Goal: Transaction & Acquisition: Purchase product/service

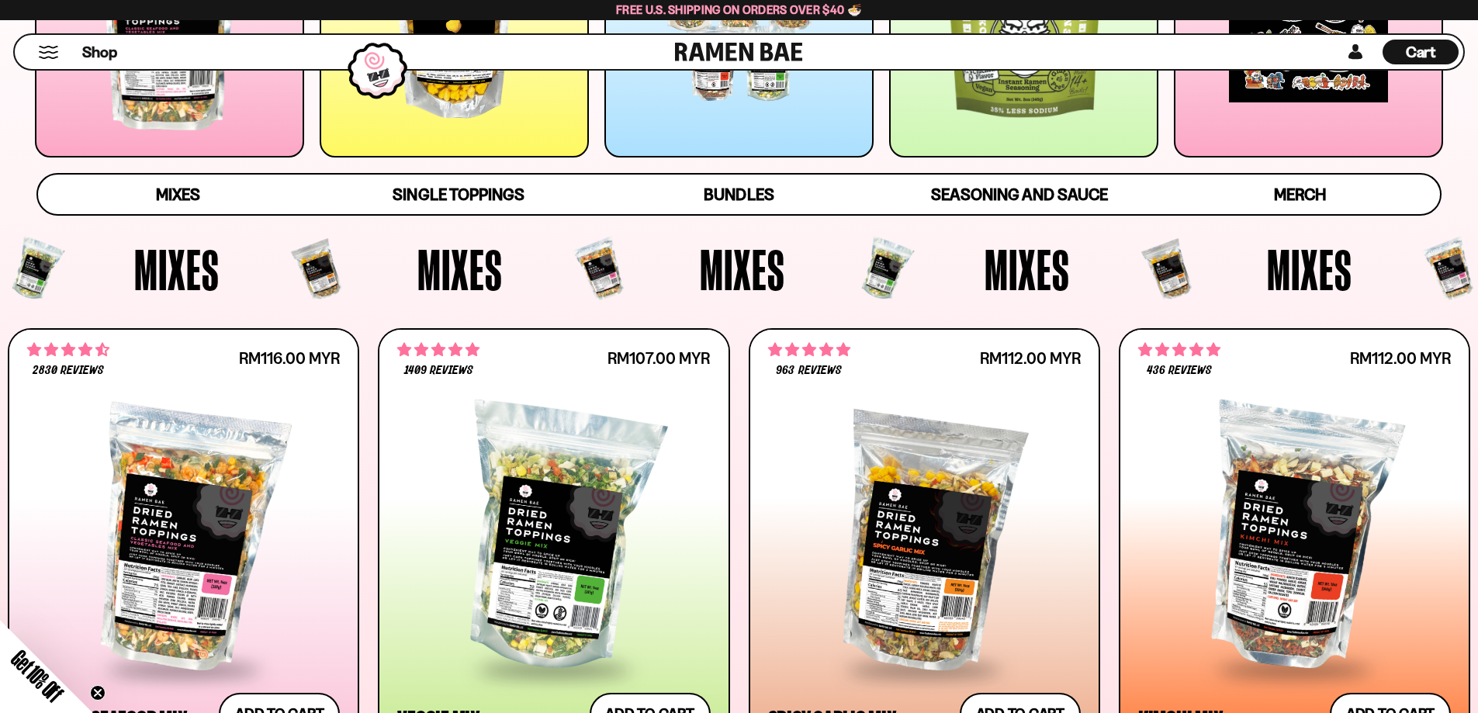
scroll to position [388, 0]
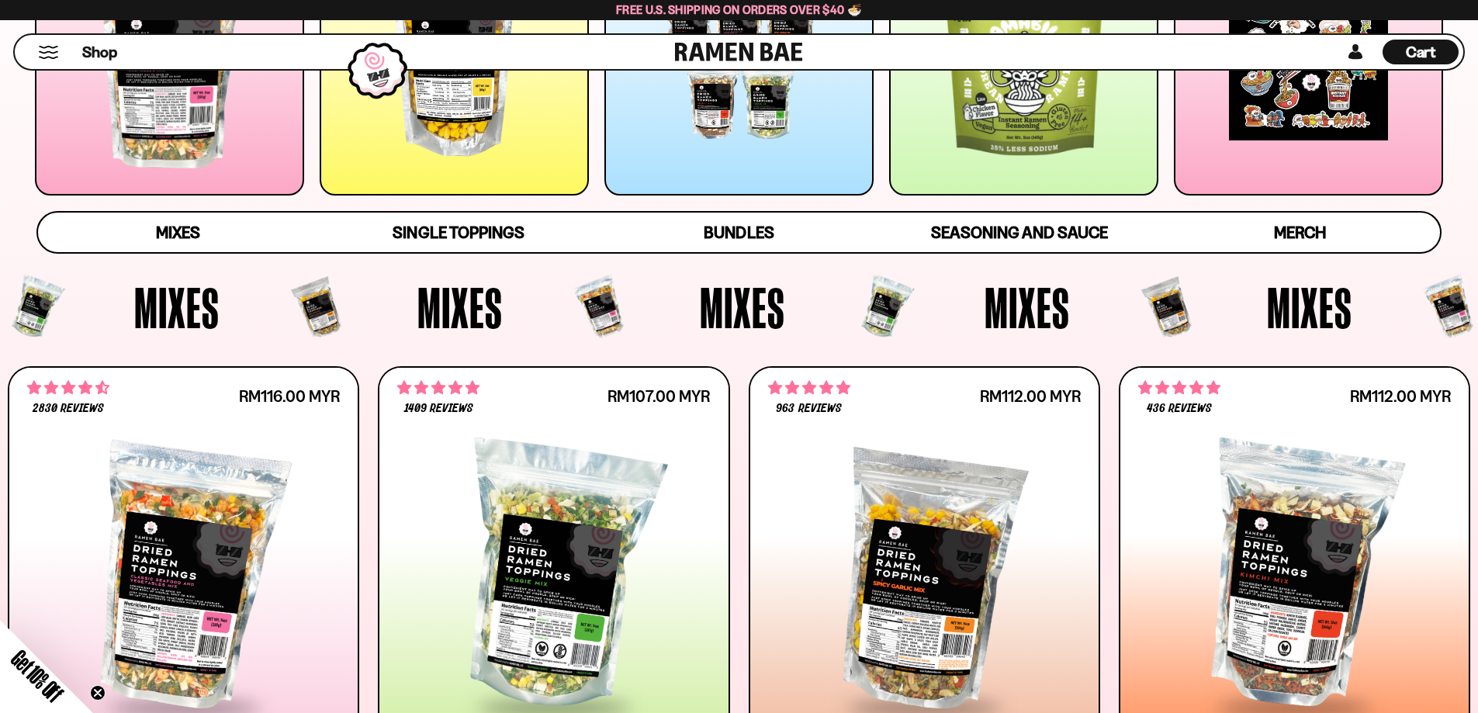
click at [151, 113] on div at bounding box center [169, 60] width 269 height 269
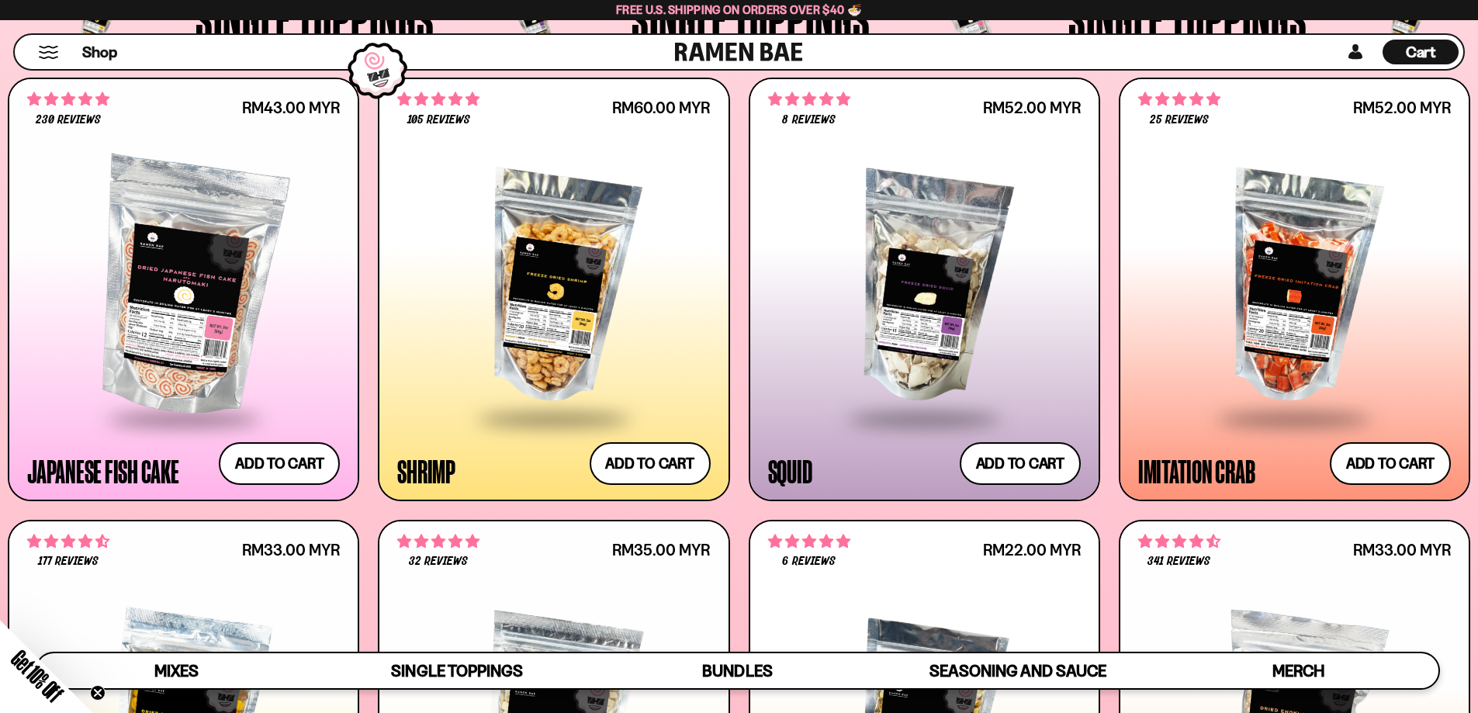
scroll to position [1747, 0]
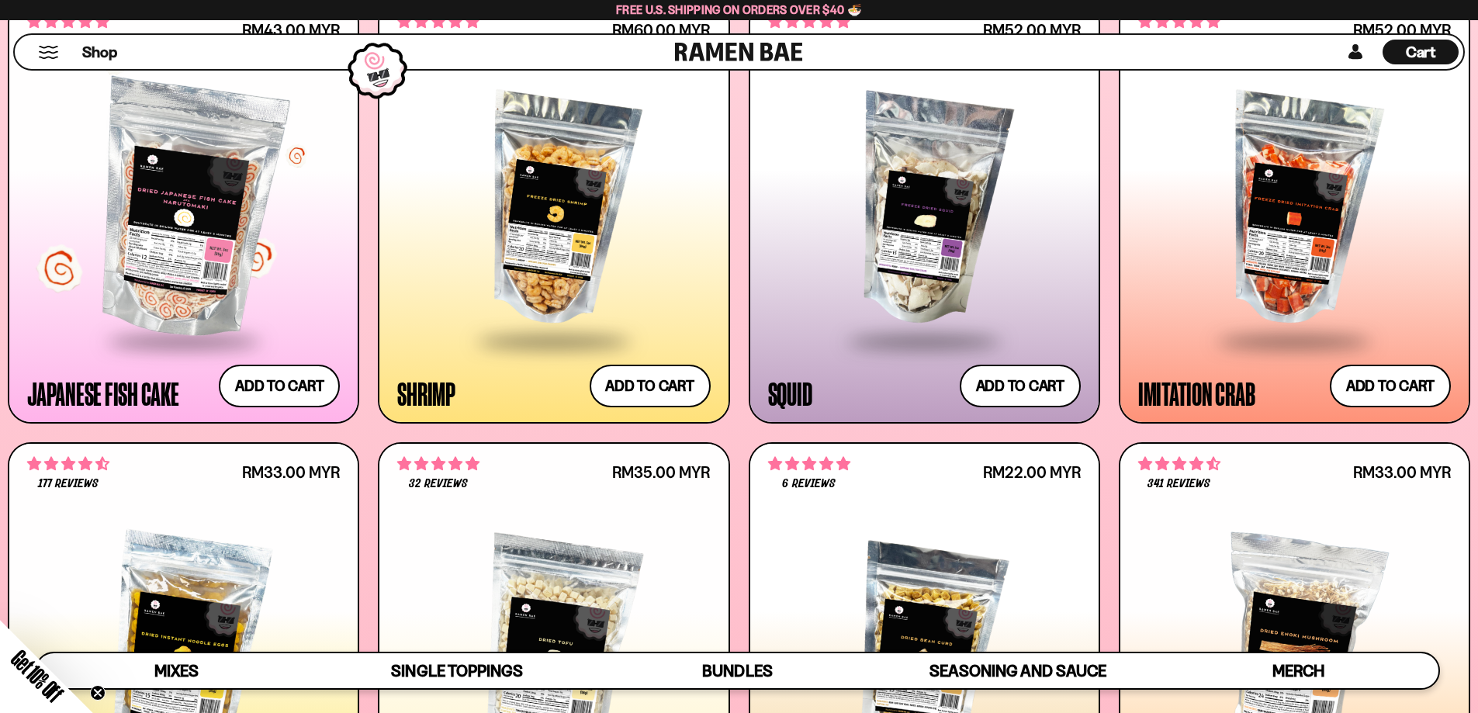
click at [204, 279] on div at bounding box center [183, 210] width 313 height 259
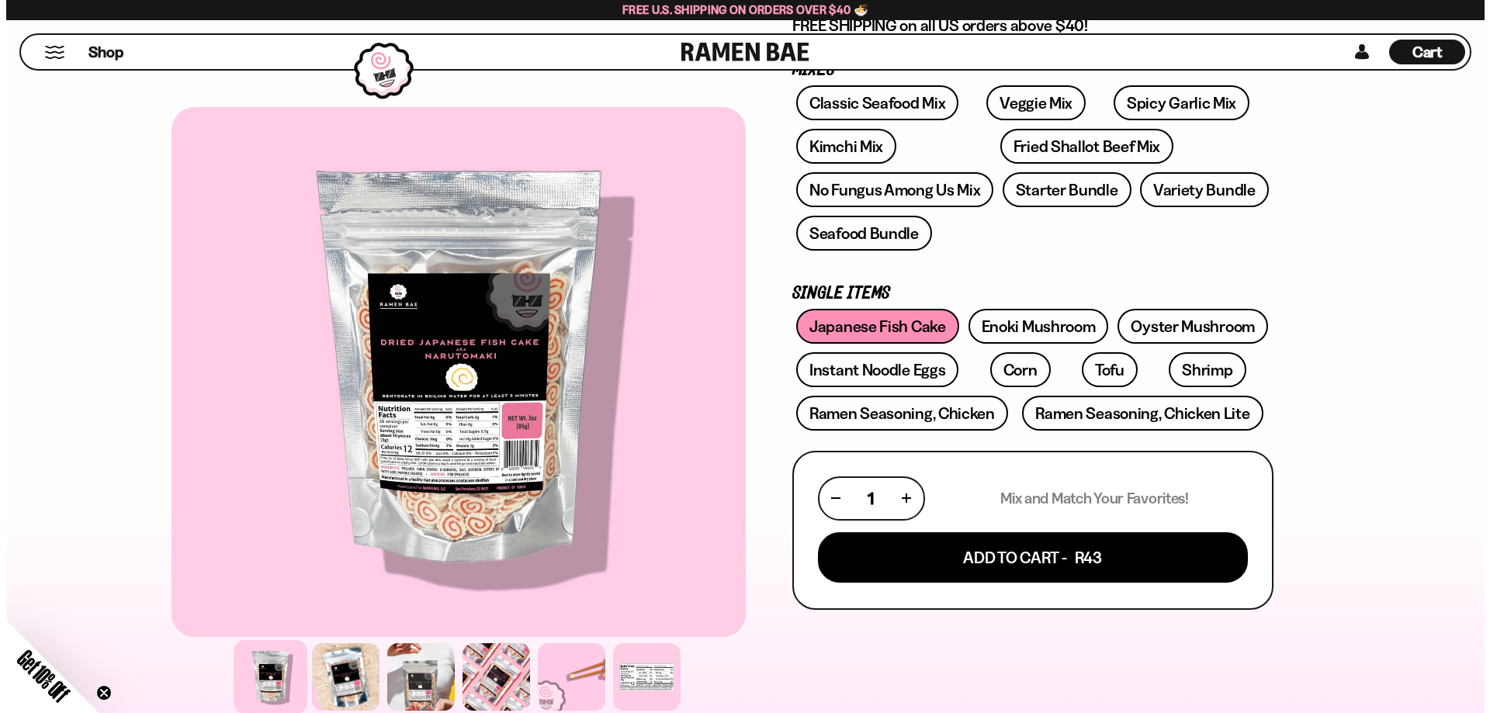
scroll to position [310, 0]
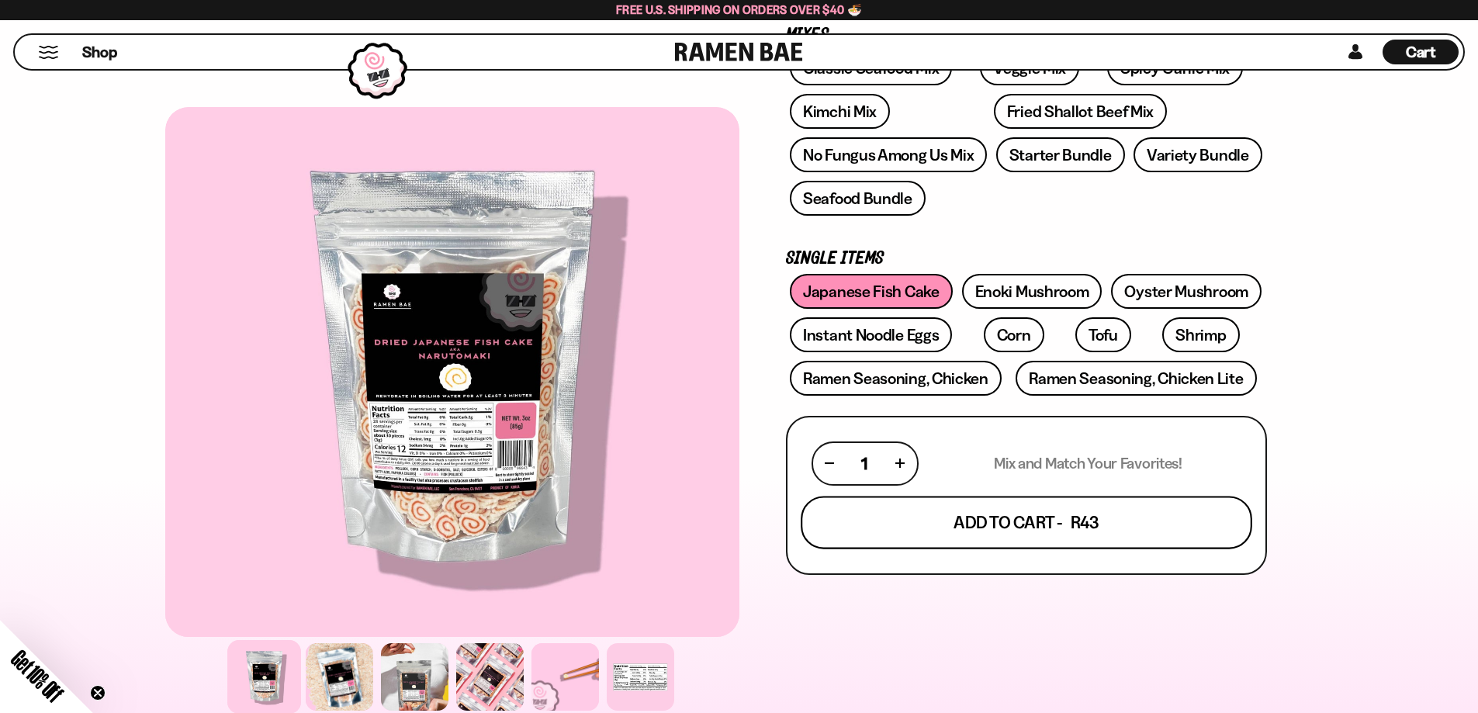
click at [984, 512] on button "Add To Cart - R43" at bounding box center [1027, 522] width 452 height 53
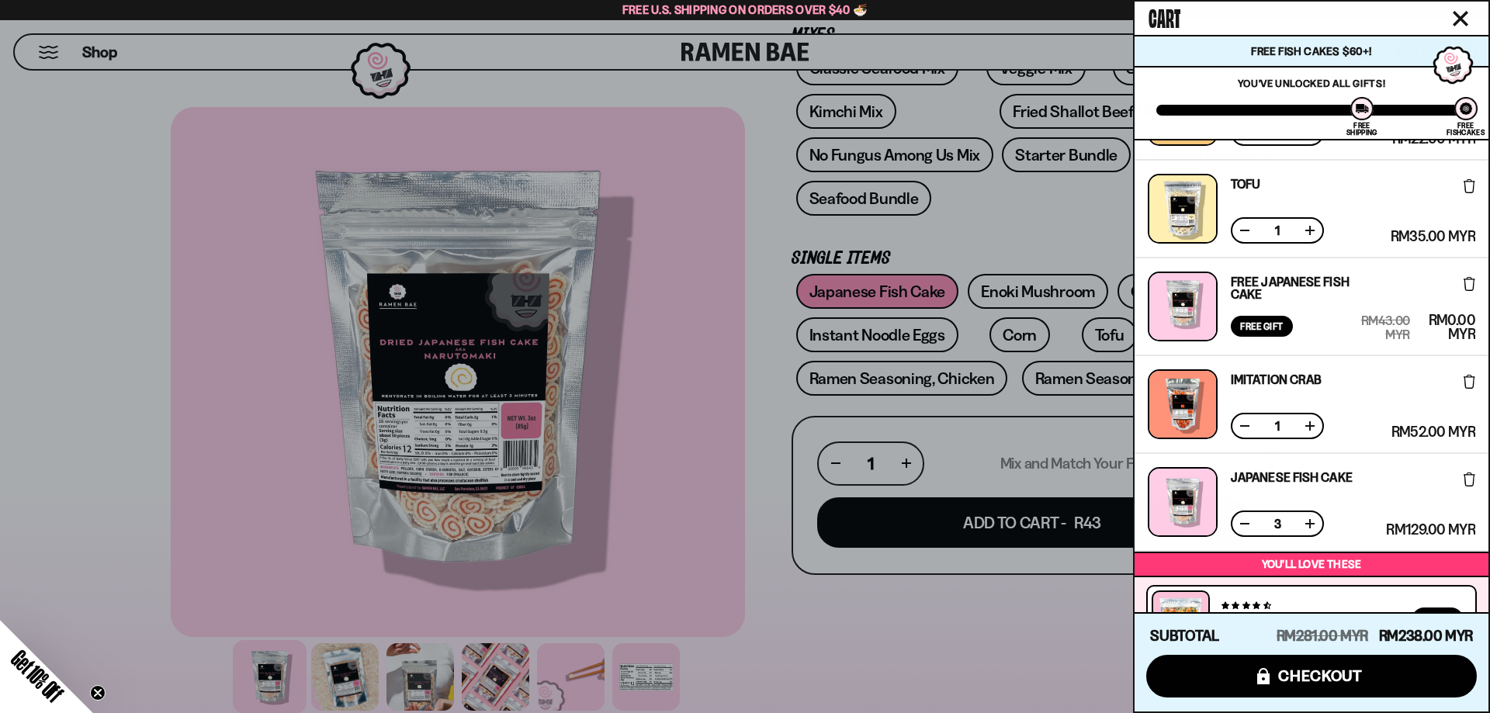
scroll to position [155, 0]
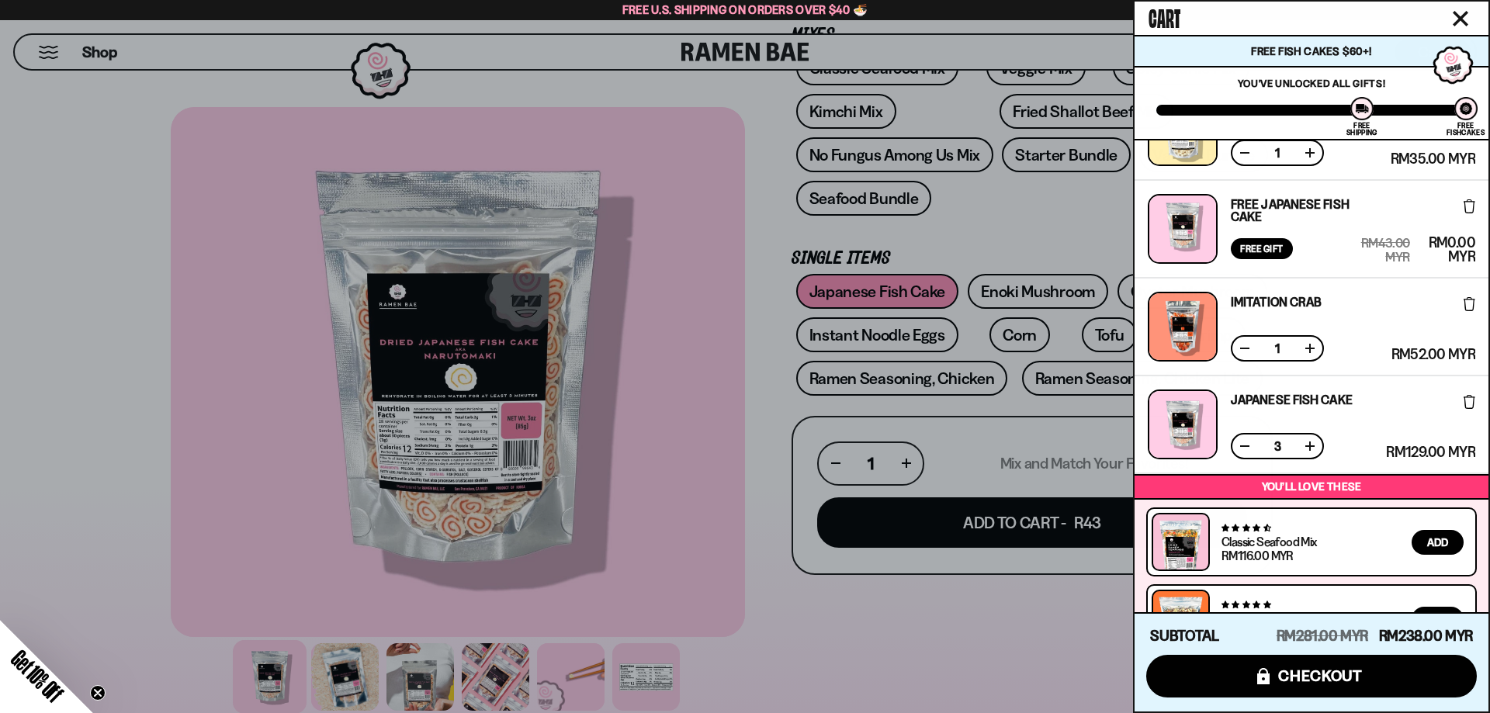
click at [1241, 435] on div "3" at bounding box center [1276, 446] width 93 height 26
click at [1245, 446] on button at bounding box center [1245, 446] width 16 height 16
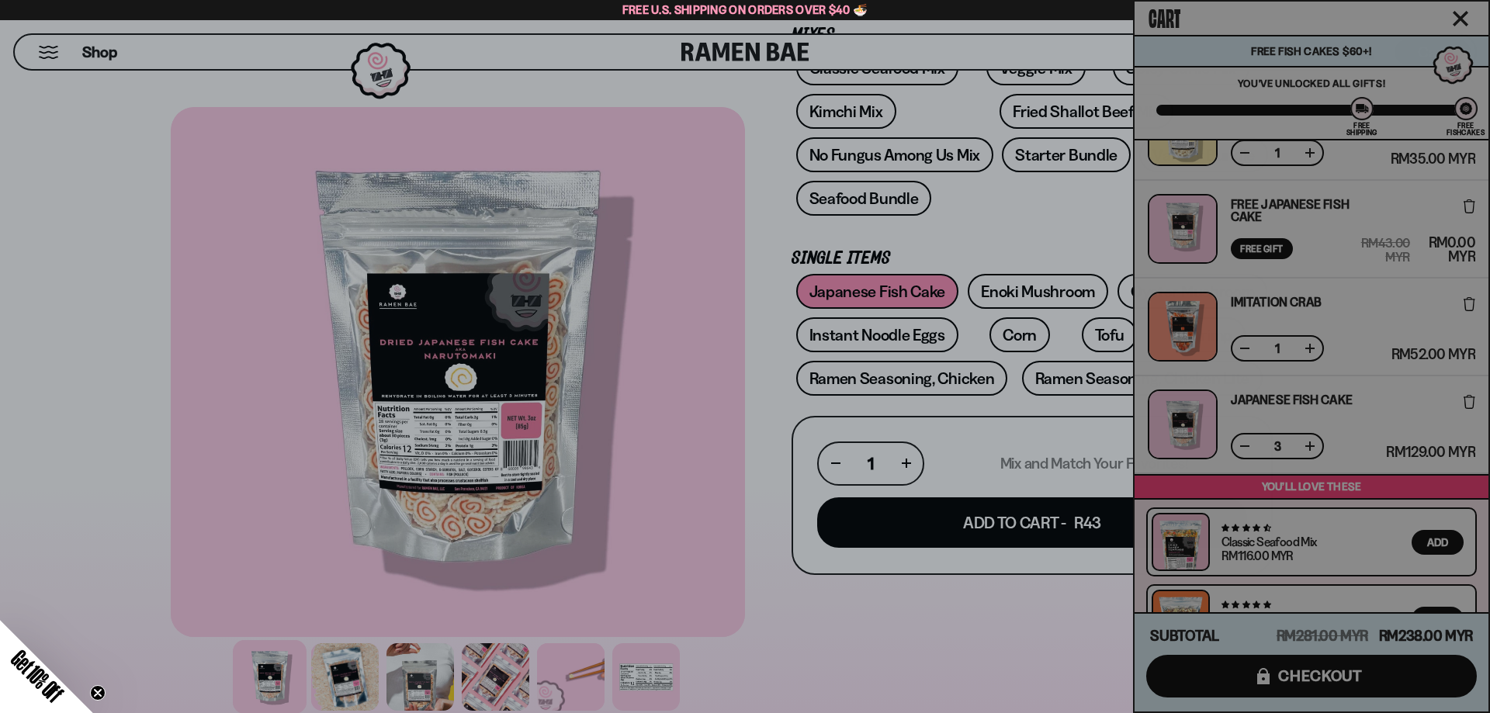
click at [1245, 446] on div "Cart Free Fish Cakes $60+! You are $-178 away to get Free Fishcakes! You've unl…" at bounding box center [1311, 357] width 354 height 710
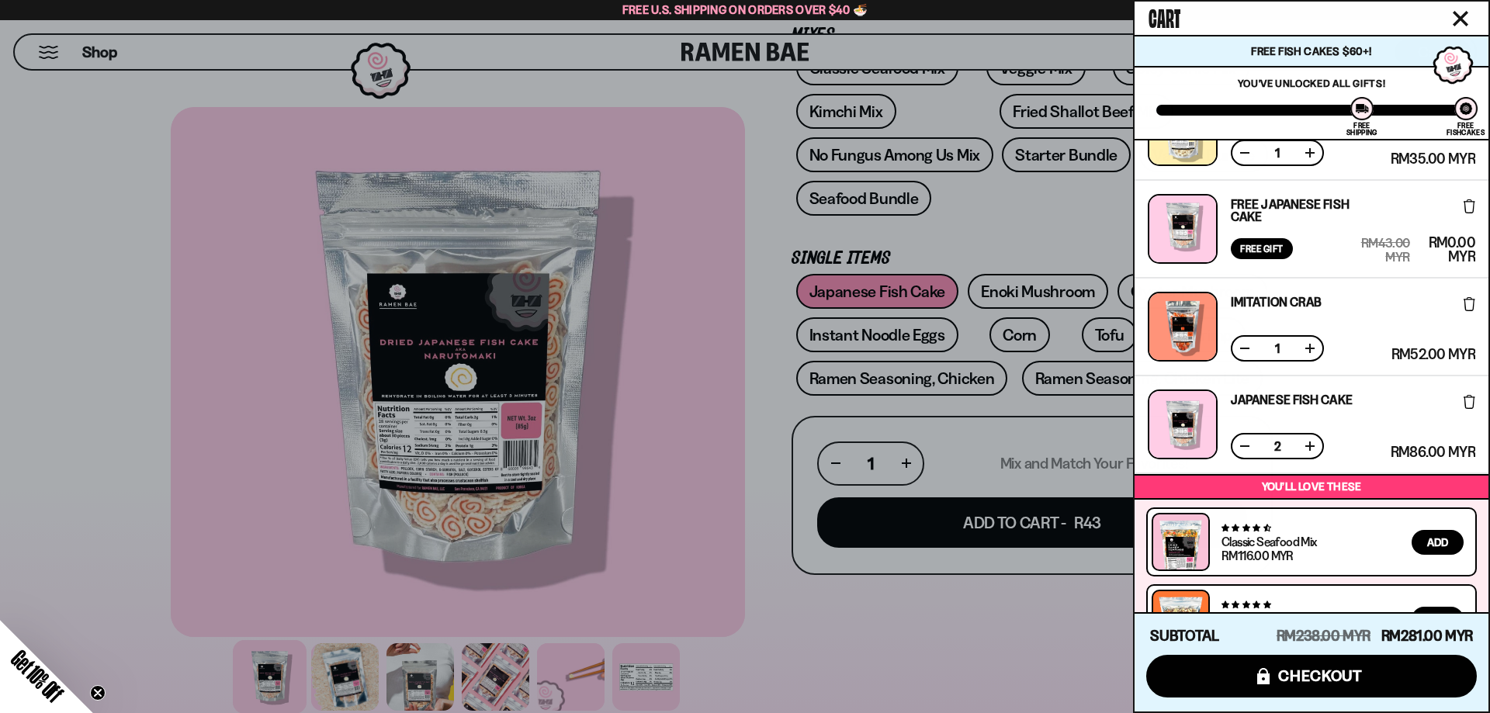
click at [1235, 444] on div "2" at bounding box center [1276, 446] width 93 height 26
click at [1244, 445] on button at bounding box center [1245, 446] width 16 height 16
click at [1182, 435] on div at bounding box center [1182, 424] width 70 height 70
drag, startPoint x: 1275, startPoint y: 383, endPoint x: 1279, endPoint y: 396, distance: 13.0
click at [1276, 383] on div "Japanese Fish Cake Free Gift Subscription: 1 RM43.00 MYR RM43.00 MYR (Saved RM0…" at bounding box center [1311, 424] width 354 height 96
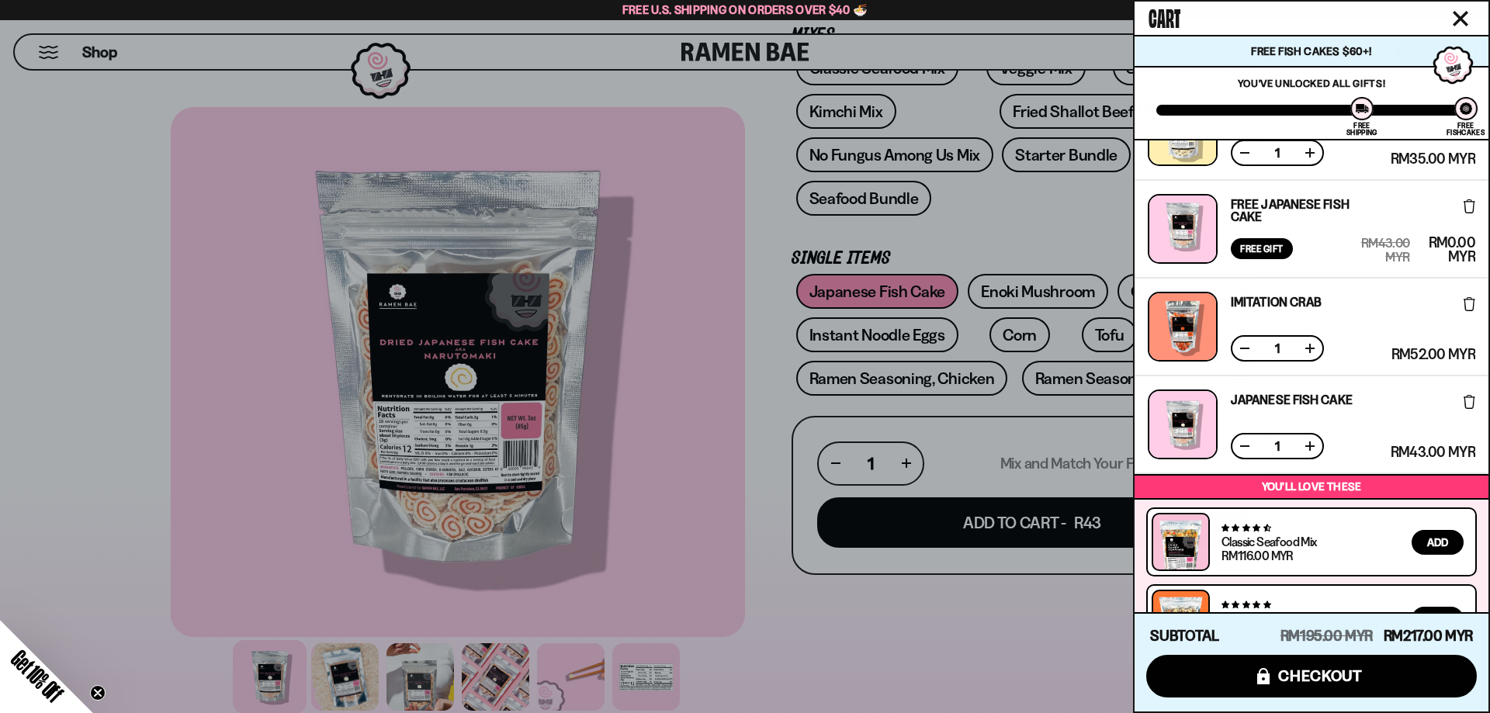
click at [1279, 396] on link "Japanese Fish Cake" at bounding box center [1291, 399] width 122 height 12
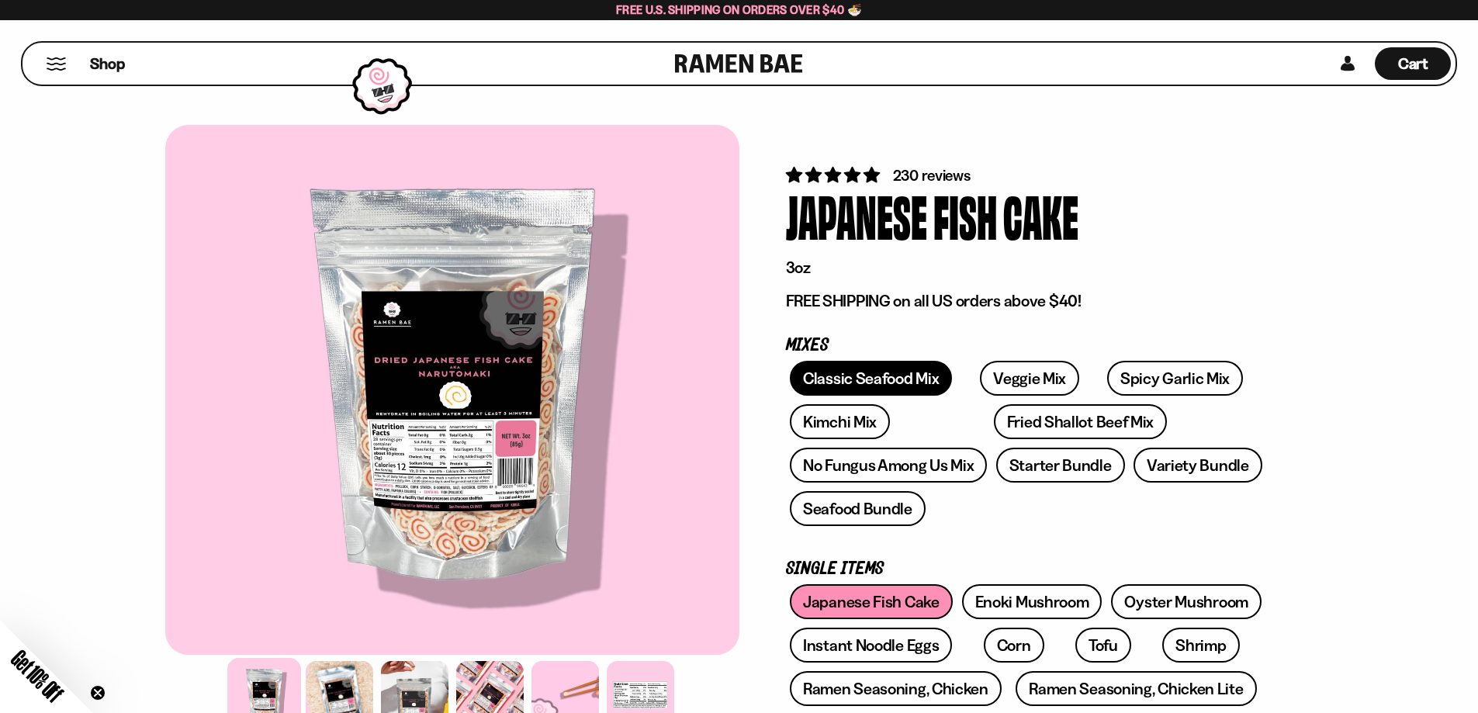
click at [895, 375] on link "Classic Seafood Mix" at bounding box center [871, 378] width 162 height 35
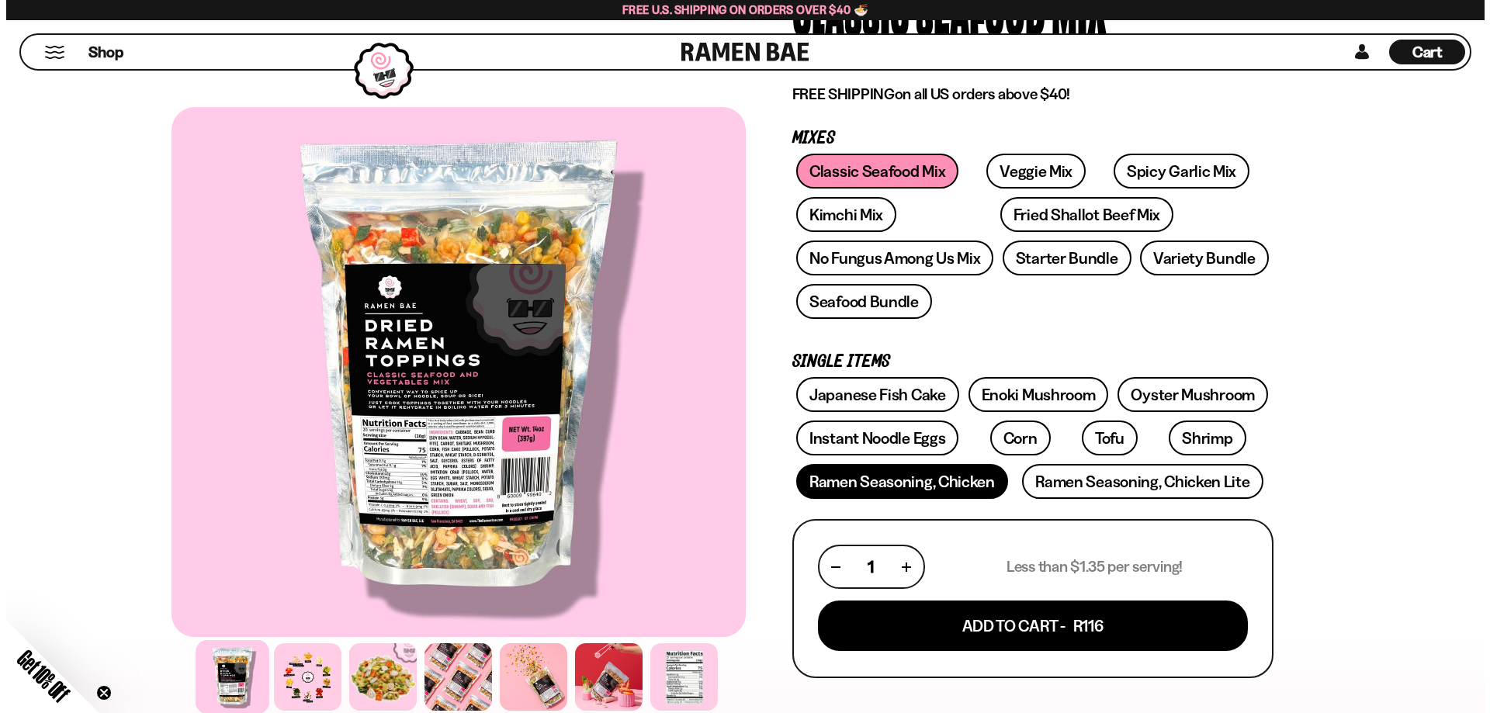
scroll to position [233, 0]
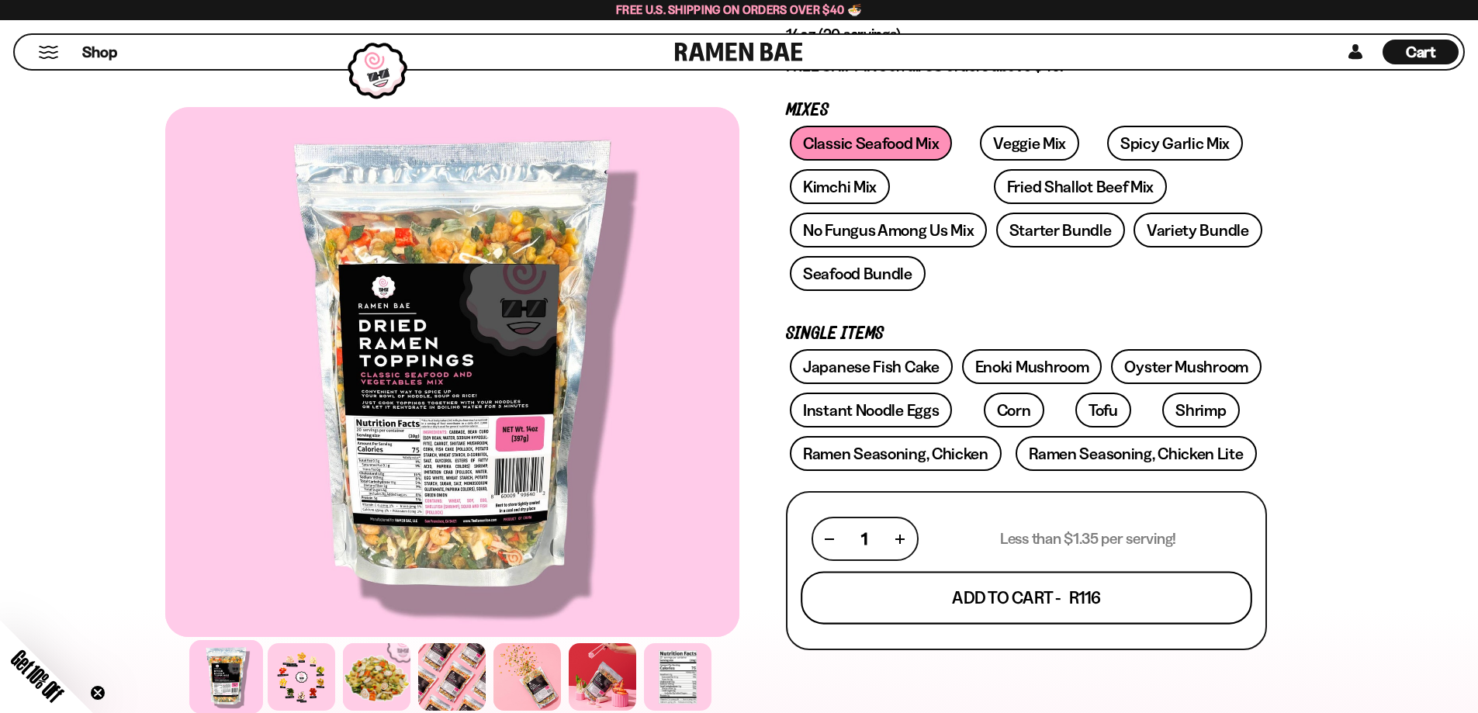
click at [1043, 595] on button "Add To Cart - R116" at bounding box center [1027, 598] width 452 height 53
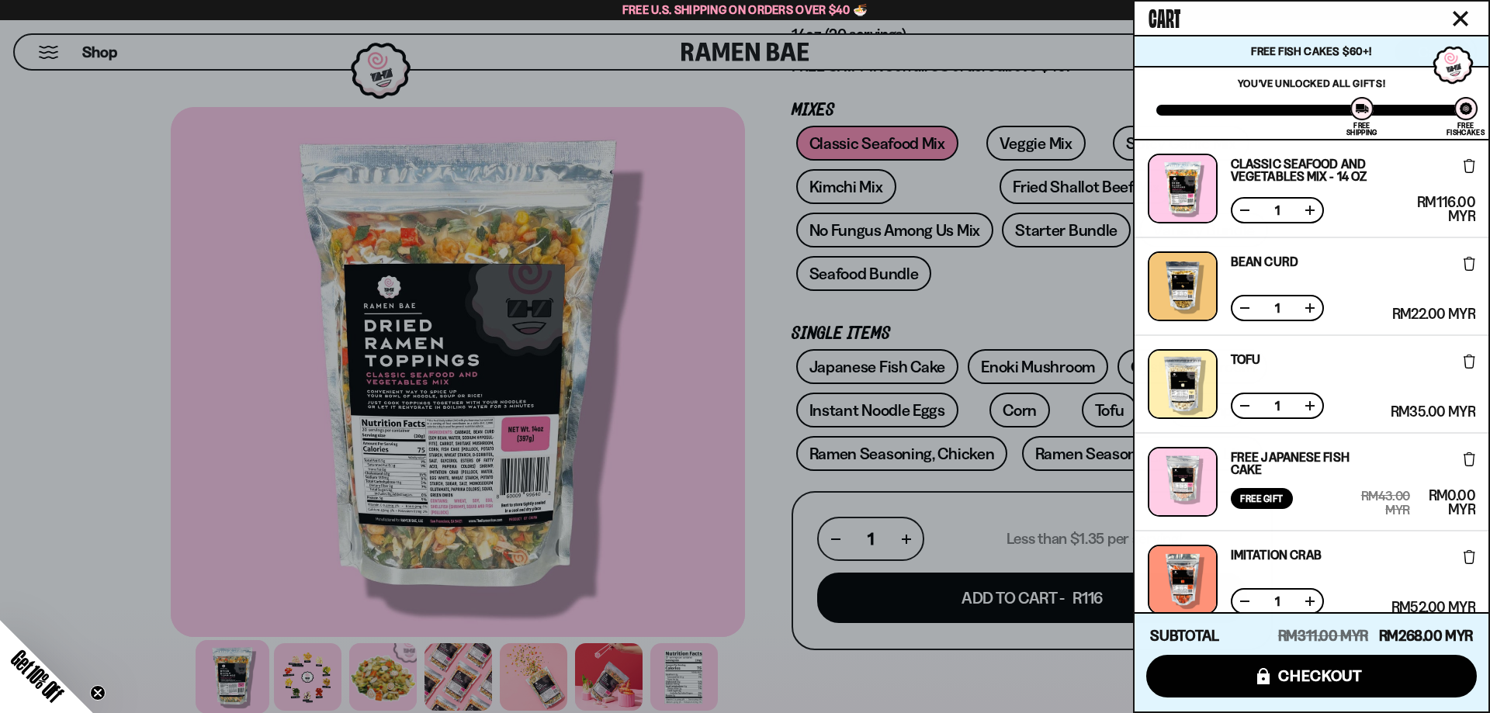
click at [1199, 296] on div at bounding box center [1182, 286] width 70 height 70
click at [1263, 262] on link "Bean Curd" at bounding box center [1263, 261] width 67 height 12
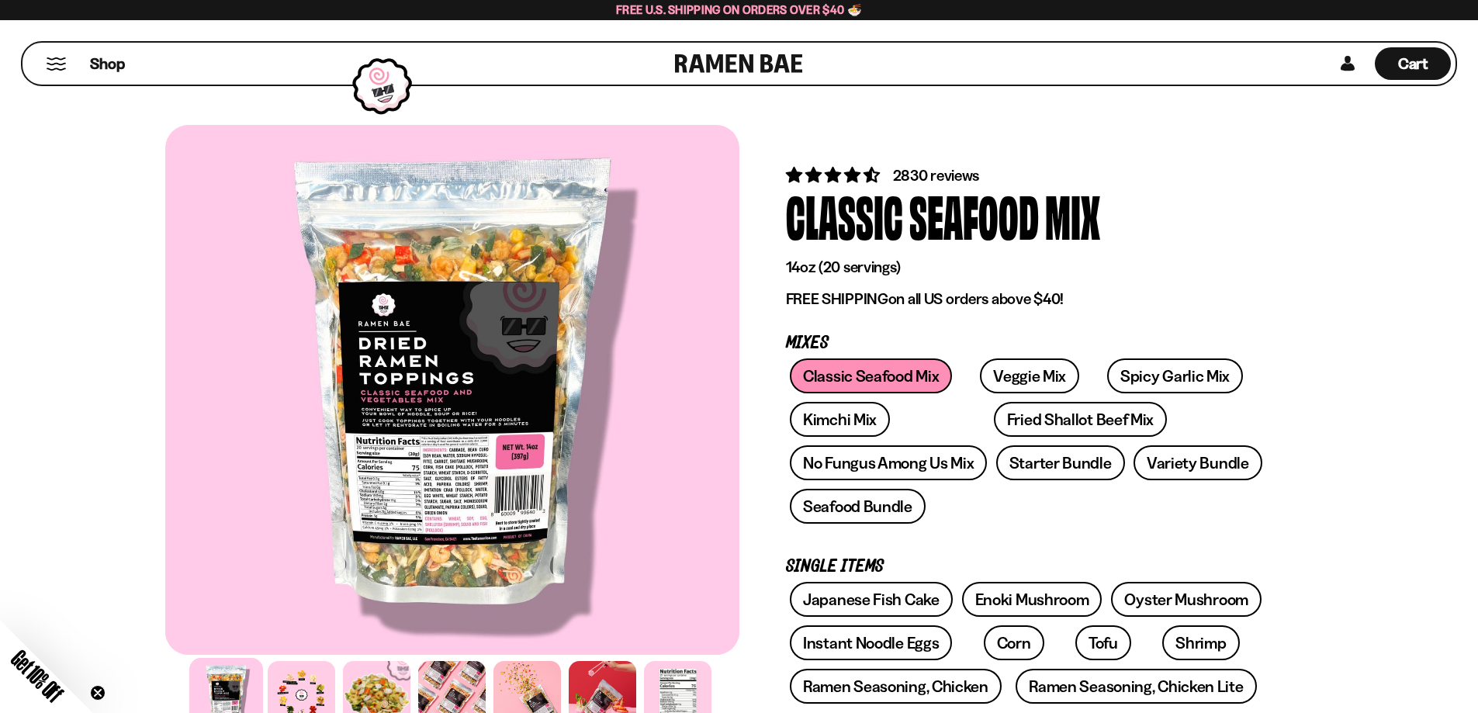
scroll to position [233, 0]
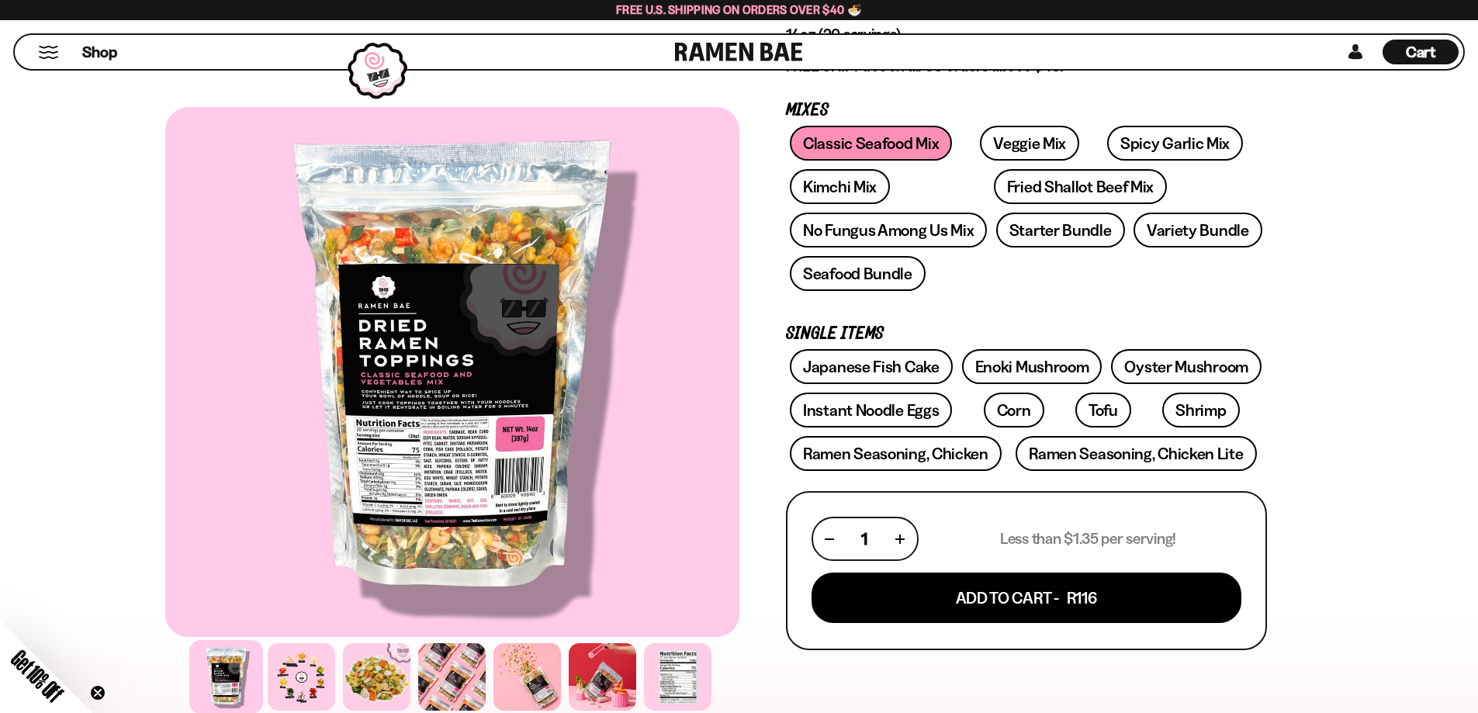
click at [526, 432] on div at bounding box center [452, 372] width 574 height 530
click at [1415, 43] on span "Cart" at bounding box center [1421, 52] width 30 height 19
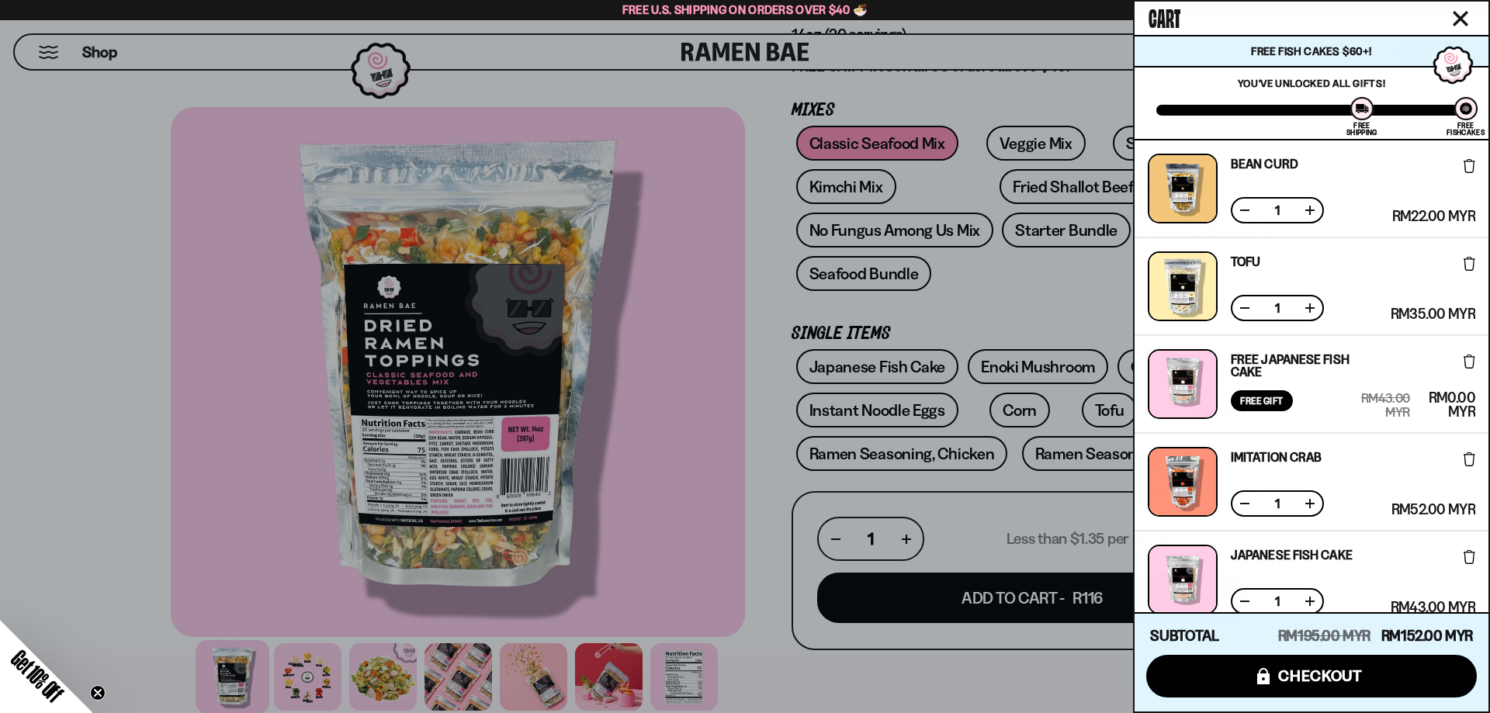
click at [1048, 271] on div at bounding box center [745, 356] width 1490 height 713
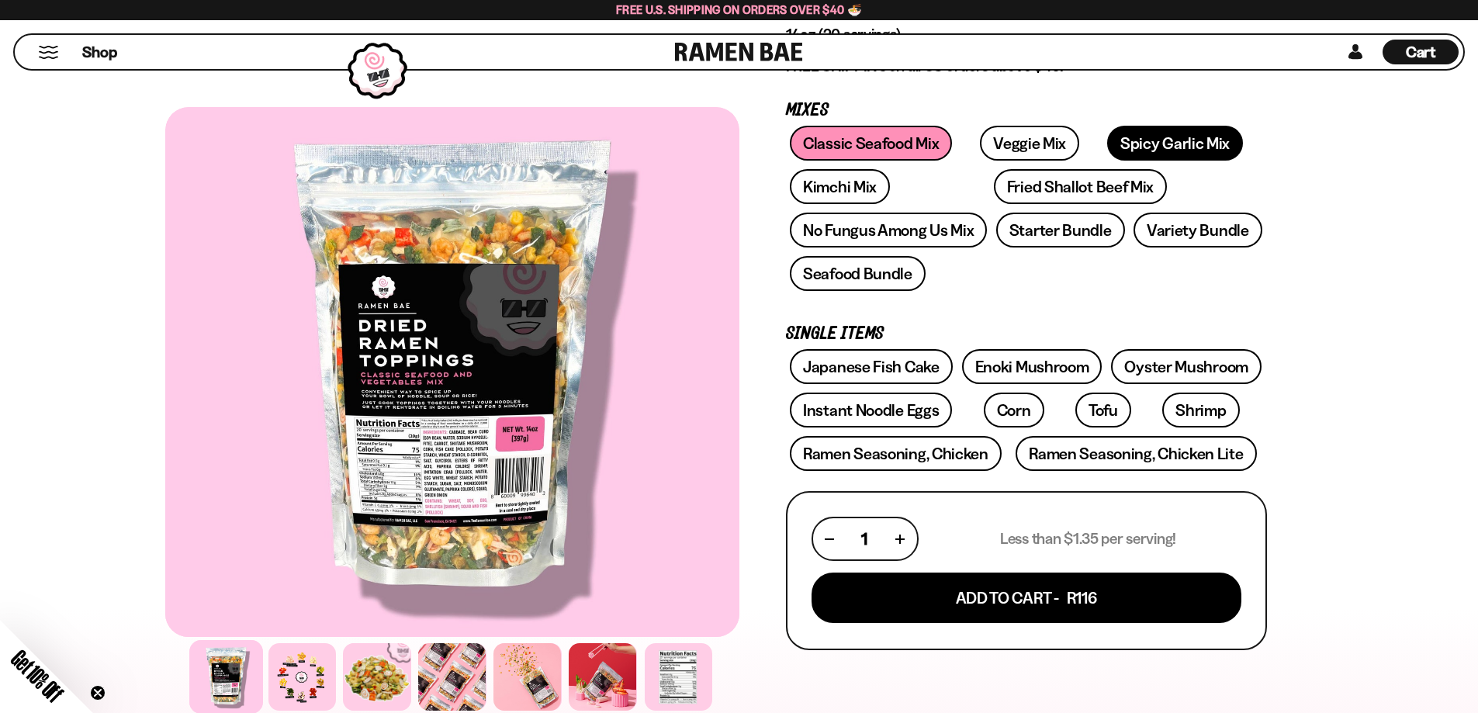
click at [1107, 143] on link "Spicy Garlic Mix" at bounding box center [1175, 143] width 136 height 35
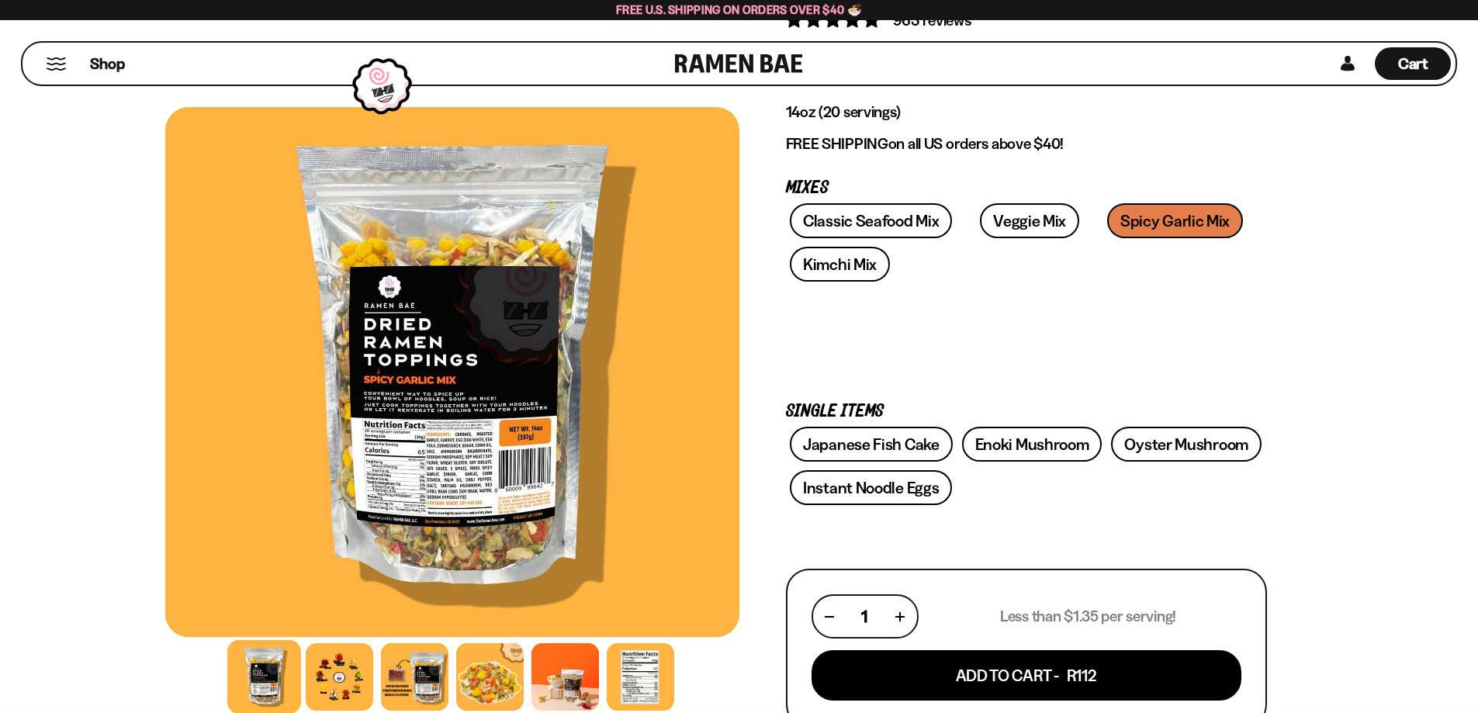
scroll to position [155, 0]
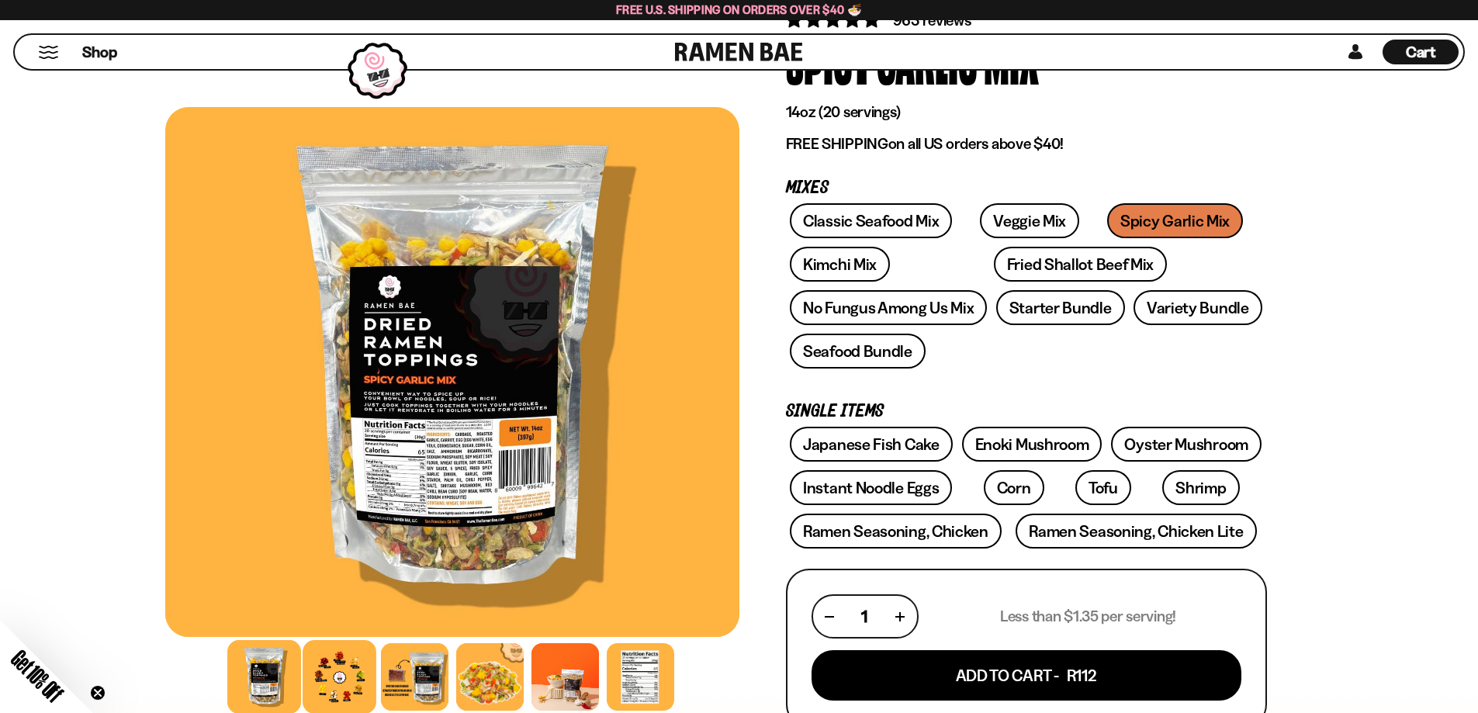
click at [344, 668] on div at bounding box center [340, 677] width 74 height 74
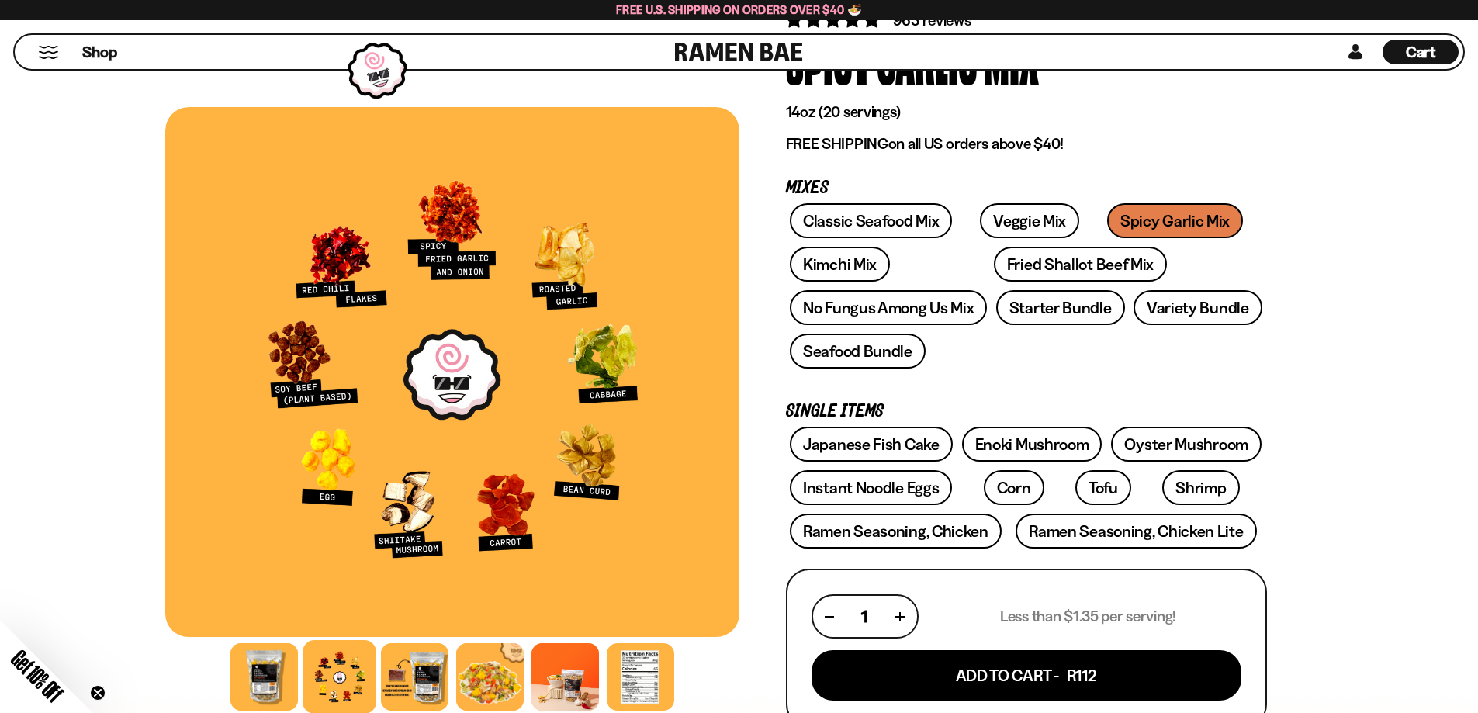
click at [1075, 483] on link "Tofu" at bounding box center [1103, 487] width 56 height 35
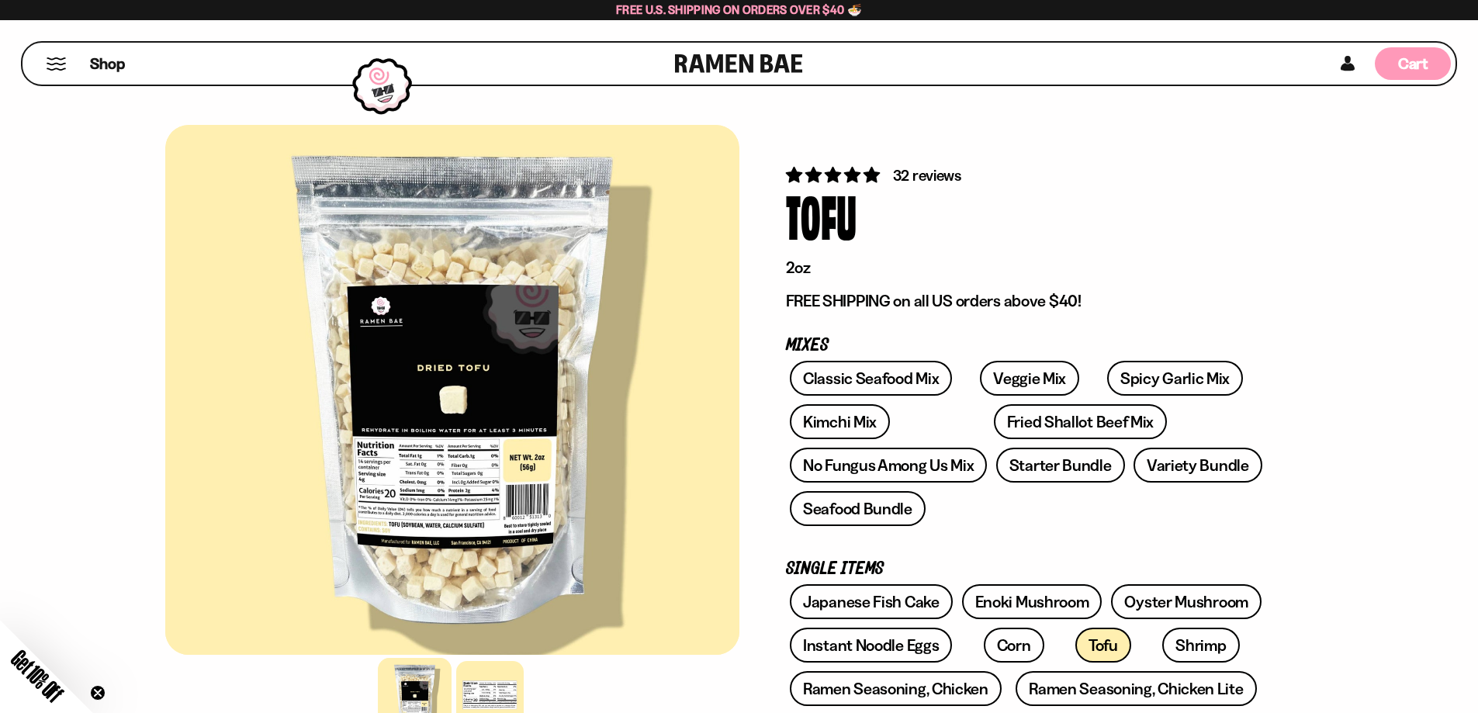
click at [1406, 55] on span "Cart" at bounding box center [1413, 63] width 30 height 19
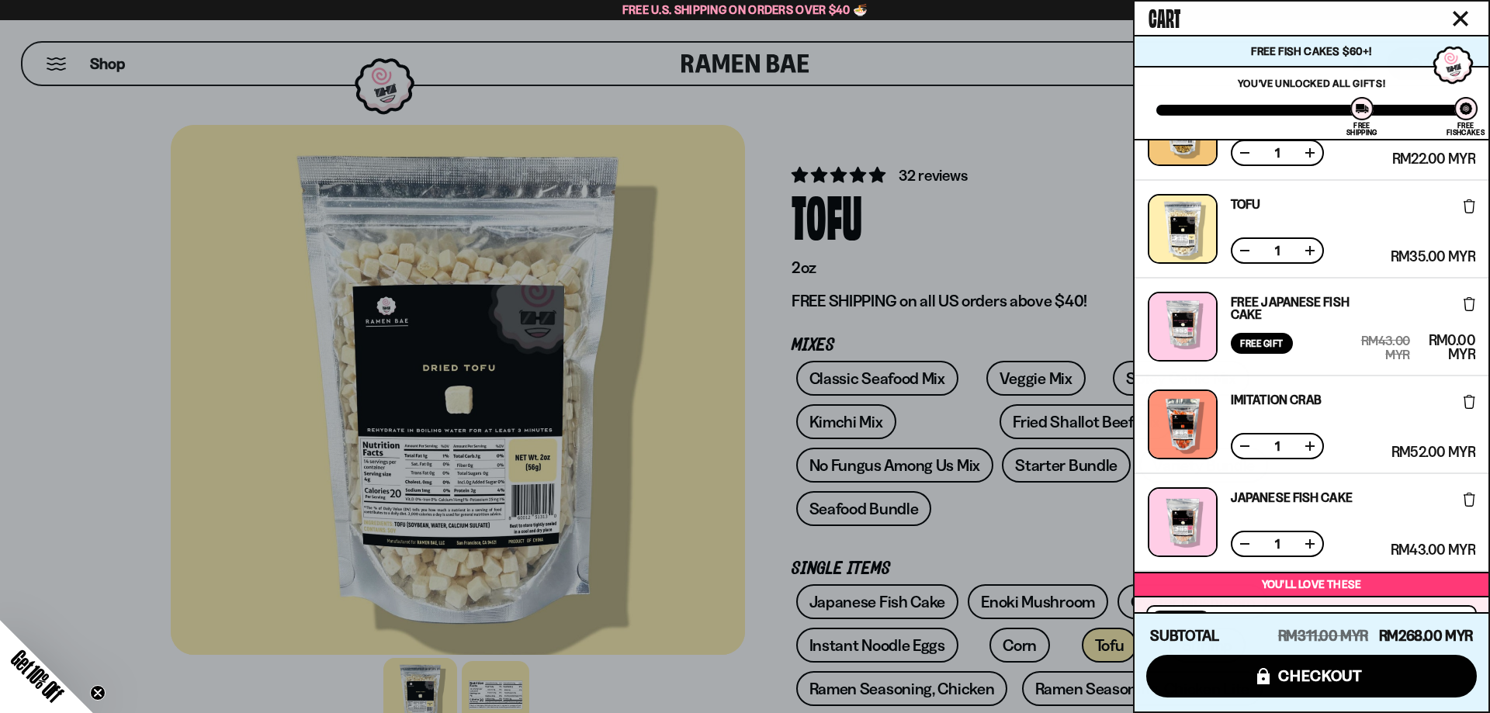
scroll to position [233, 0]
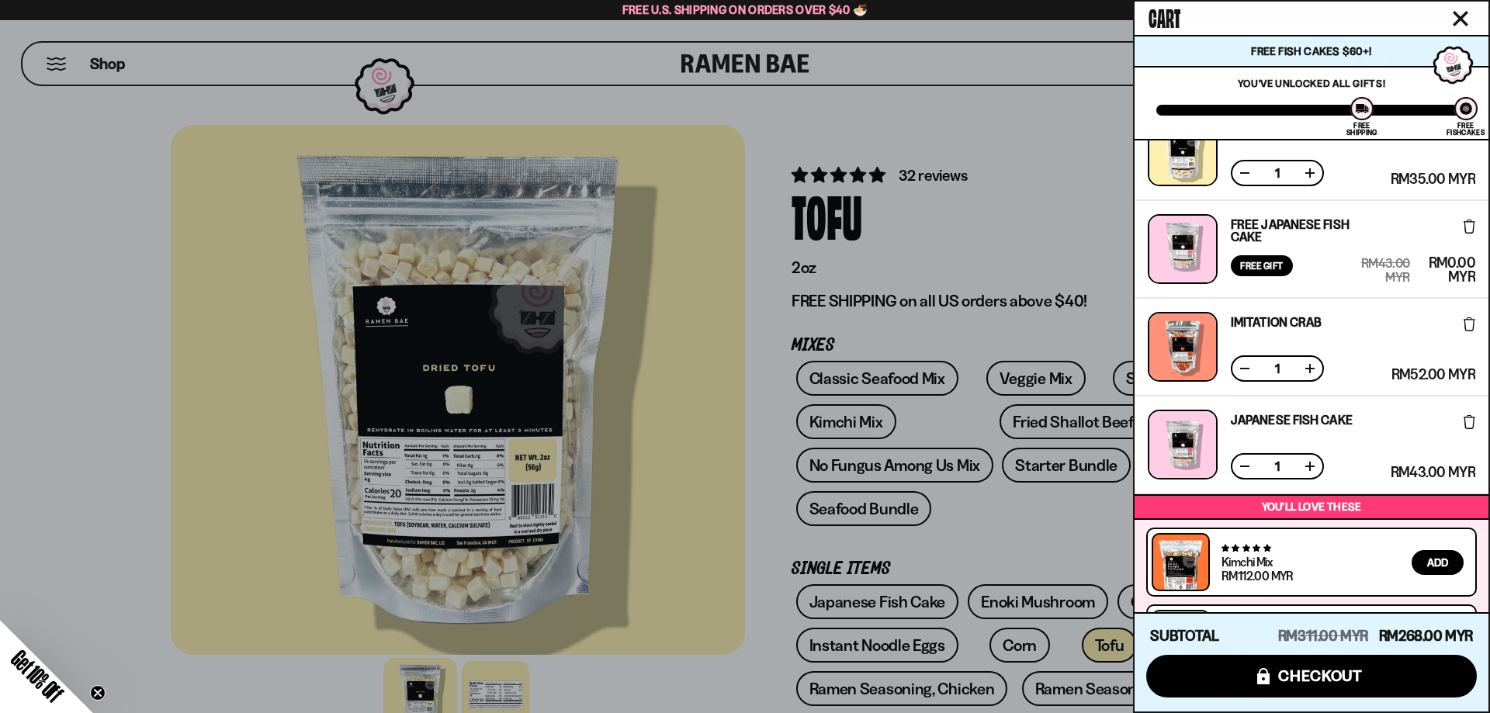
click at [1178, 347] on div at bounding box center [1182, 347] width 70 height 70
click at [1194, 361] on div at bounding box center [1182, 347] width 70 height 70
click at [1258, 324] on link "Imitation Crab" at bounding box center [1275, 322] width 91 height 12
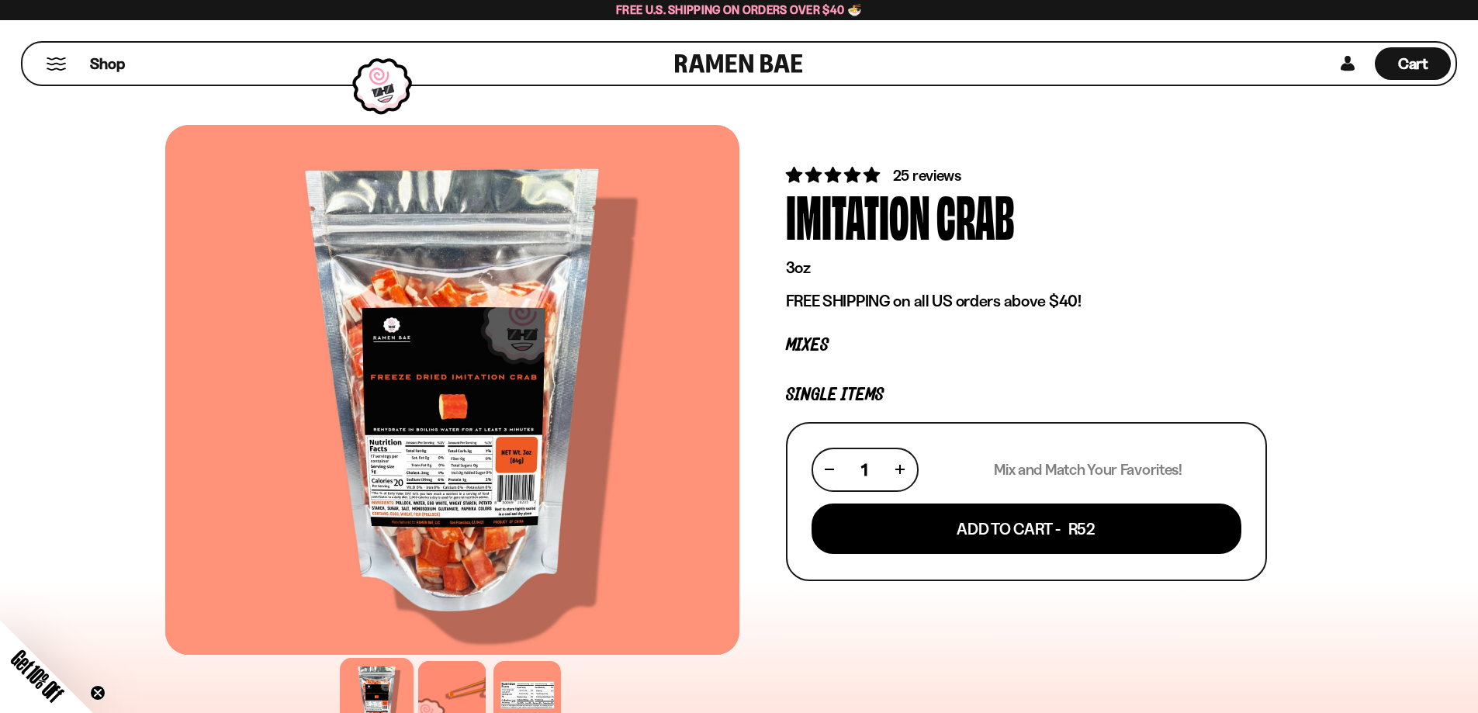
click at [479, 473] on div at bounding box center [452, 390] width 574 height 530
click at [1415, 66] on span "Cart" at bounding box center [1413, 63] width 30 height 19
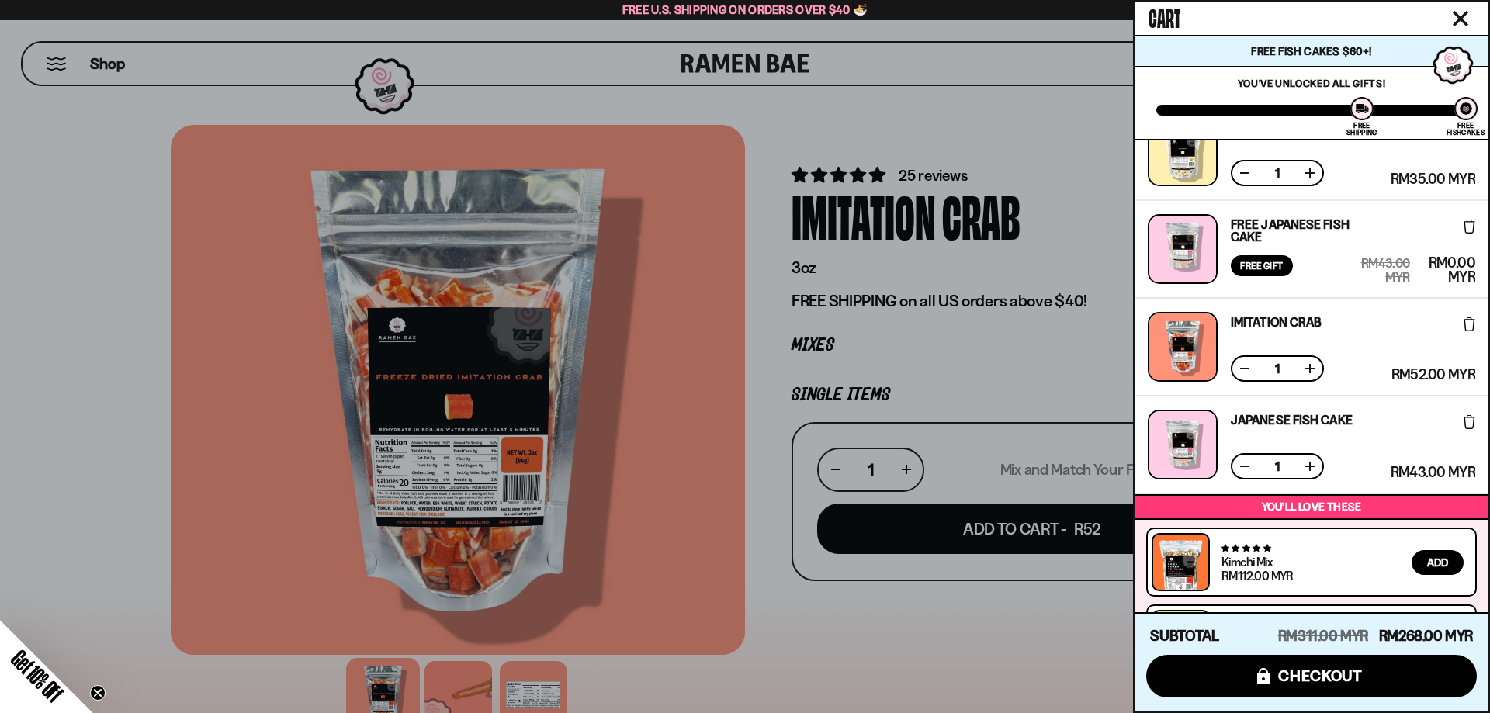
scroll to position [382, 0]
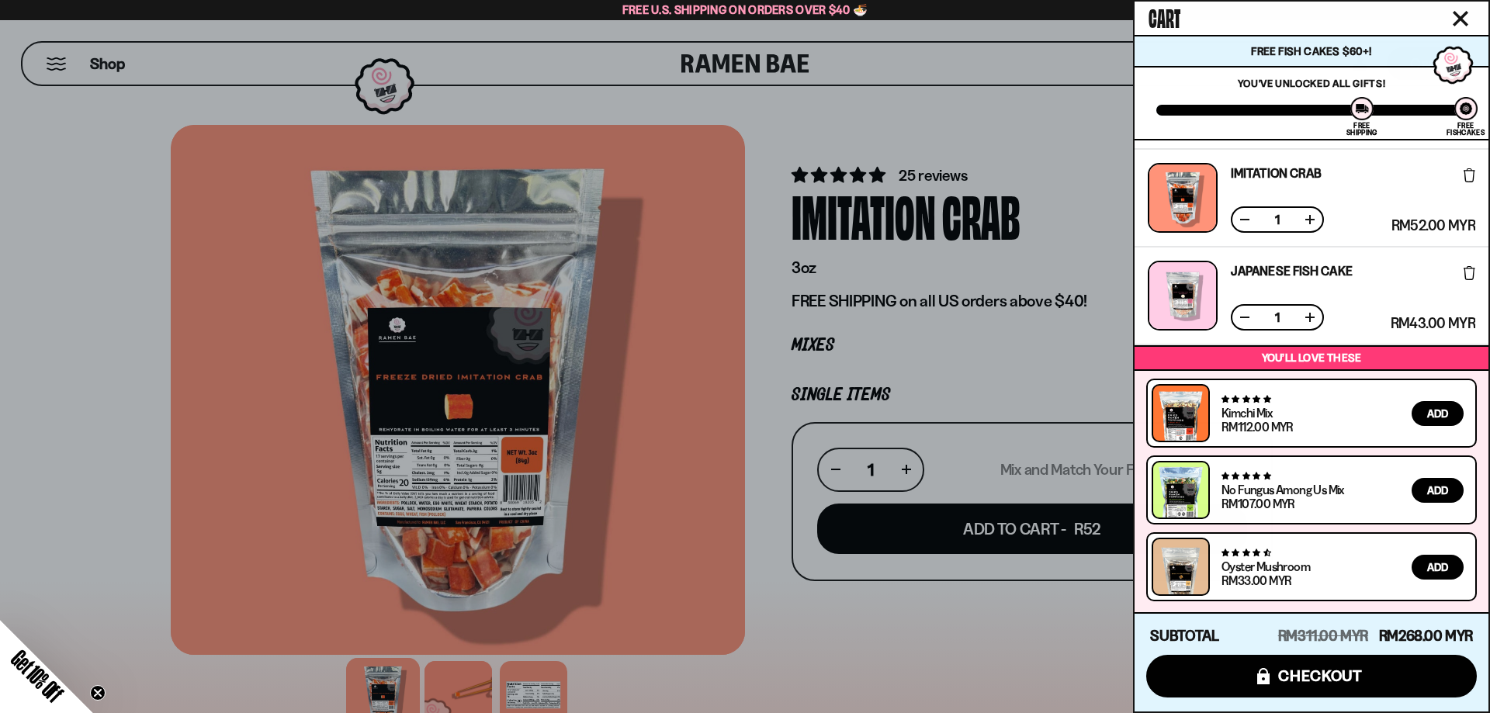
click at [1191, 497] on link at bounding box center [1180, 498] width 44 height 61
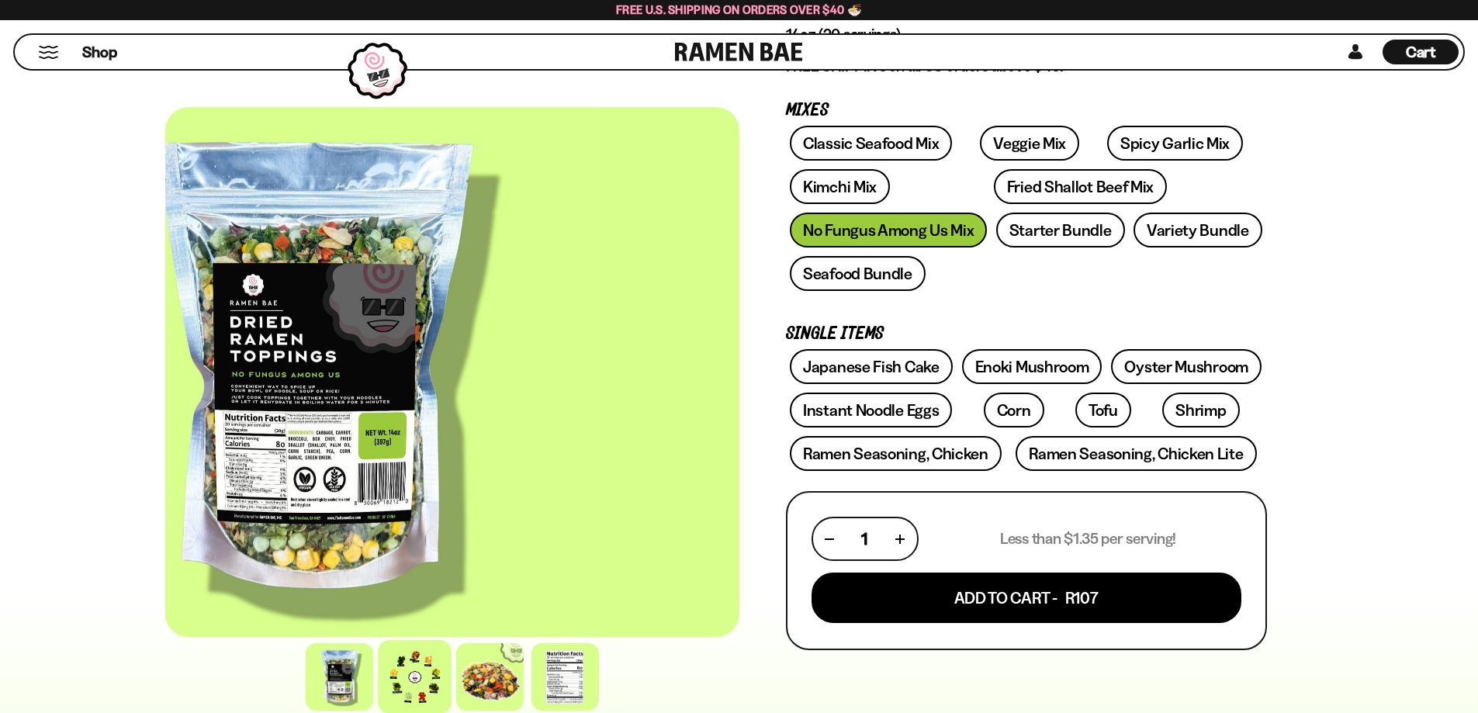
scroll to position [233, 0]
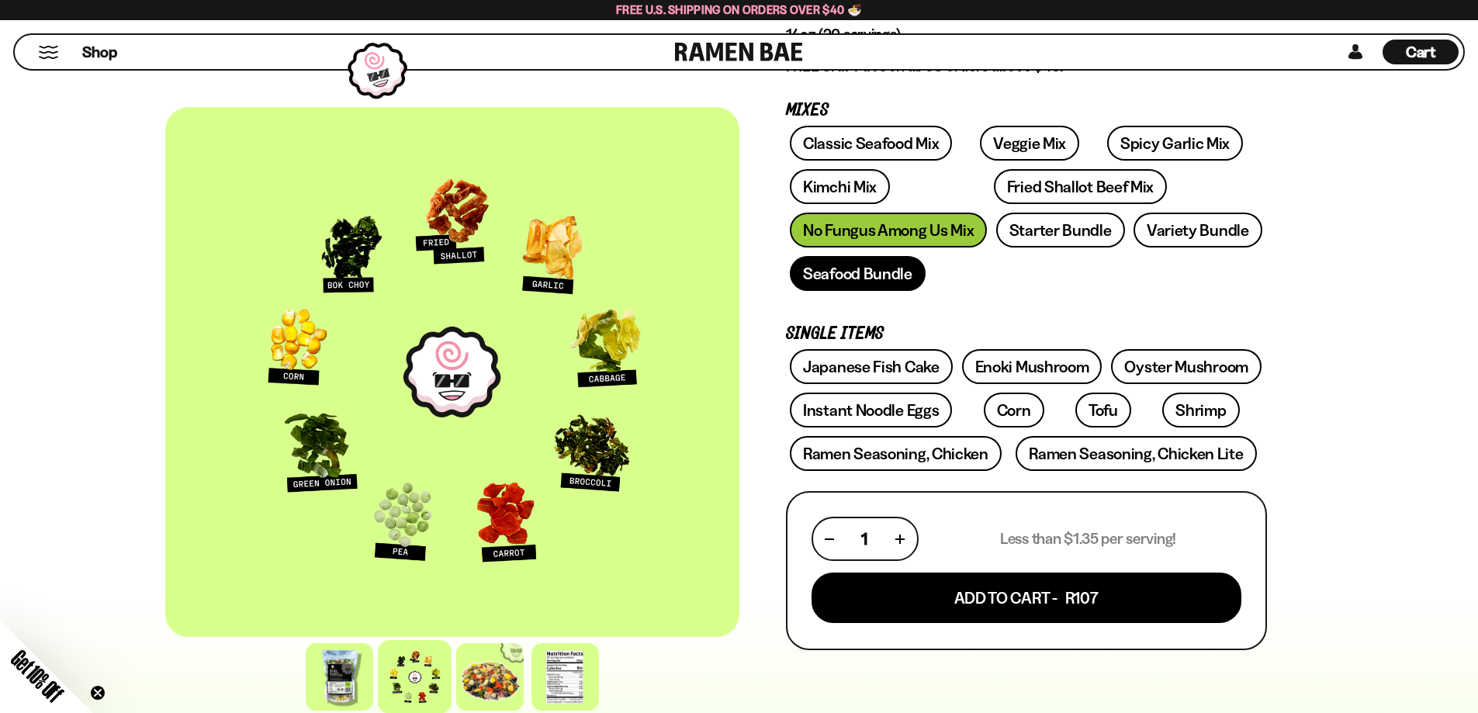
drag, startPoint x: 852, startPoint y: 275, endPoint x: 850, endPoint y: 267, distance: 8.1
click at [852, 273] on link "Seafood Bundle" at bounding box center [858, 273] width 136 height 35
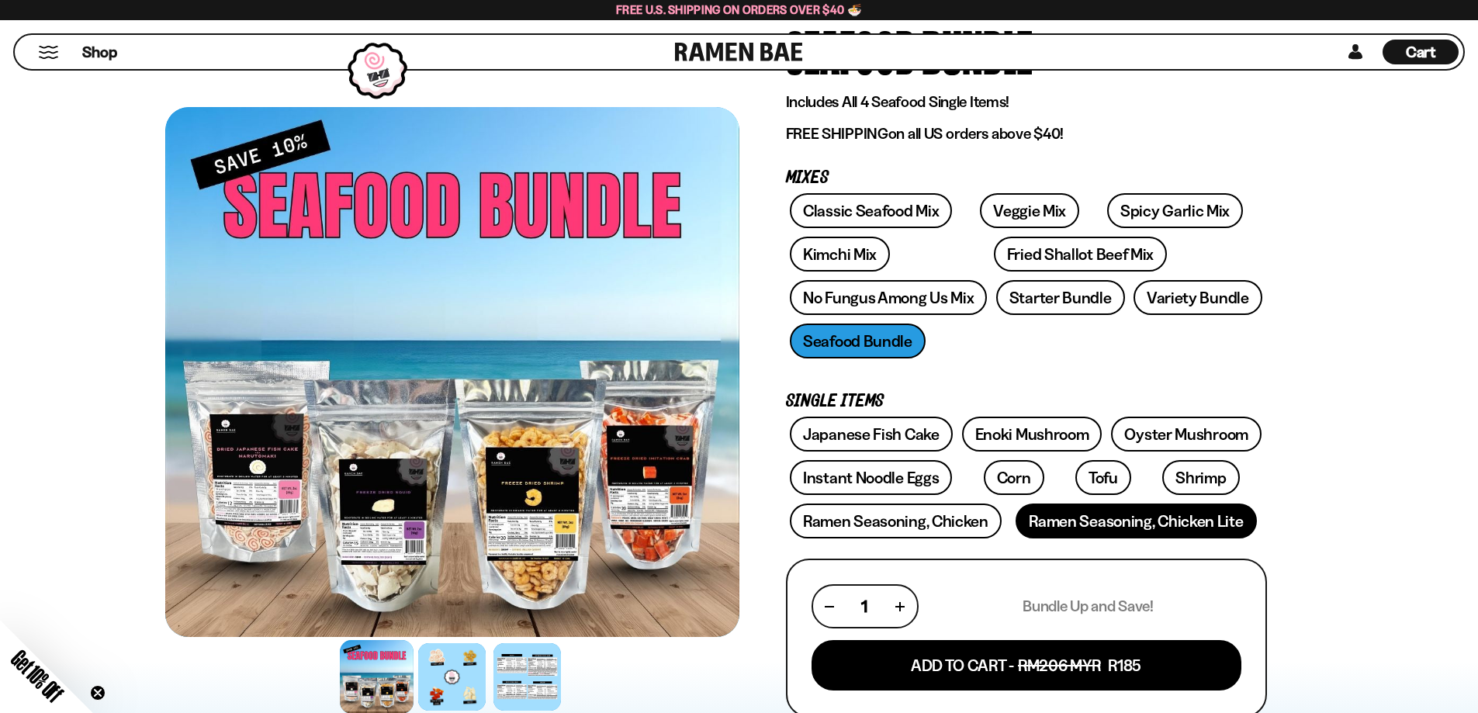
scroll to position [388, 0]
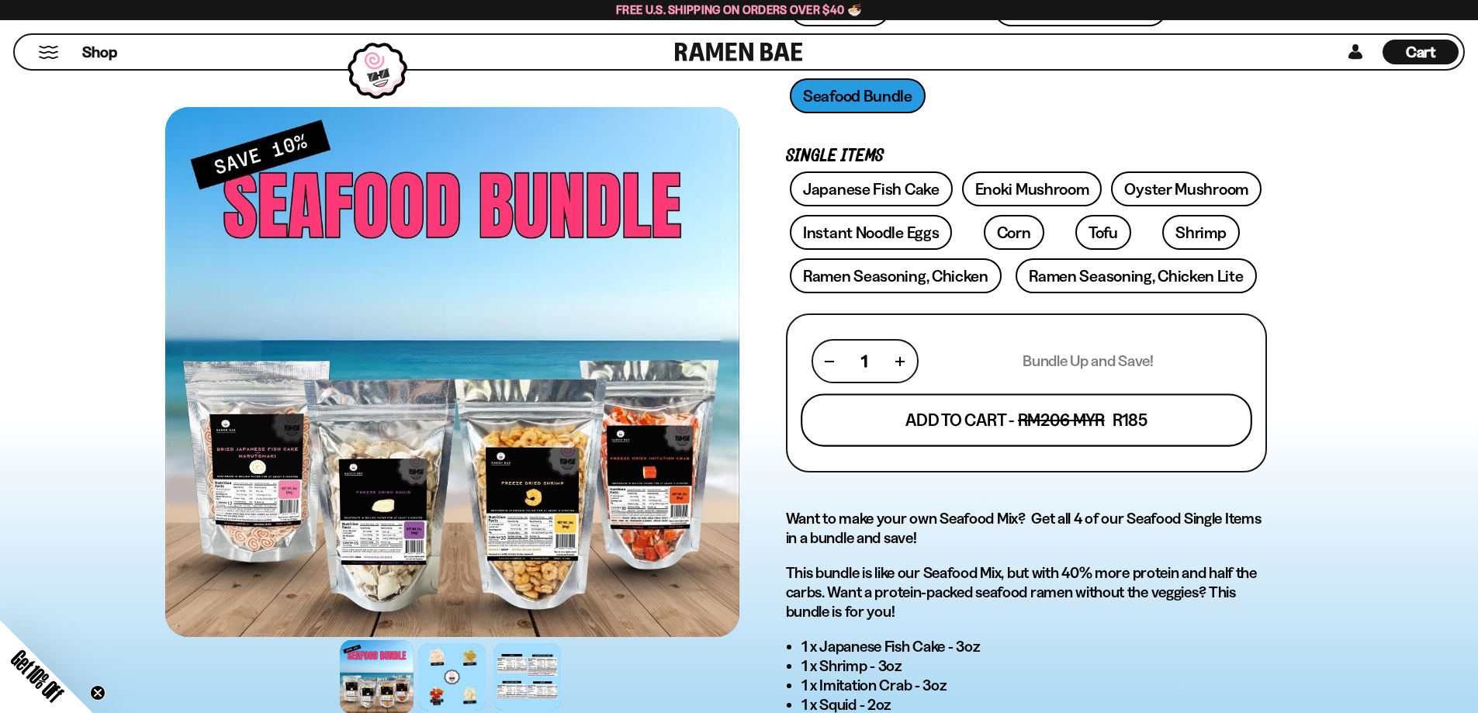
click at [1030, 416] on button "Add To Cart - RM206 MYR R185" at bounding box center [1027, 419] width 452 height 53
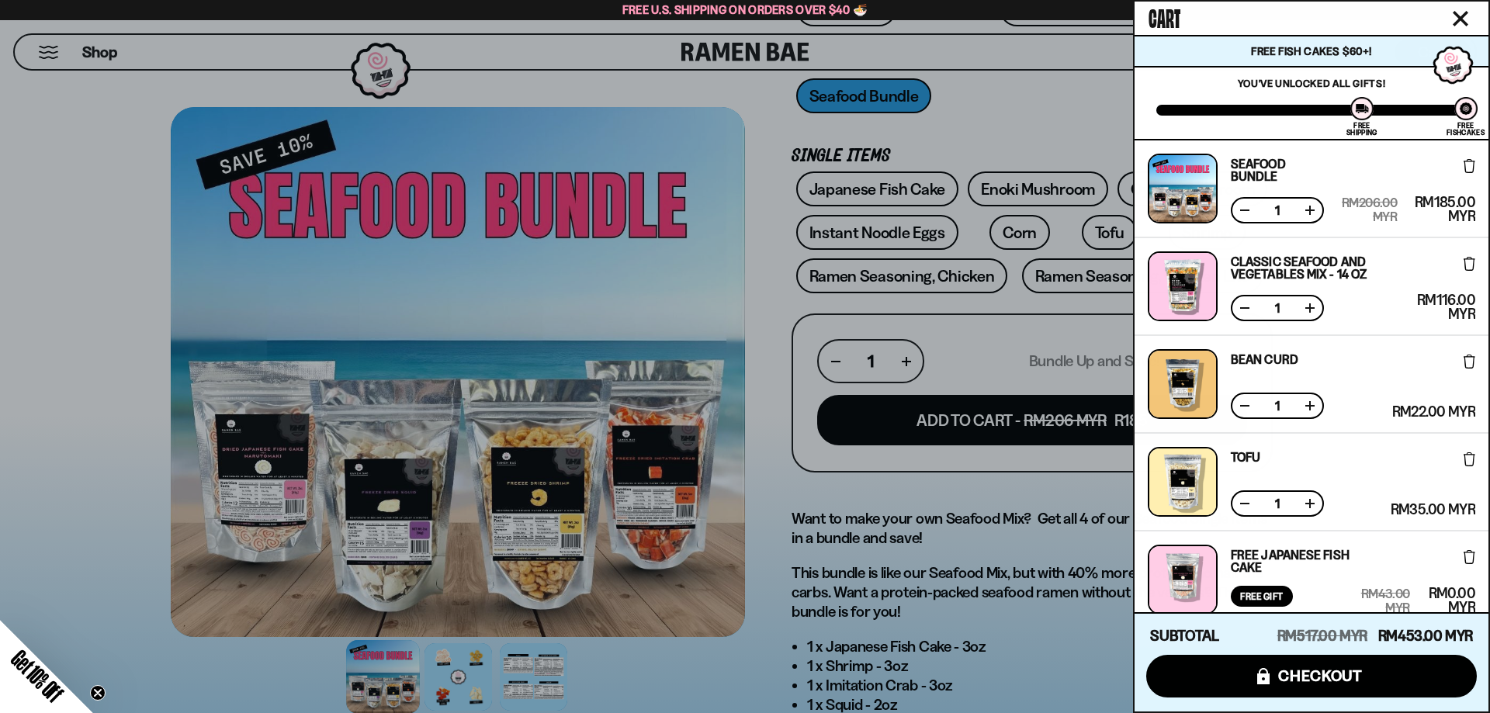
click at [622, 483] on div at bounding box center [745, 356] width 1490 height 713
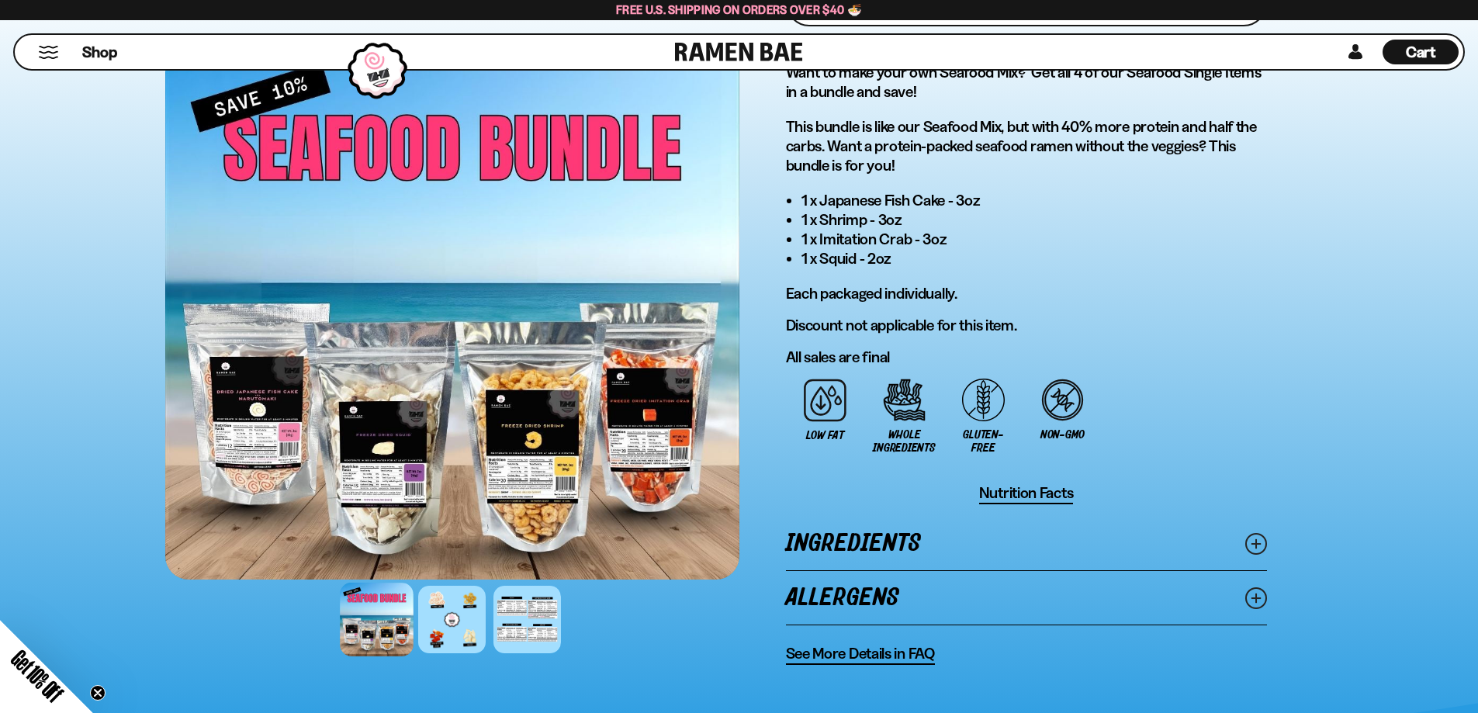
scroll to position [931, 0]
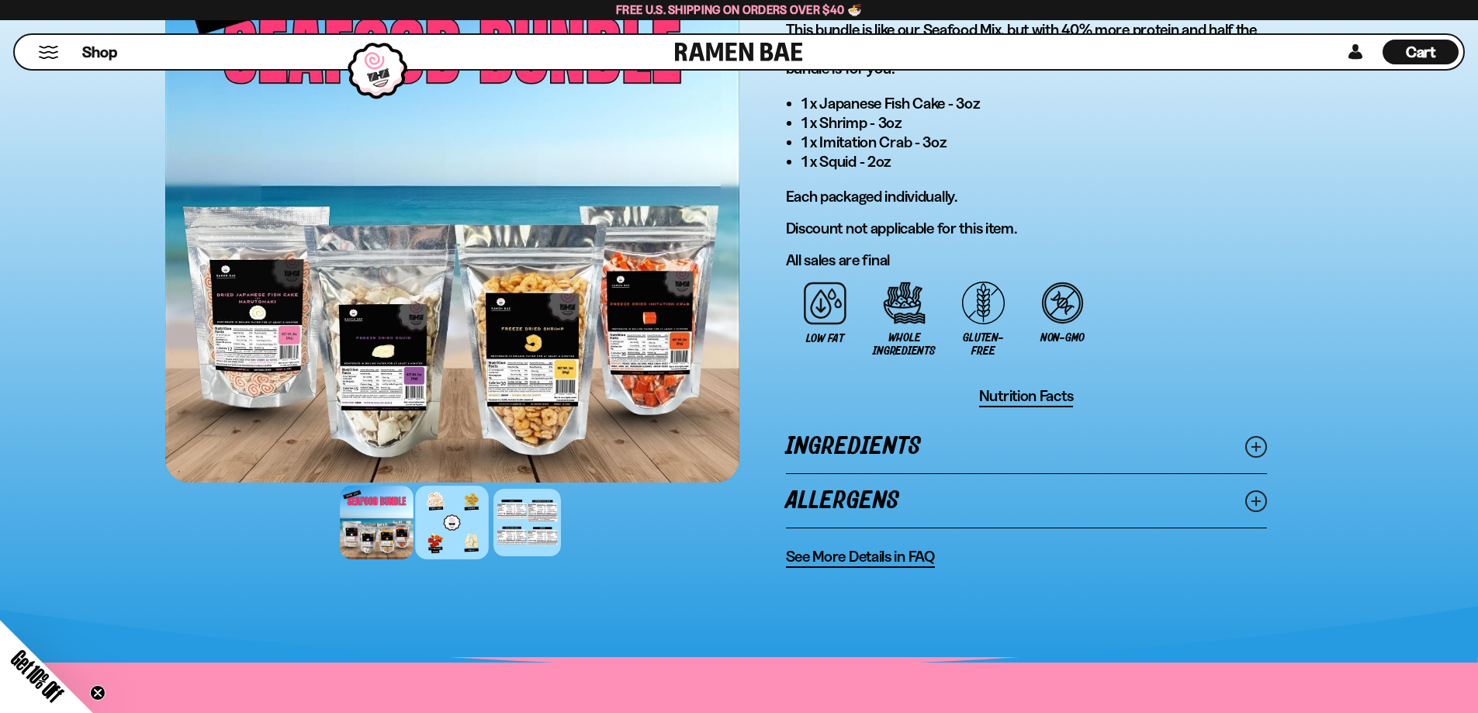
click at [434, 533] on div at bounding box center [452, 523] width 74 height 74
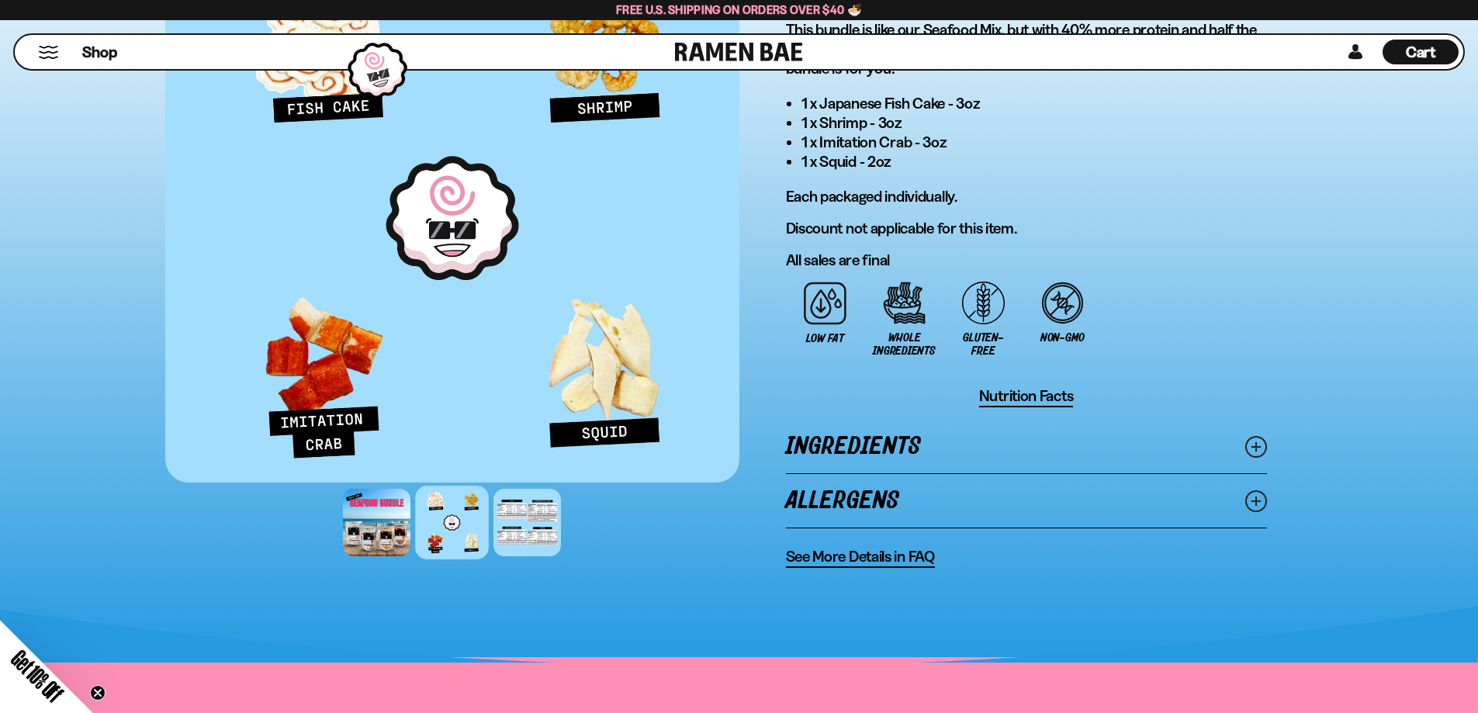
scroll to position [402, 0]
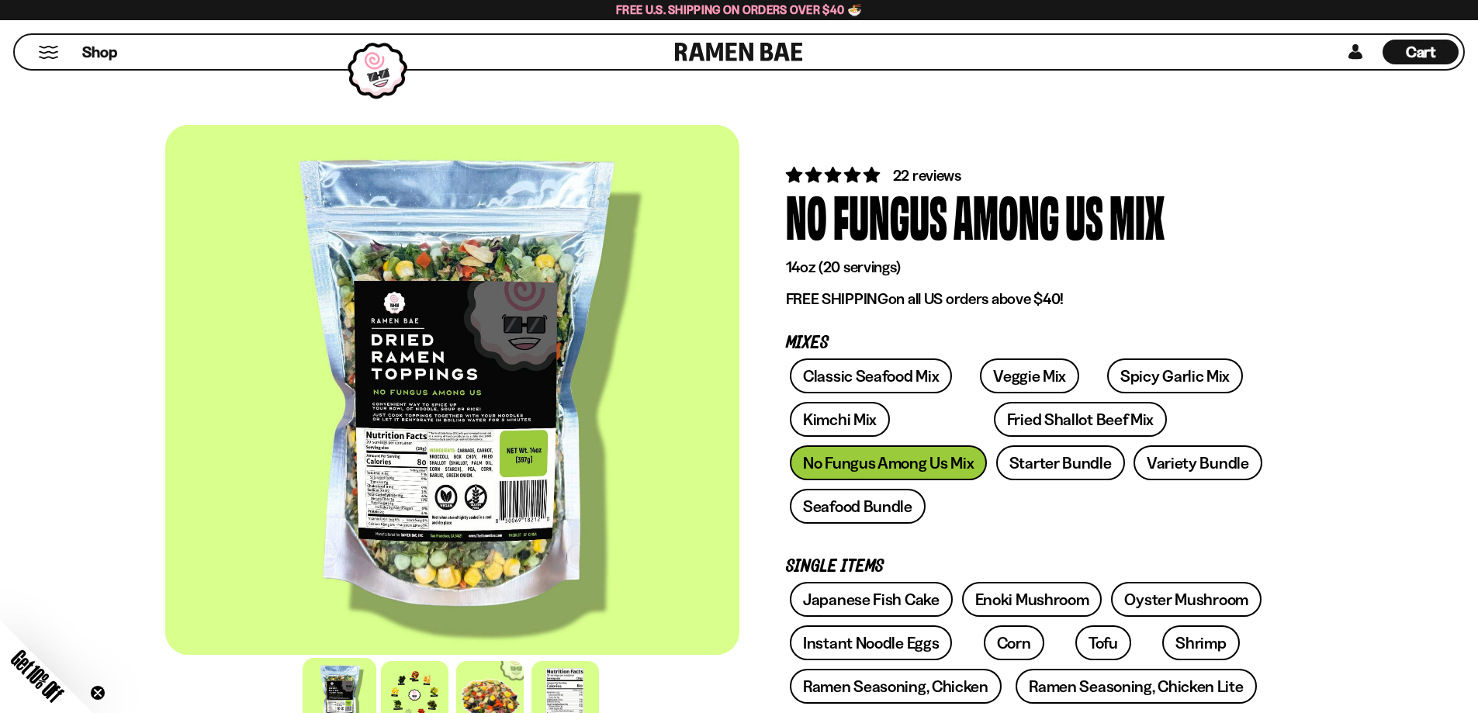
scroll to position [233, 0]
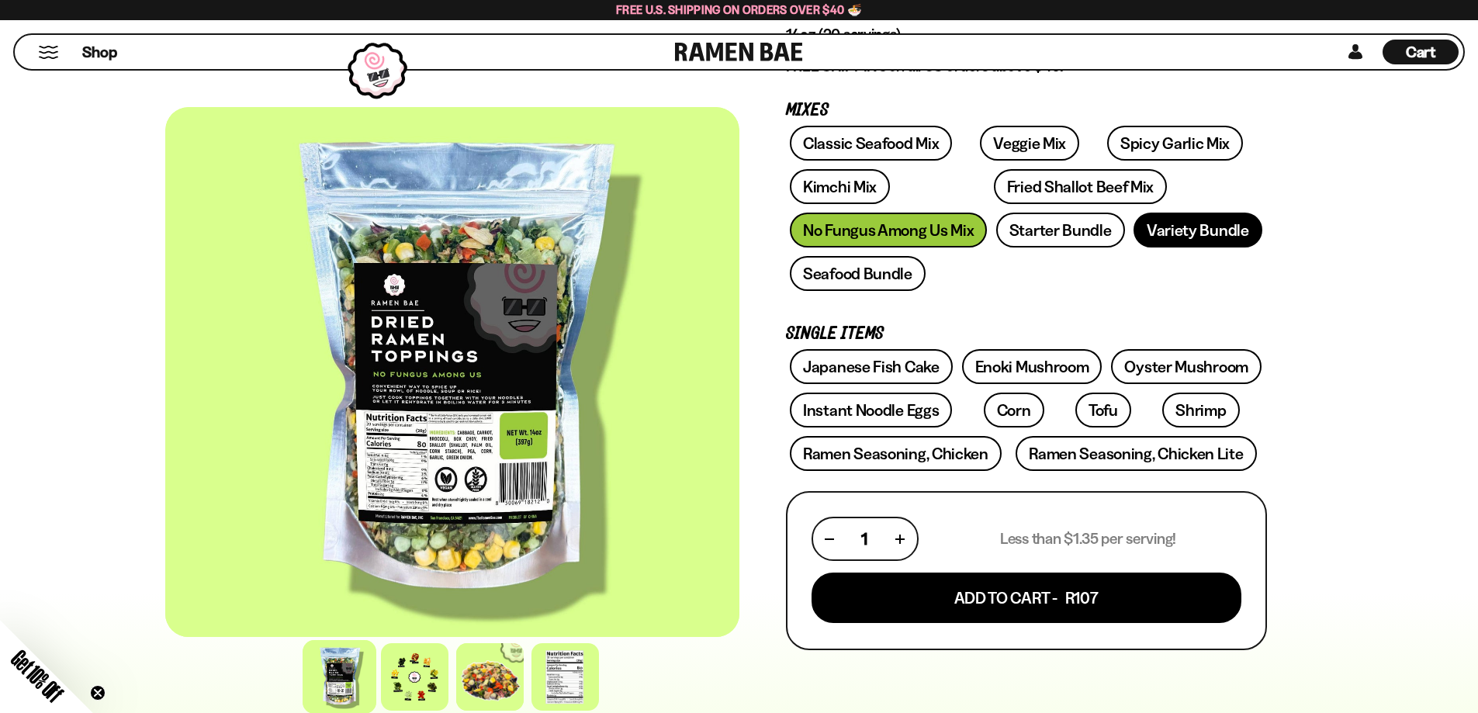
click at [1147, 224] on link "Variety Bundle" at bounding box center [1197, 230] width 129 height 35
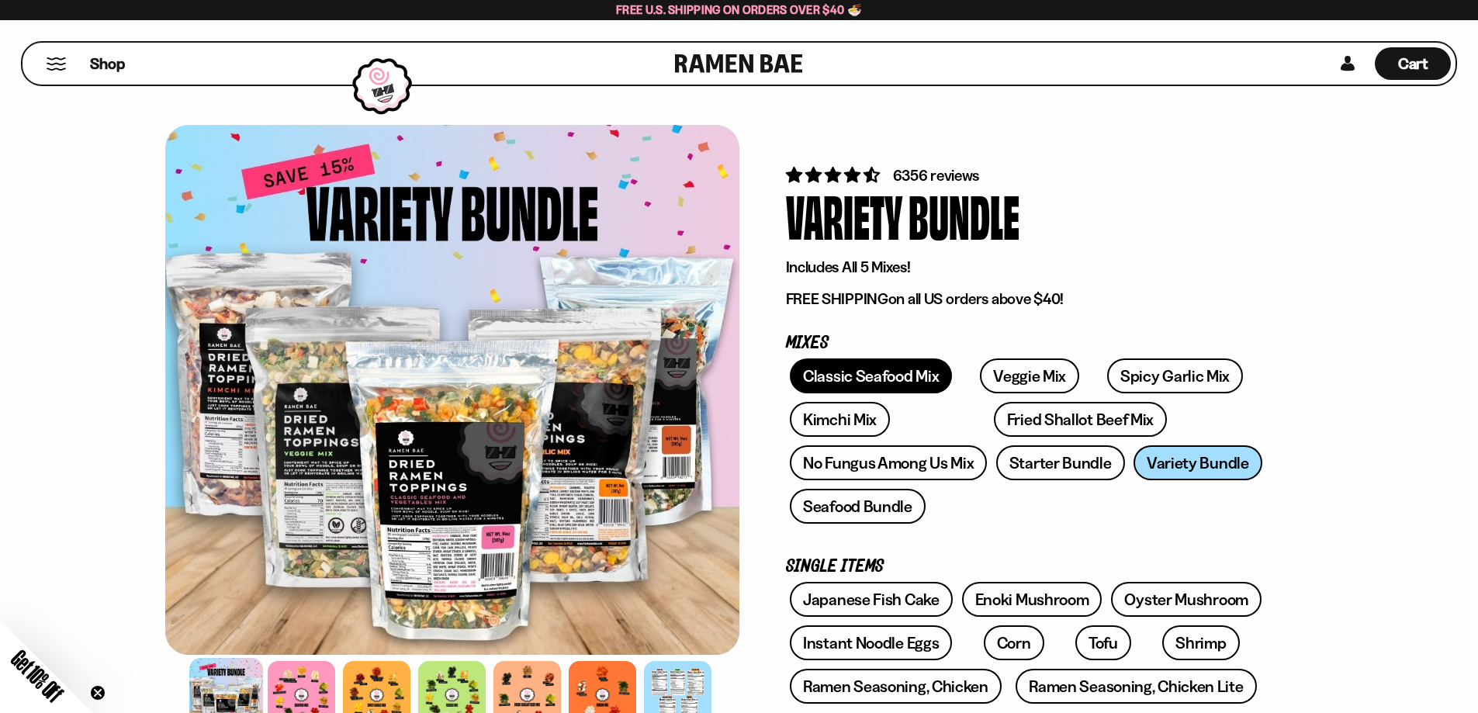
click at [885, 372] on link "Classic Seafood Mix" at bounding box center [871, 375] width 162 height 35
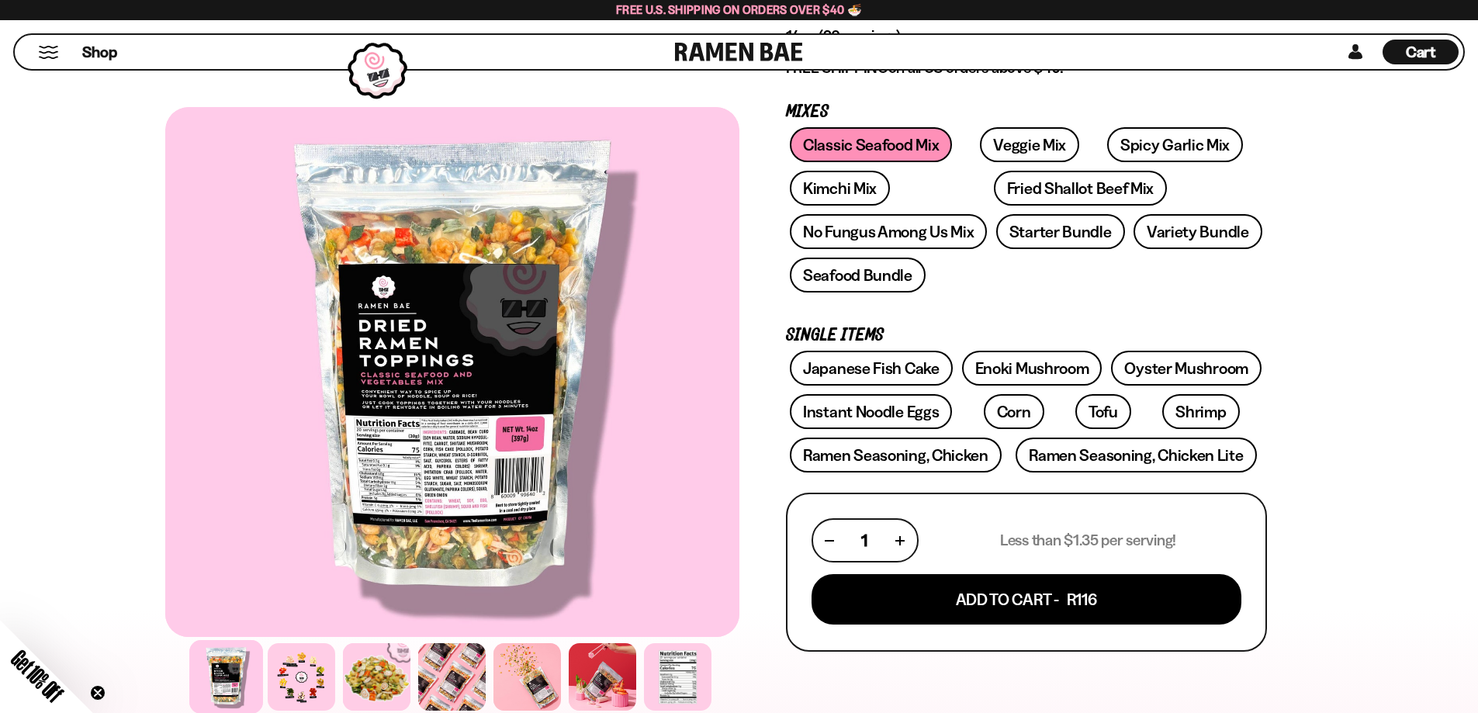
scroll to position [233, 0]
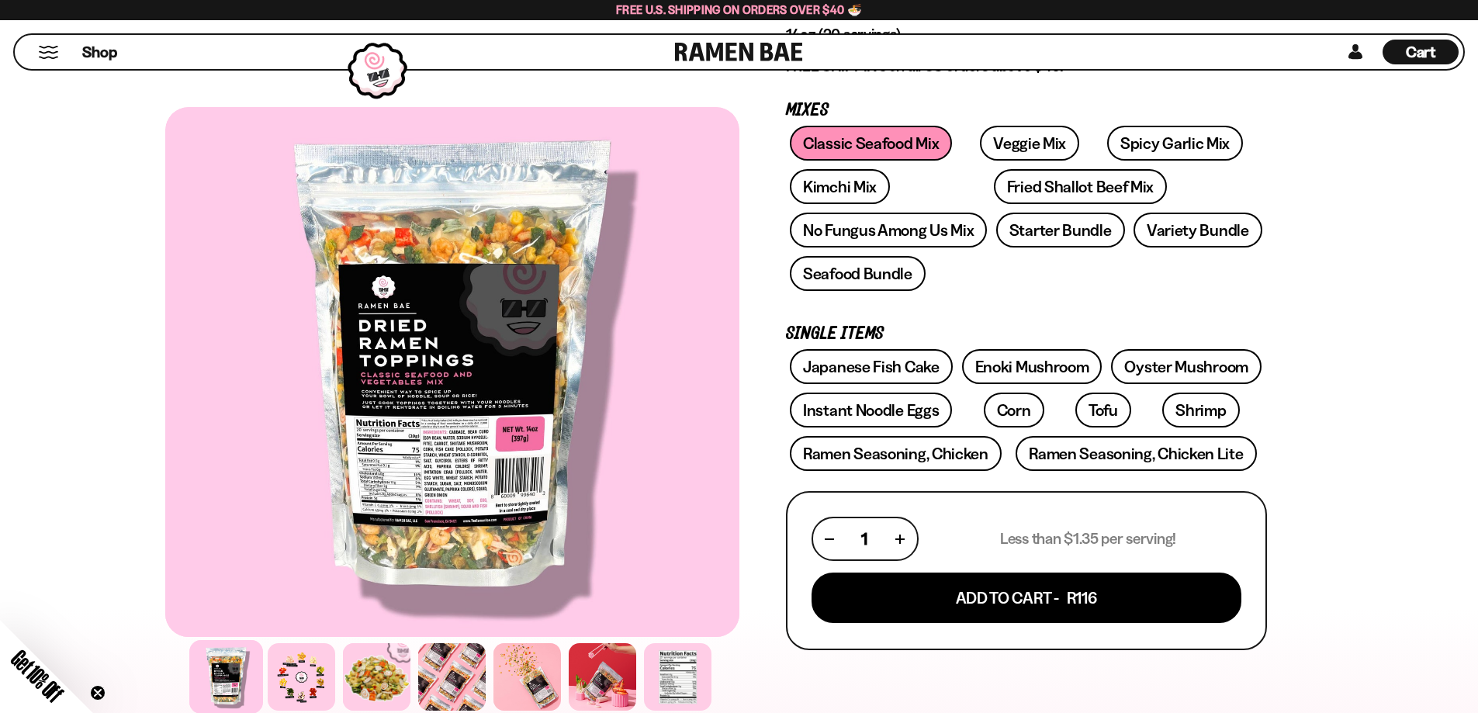
click at [504, 465] on div at bounding box center [452, 372] width 574 height 530
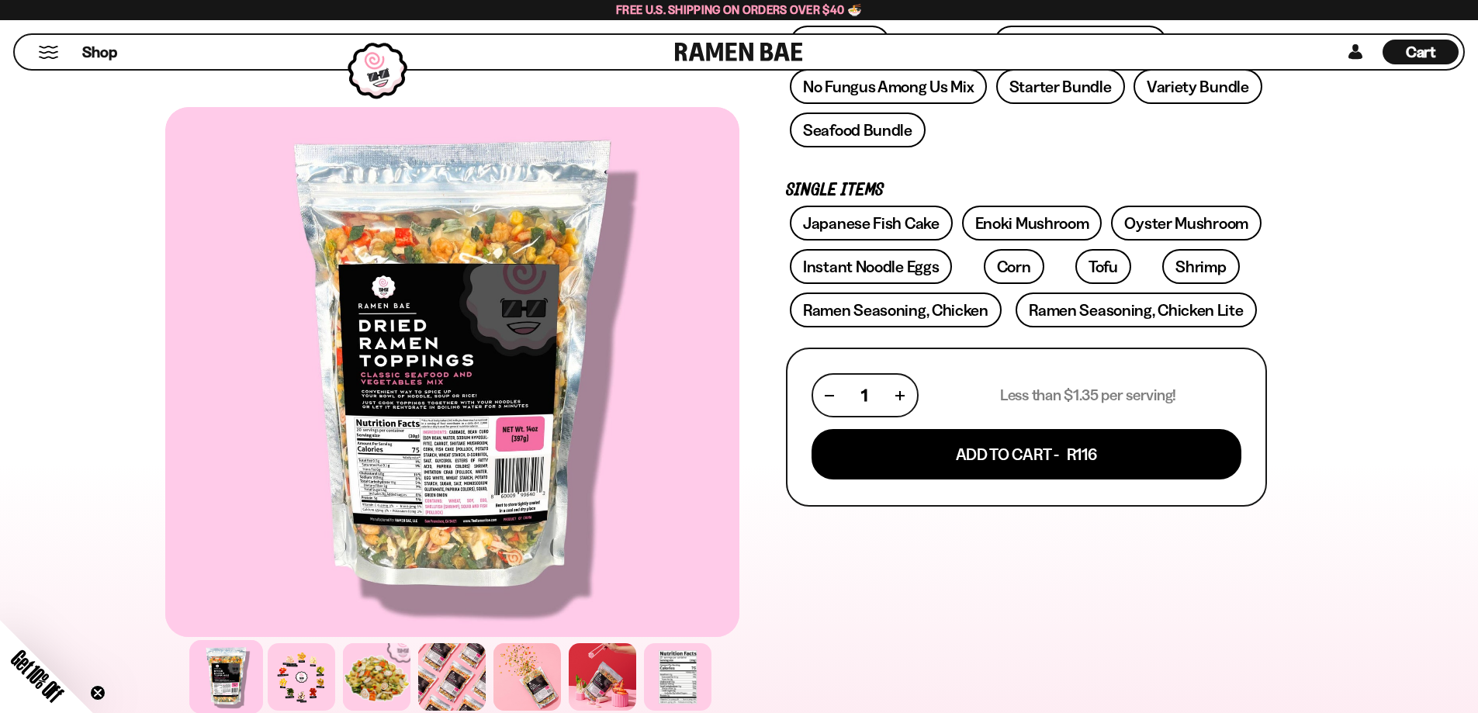
scroll to position [388, 0]
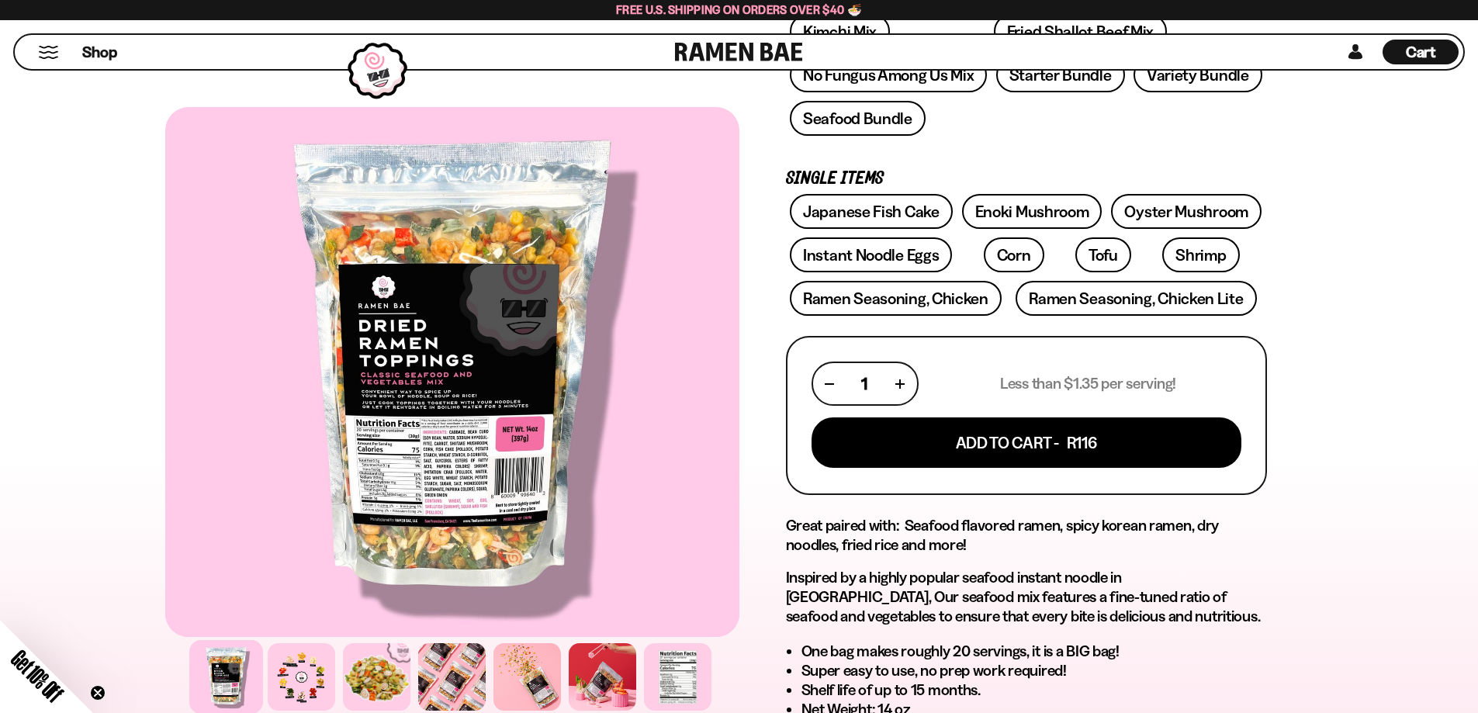
click at [36, 680] on span "Get 10% Off" at bounding box center [37, 675] width 61 height 61
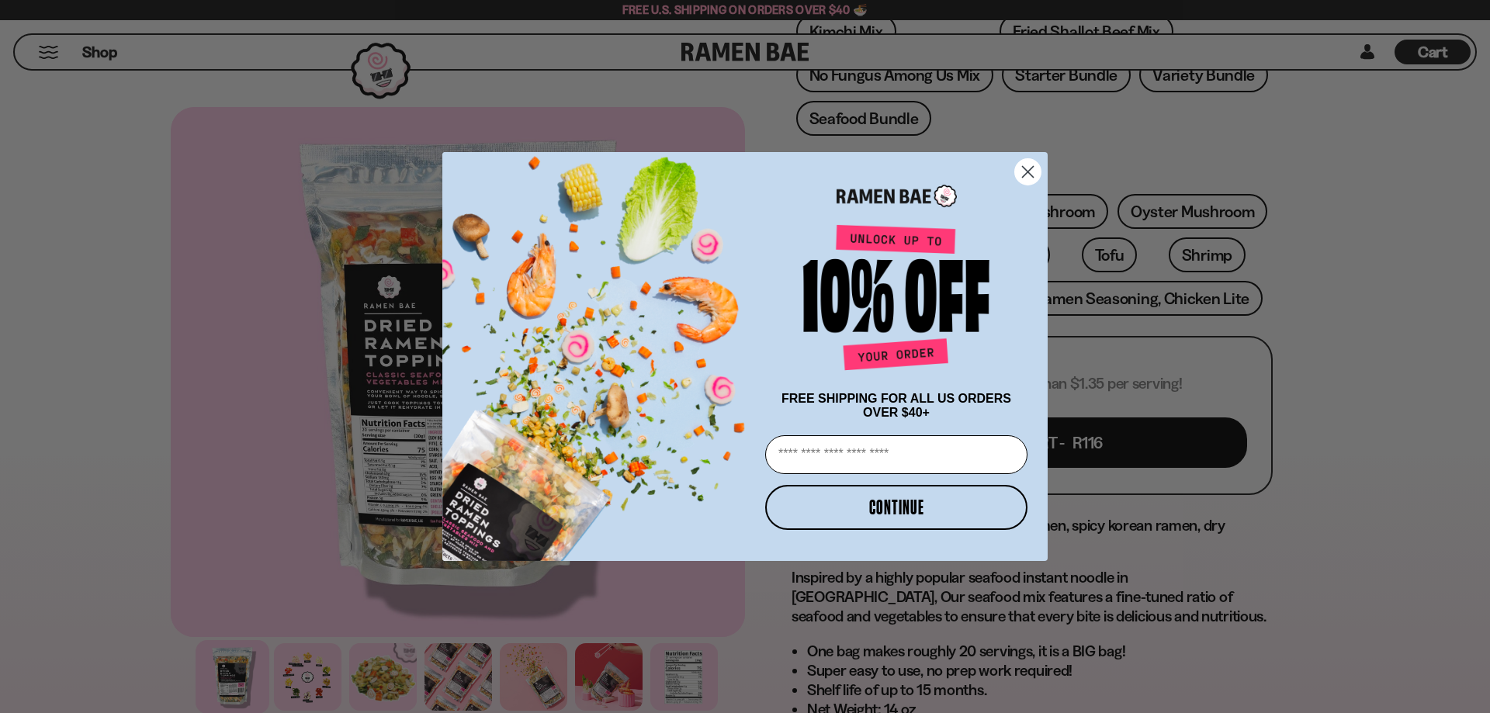
click at [893, 462] on input "Email" at bounding box center [896, 454] width 262 height 39
type input "**********"
click at [890, 509] on button "CONTINUE" at bounding box center [896, 507] width 262 height 45
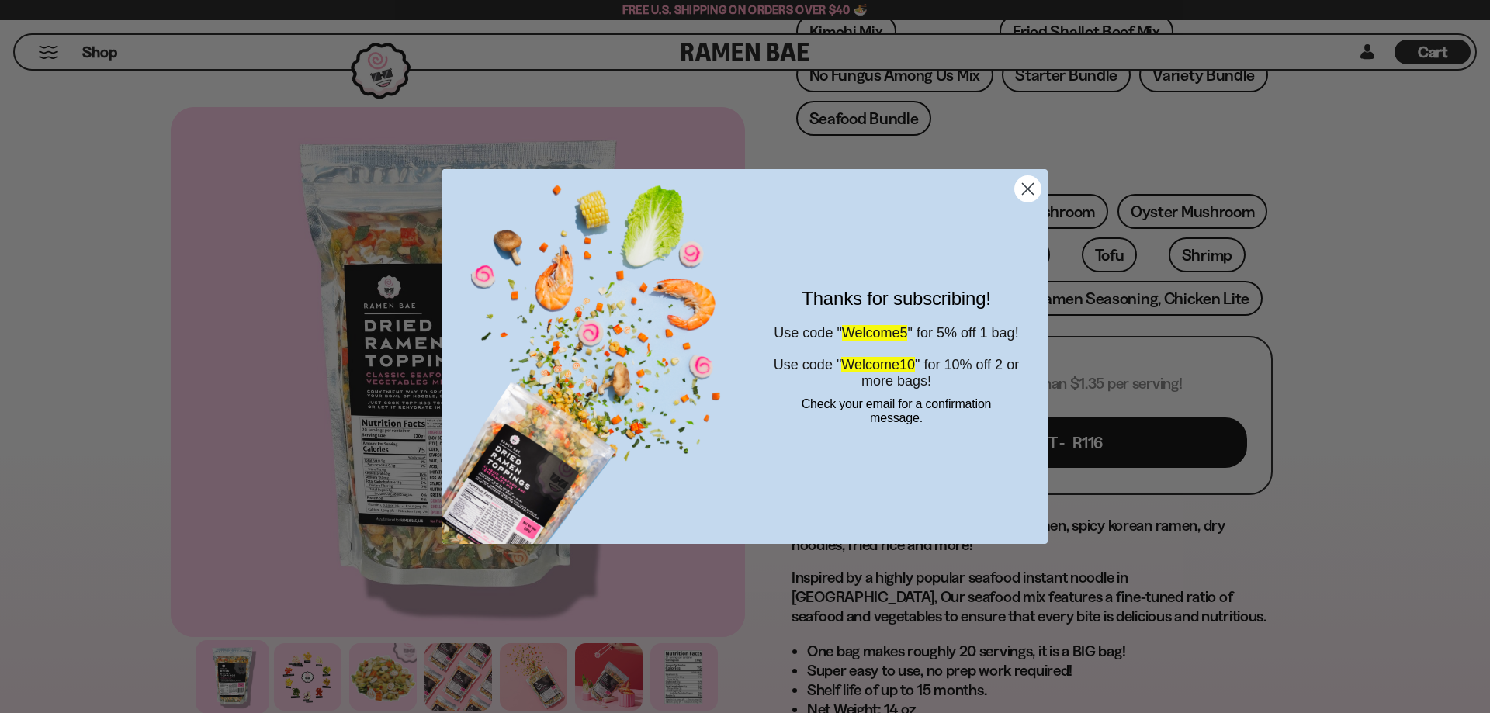
click at [1033, 184] on icon "Close dialog" at bounding box center [1028, 189] width 11 height 11
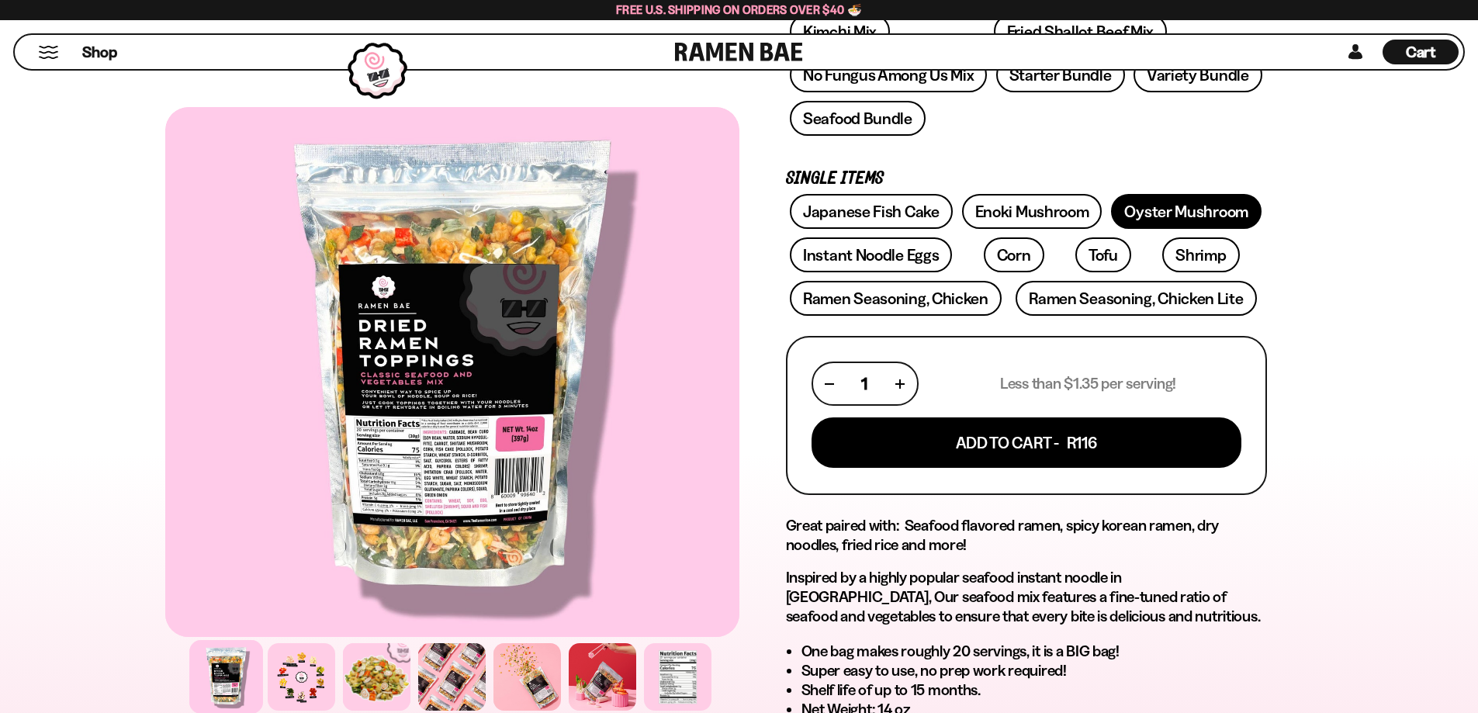
click at [1190, 201] on link "Oyster Mushroom" at bounding box center [1186, 211] width 151 height 35
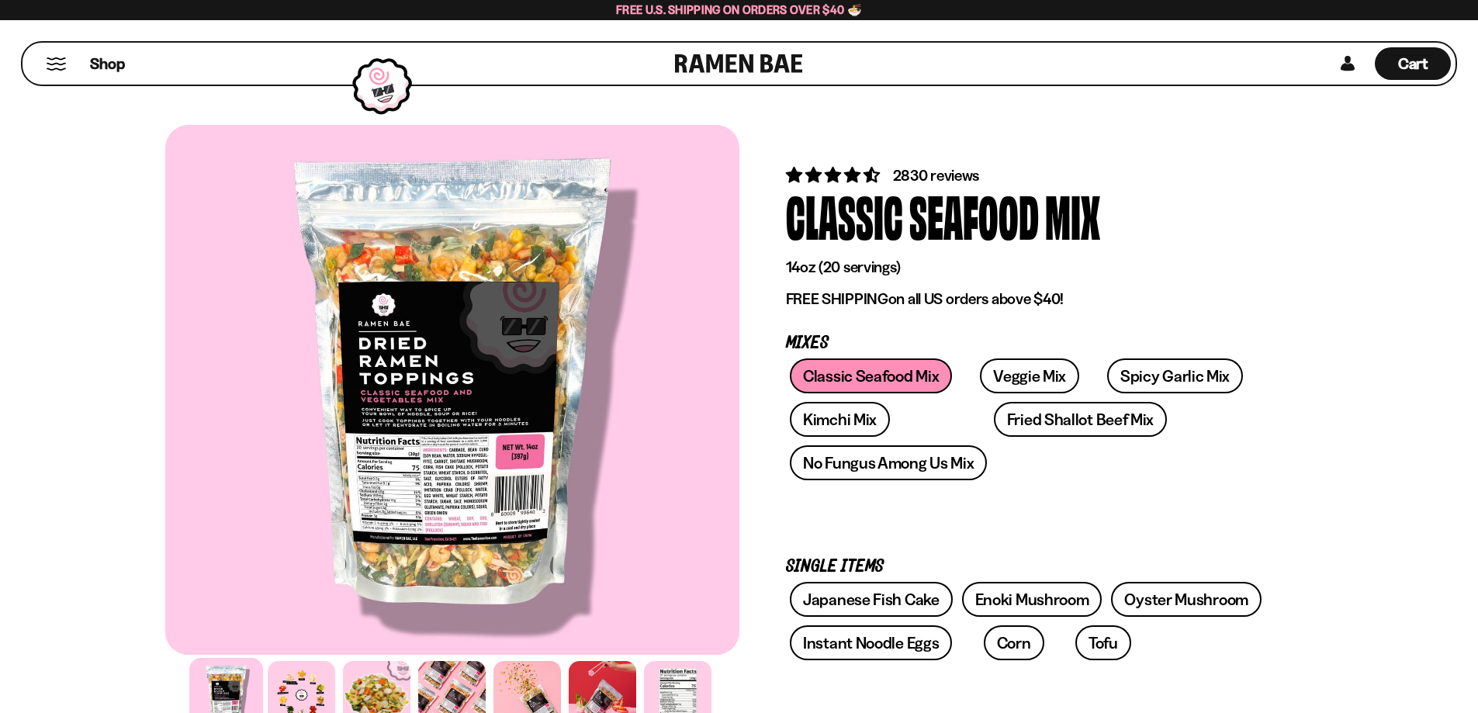
scroll to position [388, 0]
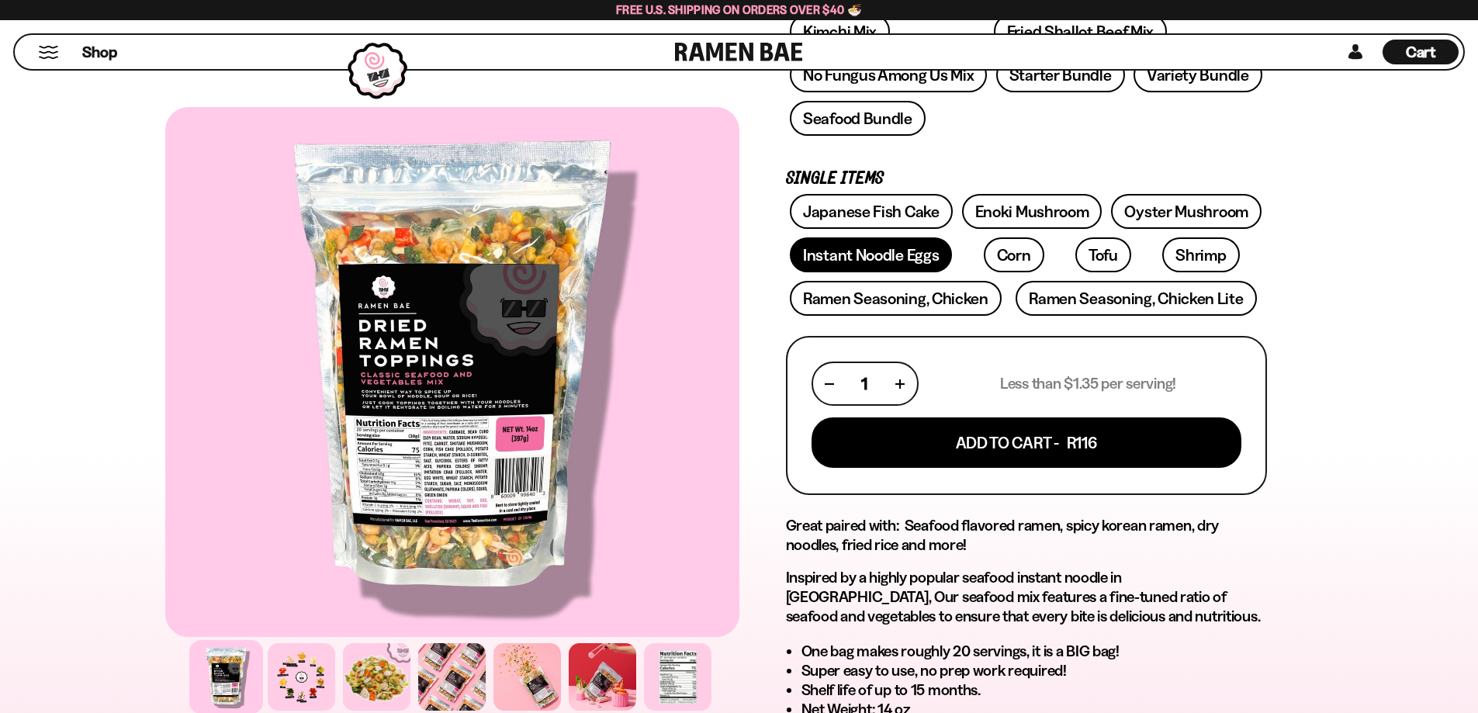
click at [887, 252] on link "Instant Noodle Eggs" at bounding box center [871, 254] width 162 height 35
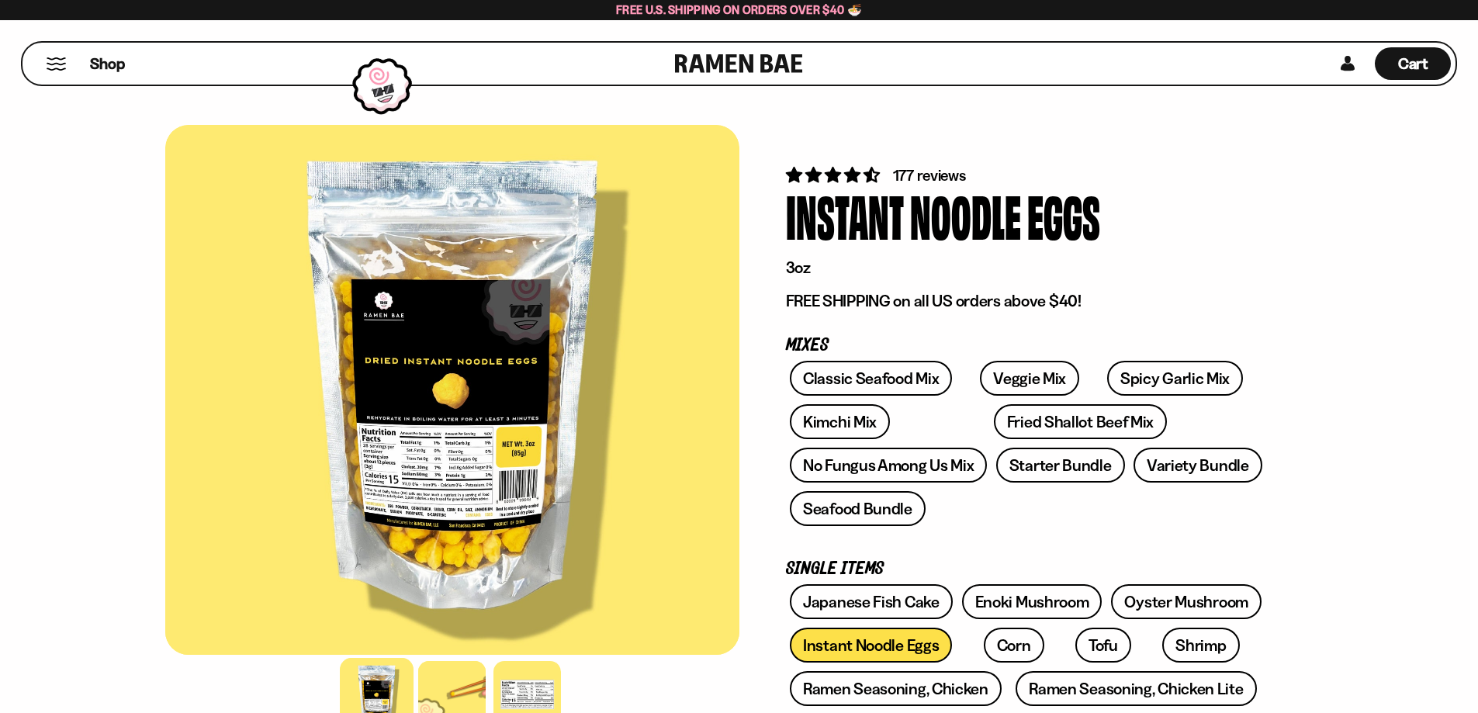
click at [460, 576] on div at bounding box center [452, 390] width 574 height 530
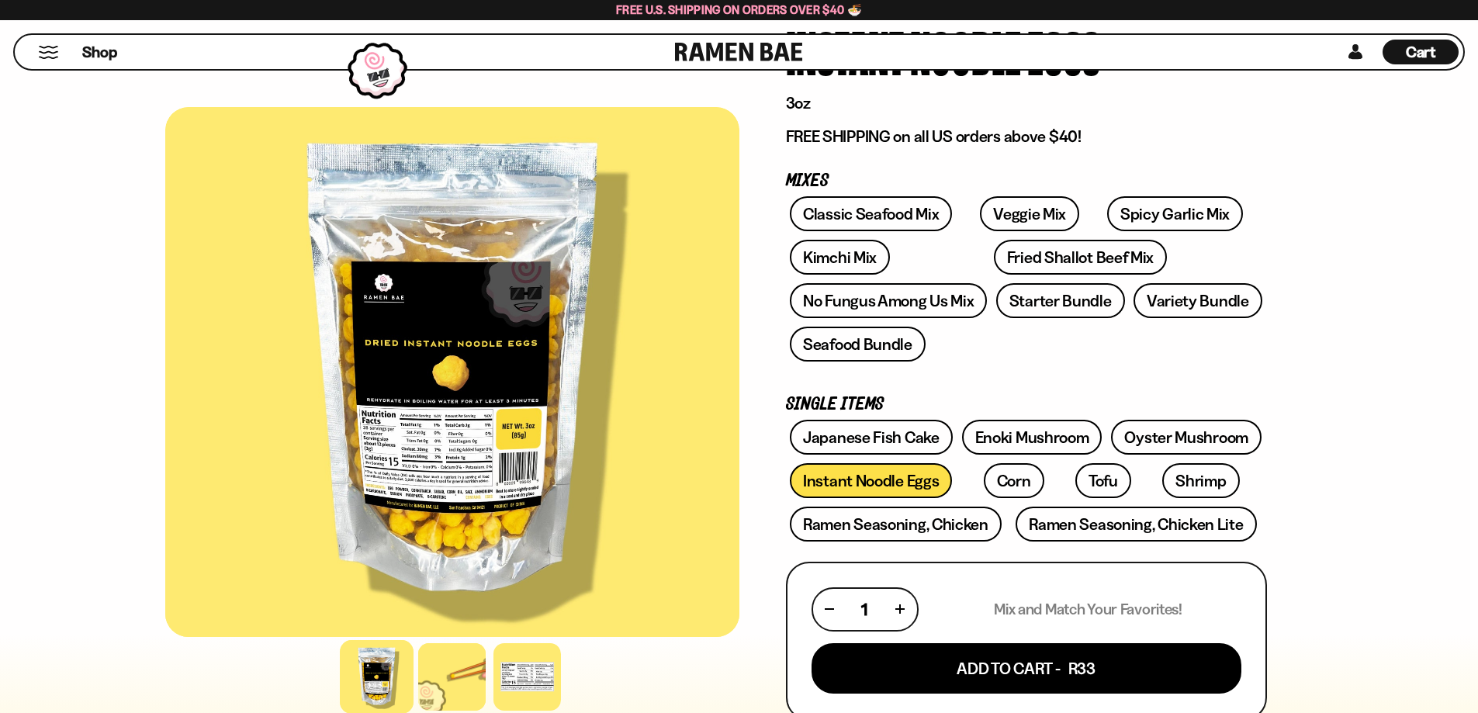
scroll to position [155, 0]
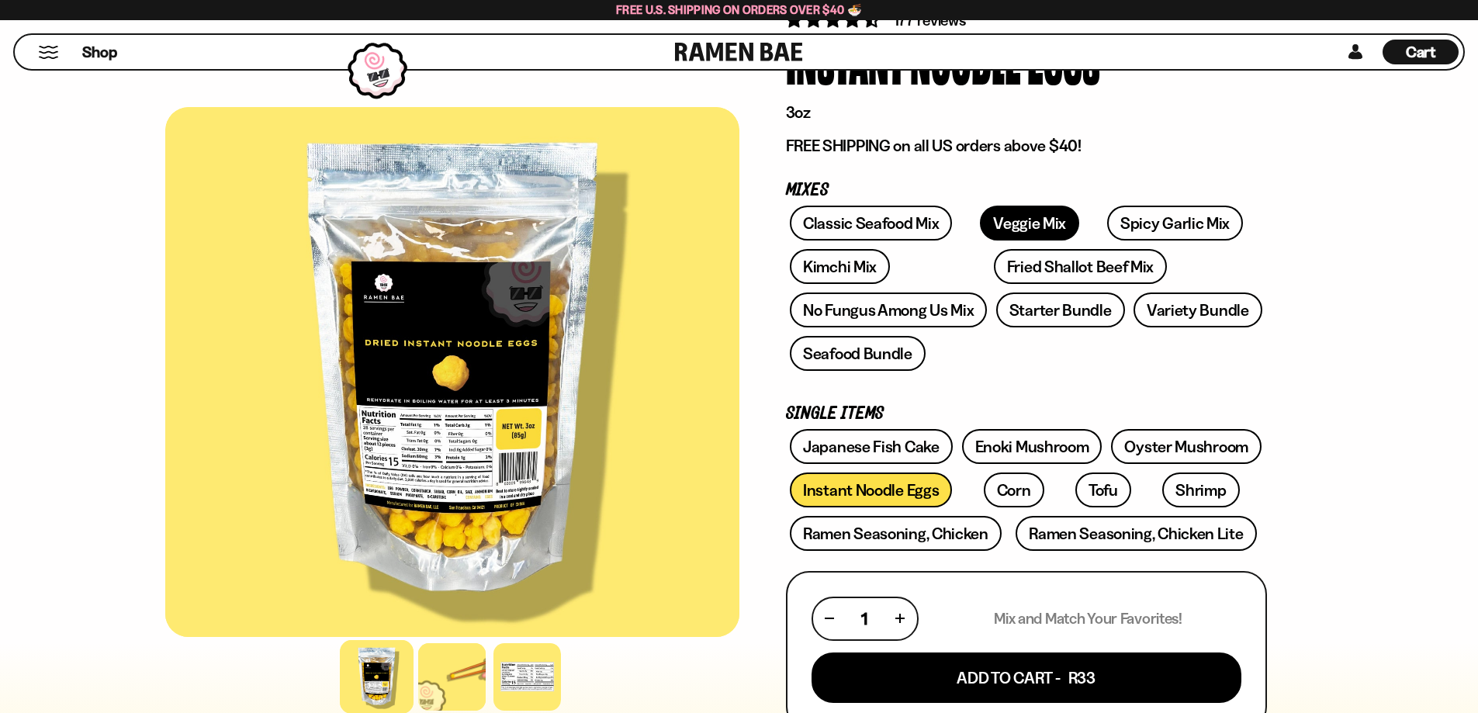
click at [1008, 223] on link "Veggie Mix" at bounding box center [1029, 223] width 99 height 35
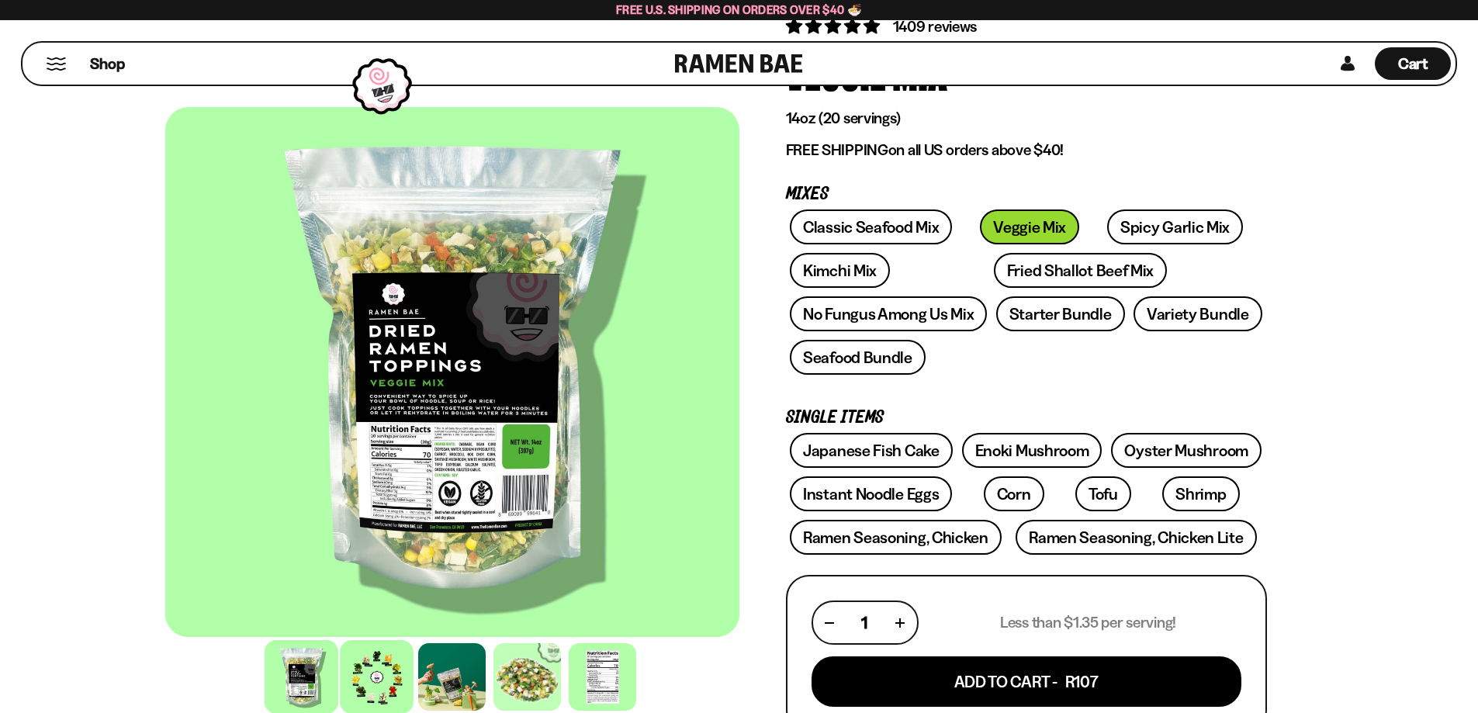
scroll to position [155, 0]
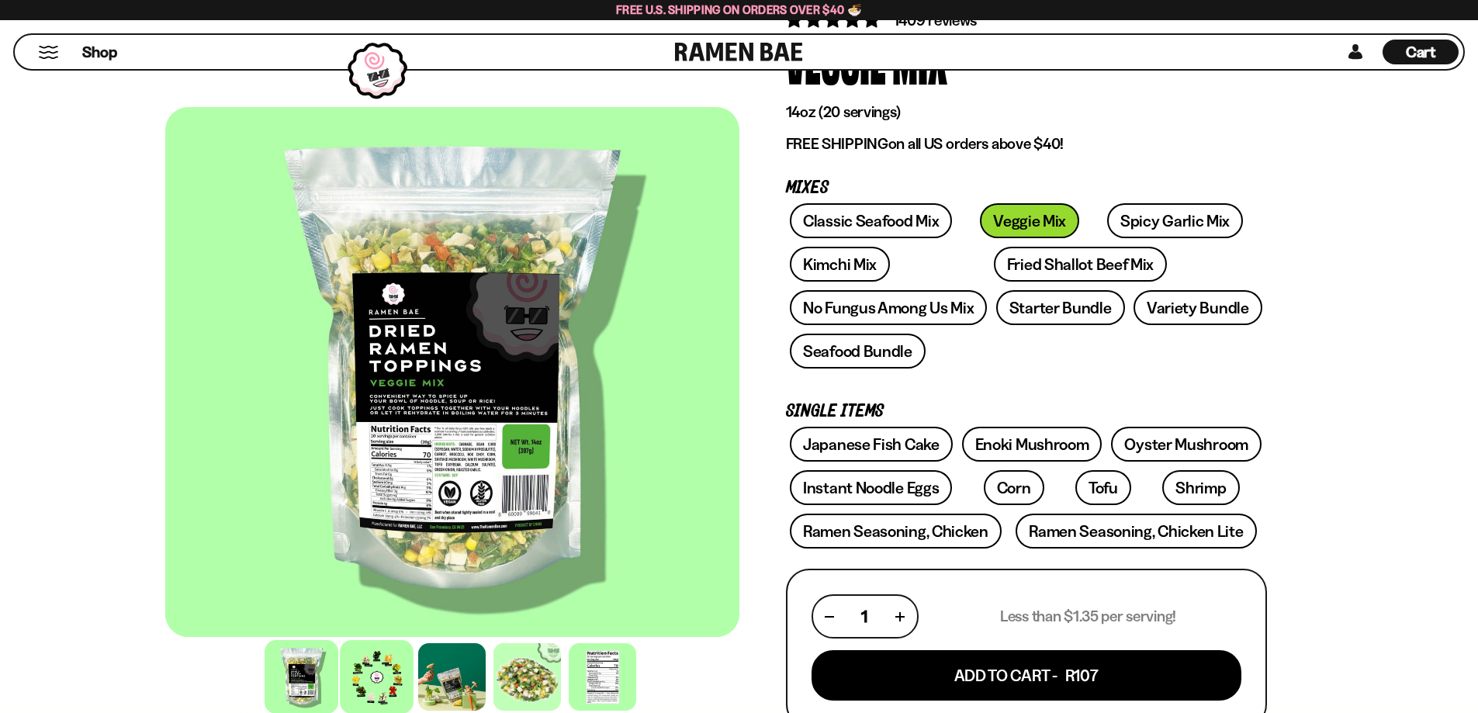
click at [378, 664] on div at bounding box center [377, 677] width 74 height 74
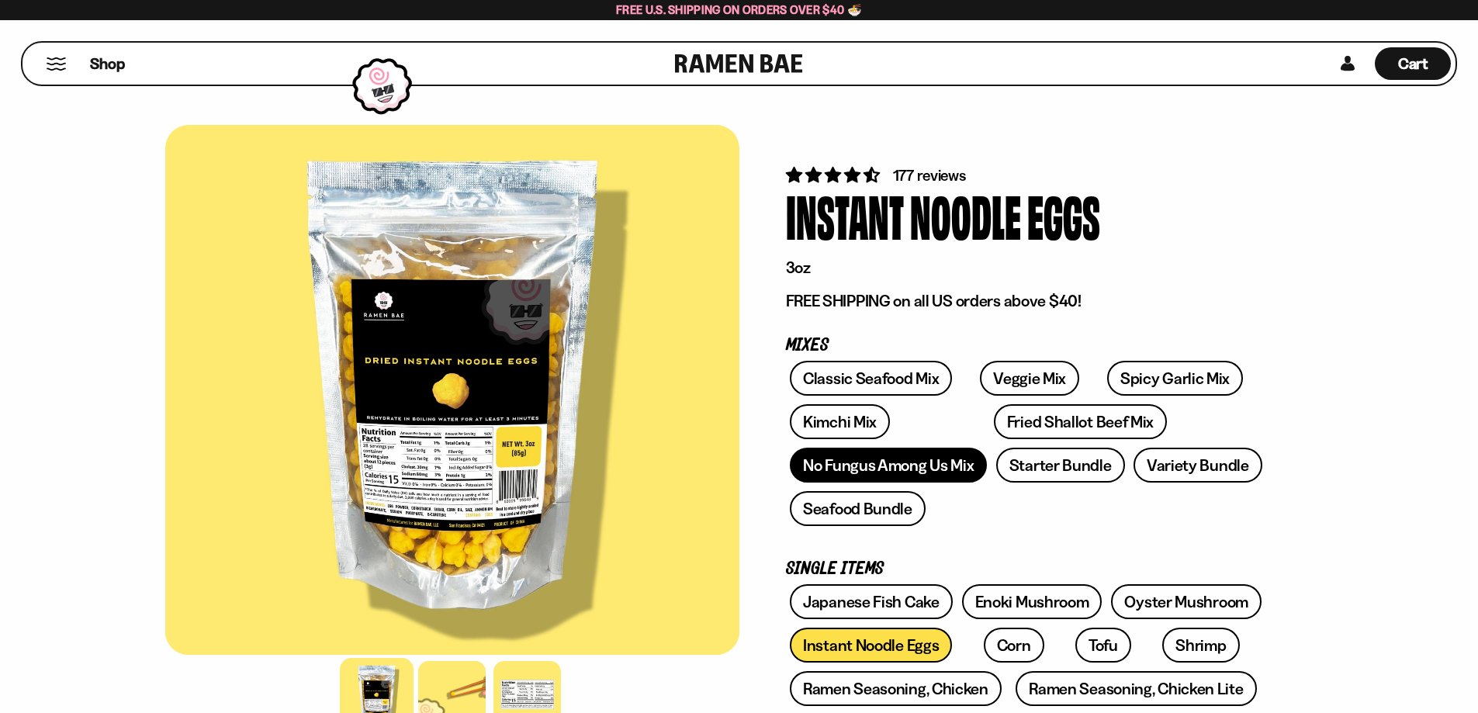
scroll to position [155, 0]
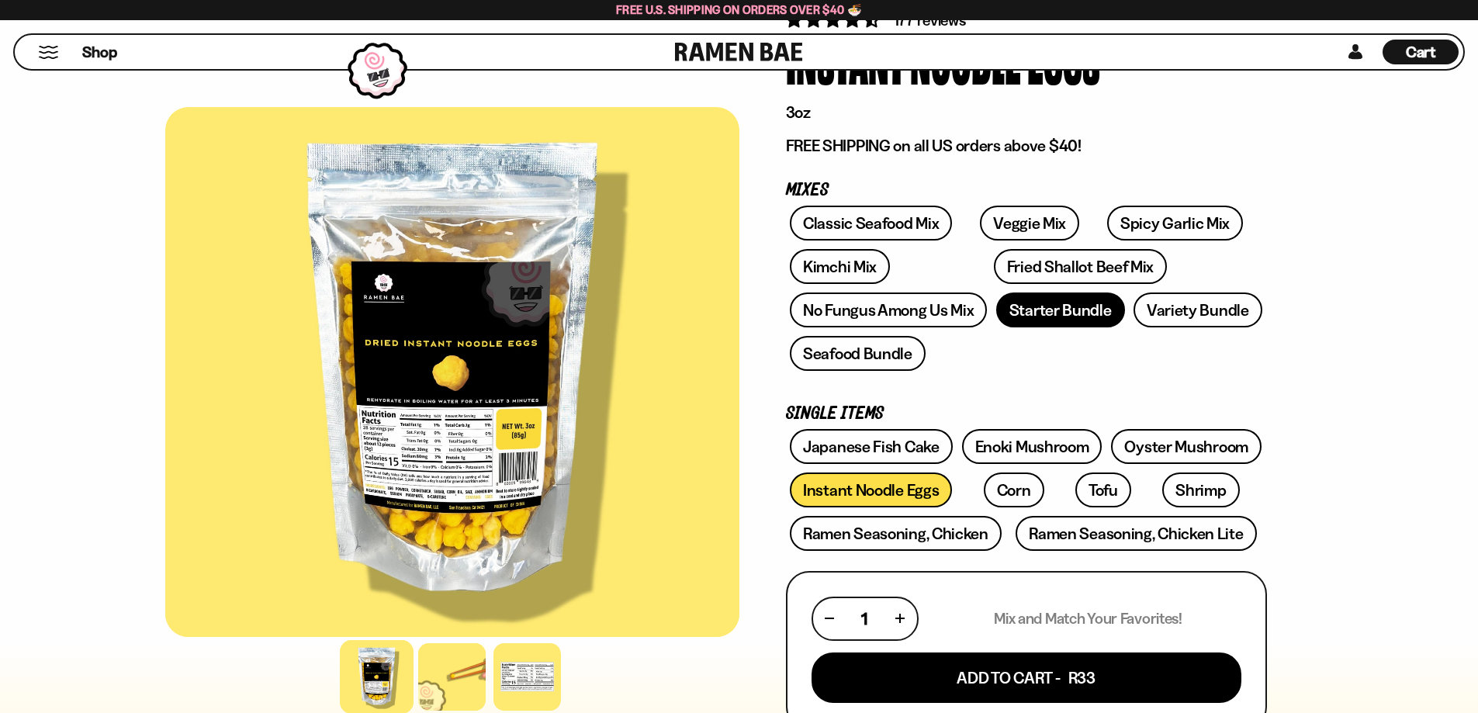
click at [1042, 308] on link "Starter Bundle" at bounding box center [1060, 309] width 129 height 35
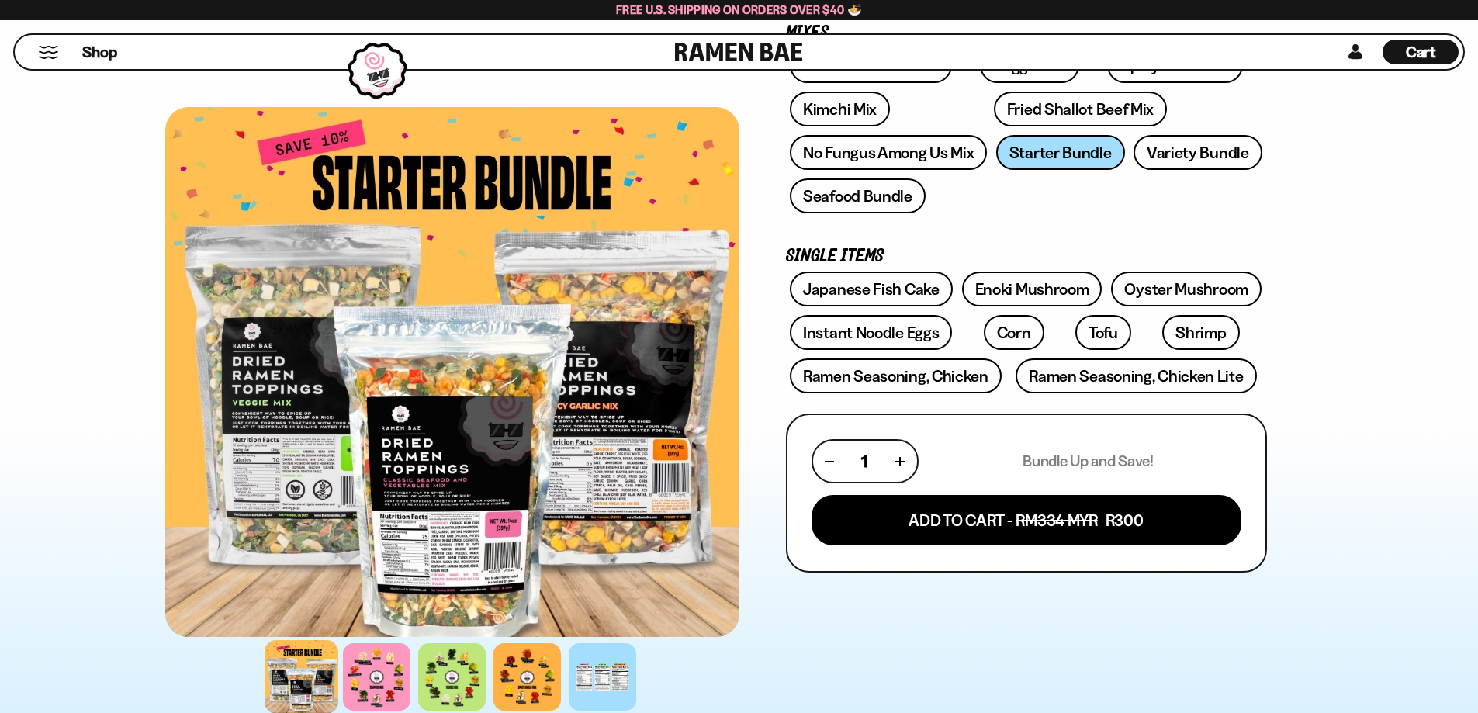
scroll to position [388, 0]
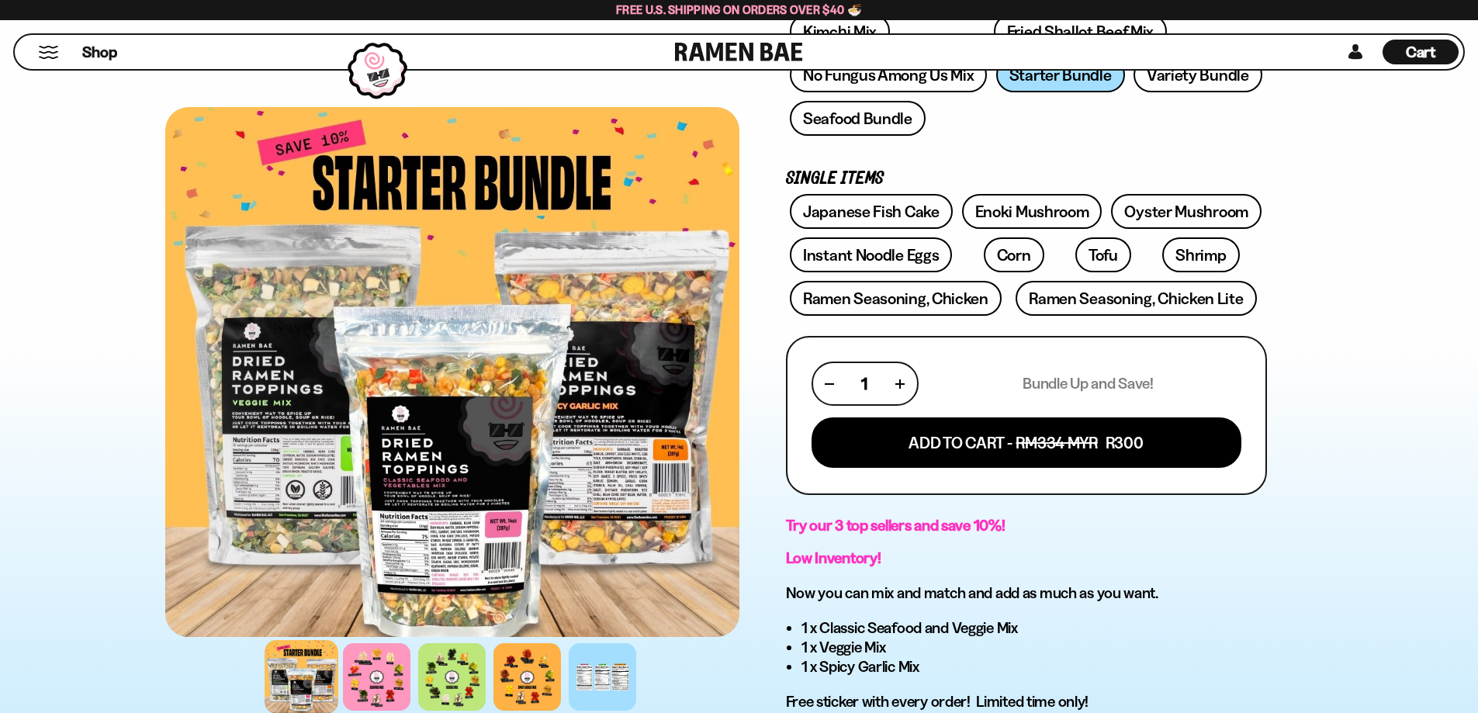
click at [616, 446] on div at bounding box center [452, 372] width 574 height 530
click at [657, 488] on div at bounding box center [452, 372] width 574 height 530
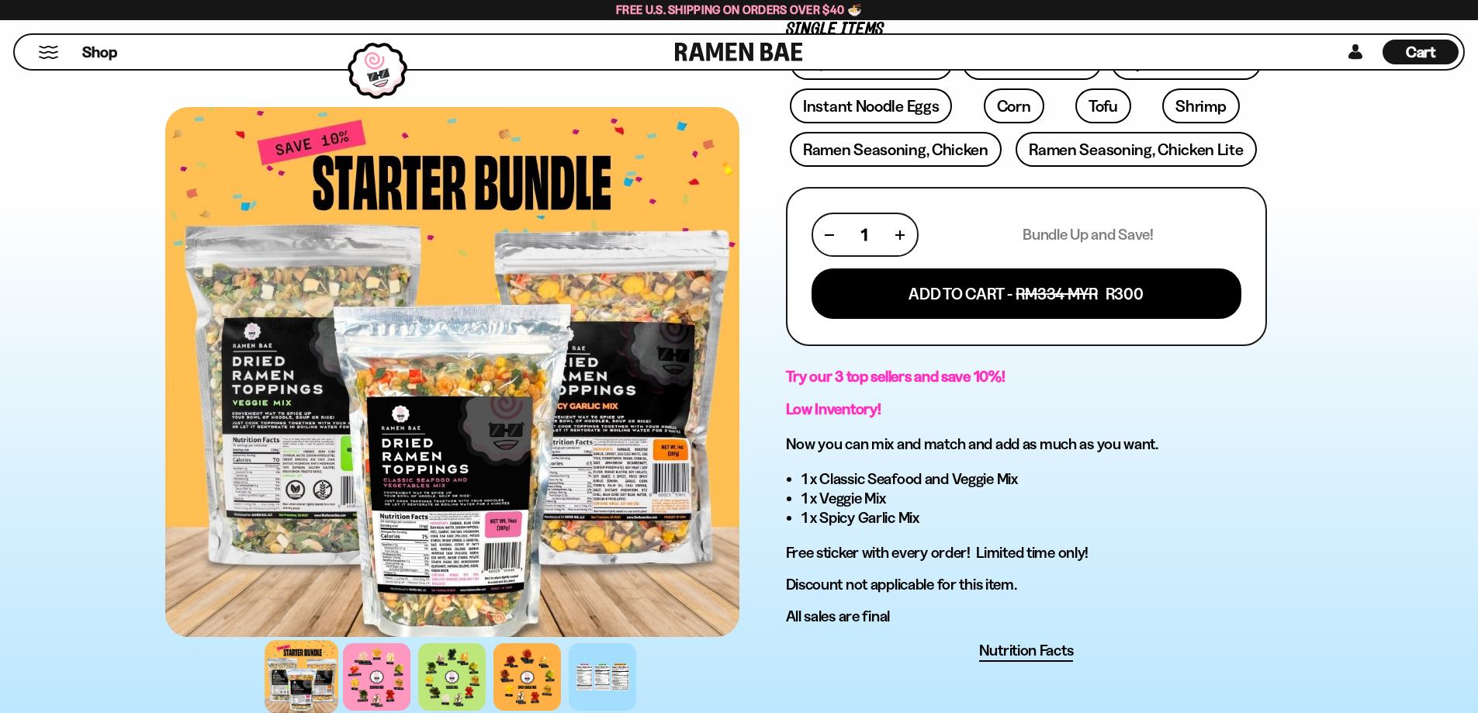
scroll to position [543, 0]
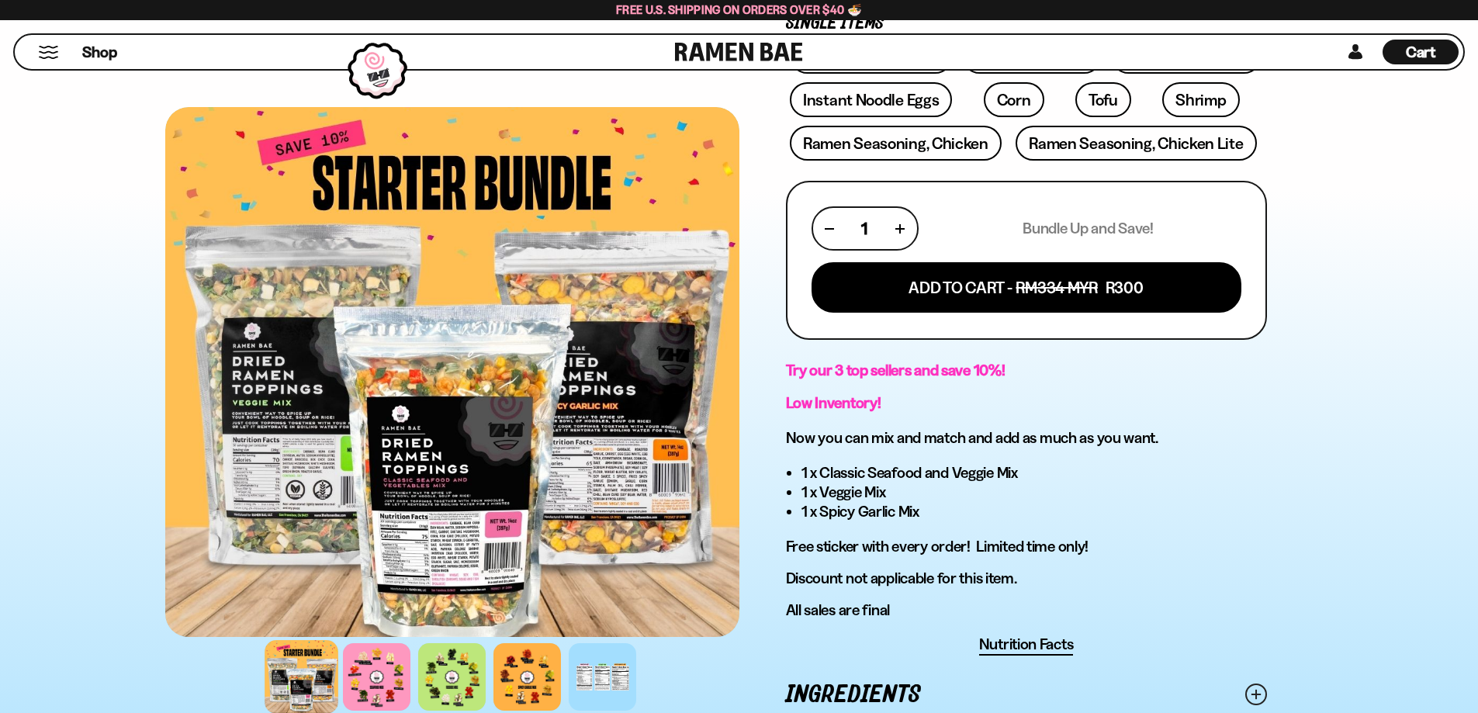
click at [535, 355] on div at bounding box center [452, 372] width 574 height 530
click at [615, 416] on div at bounding box center [452, 372] width 574 height 530
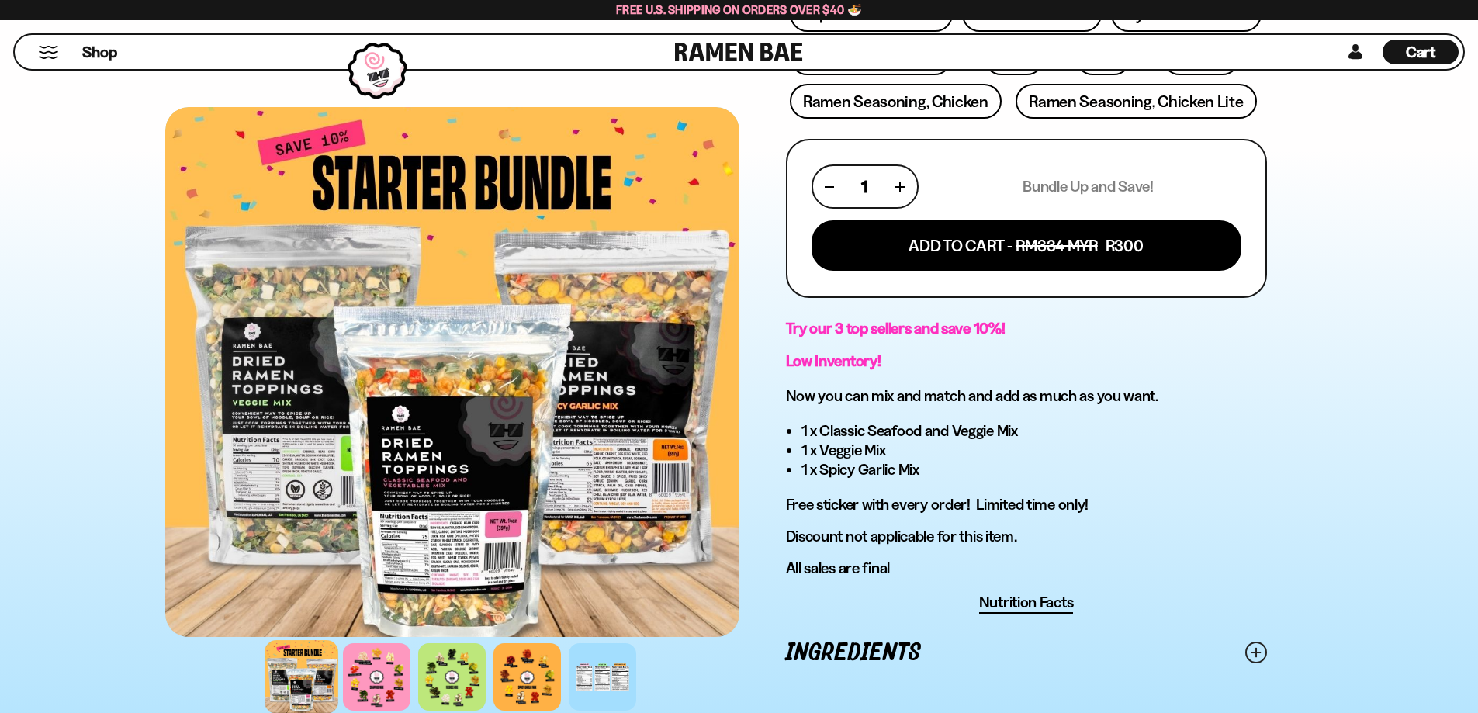
scroll to position [621, 0]
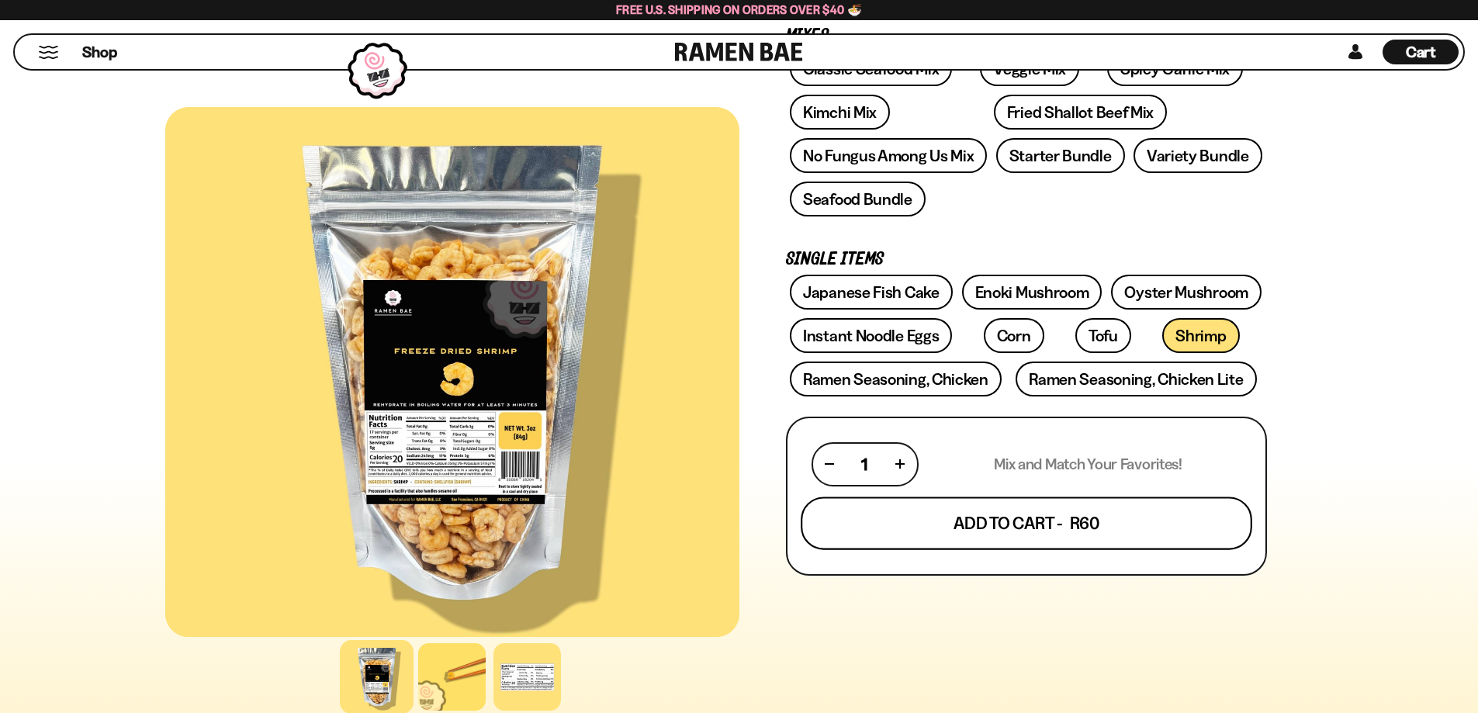
scroll to position [310, 0]
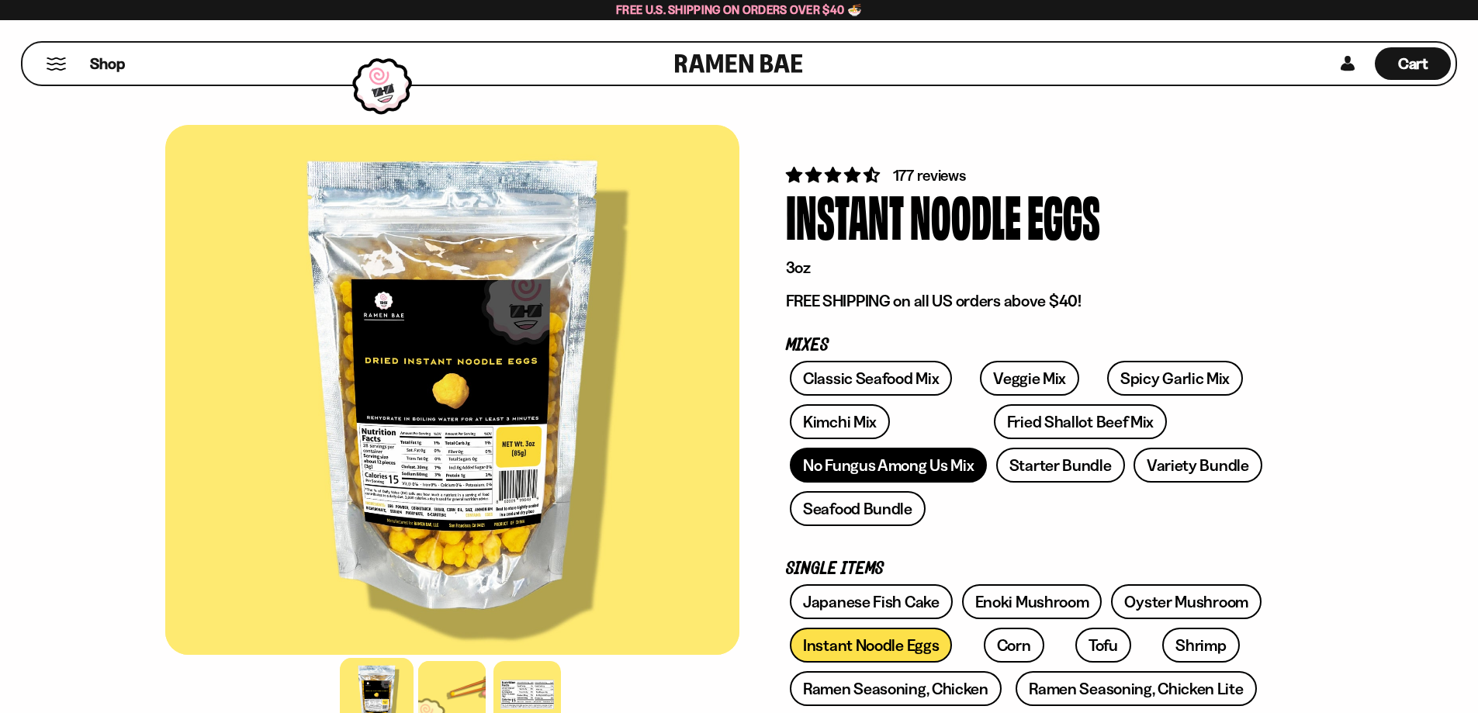
click at [889, 455] on link "No Fungus Among Us Mix" at bounding box center [888, 465] width 197 height 35
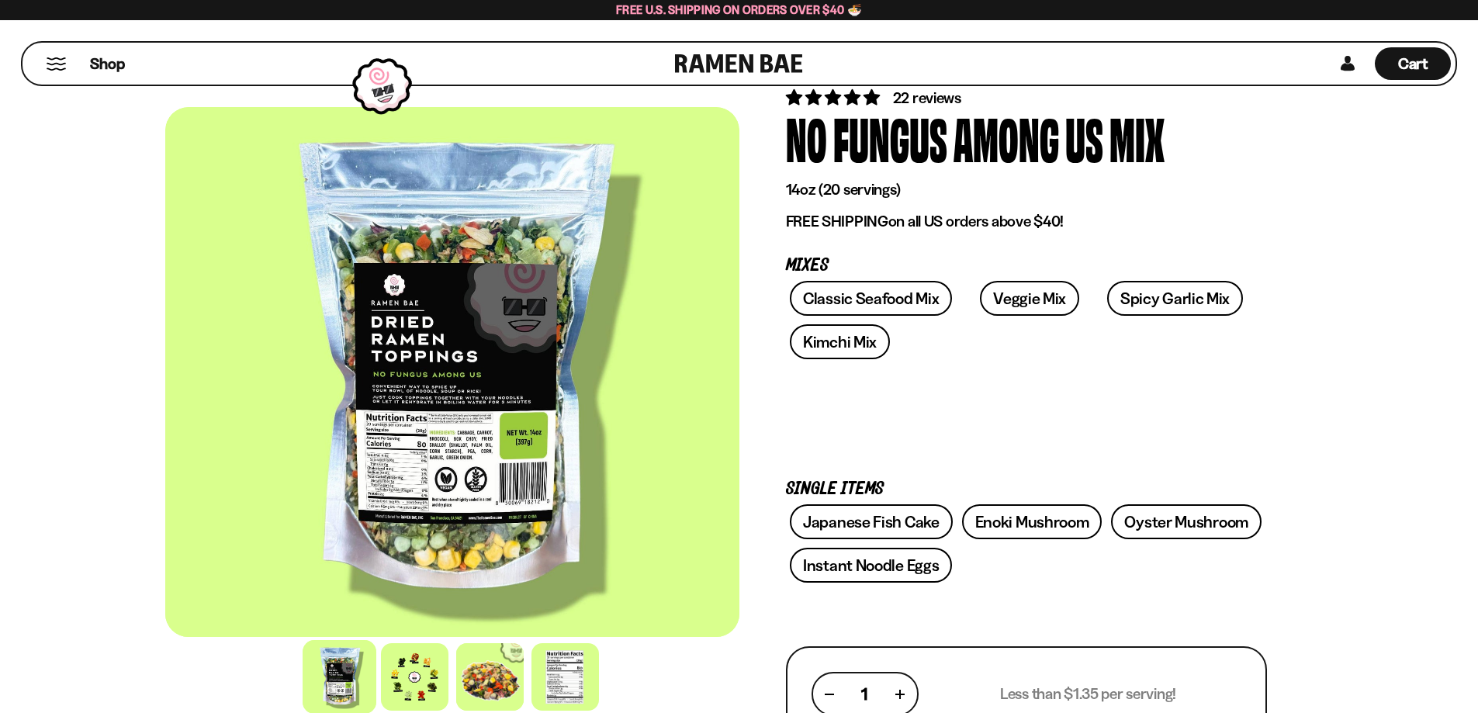
click at [415, 663] on div at bounding box center [414, 676] width 67 height 67
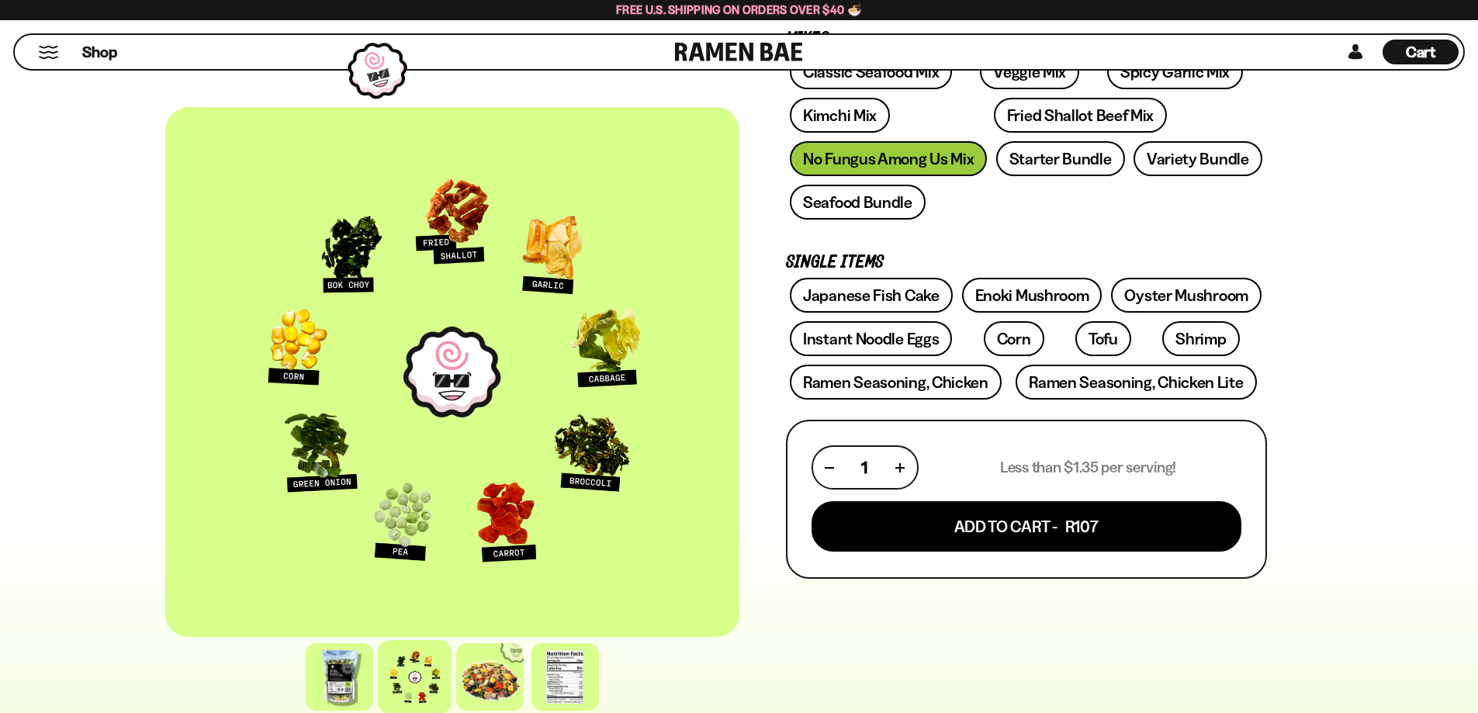
scroll to position [310, 0]
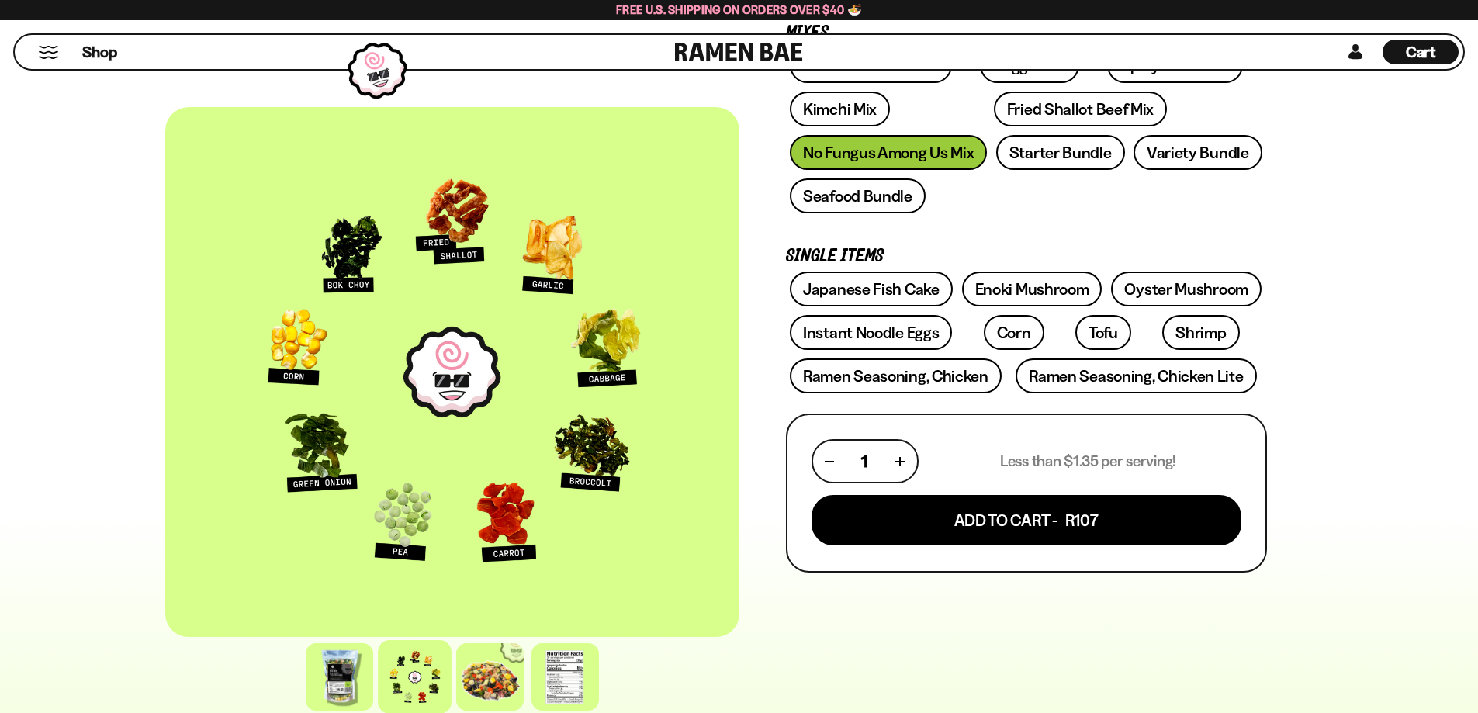
click at [59, 53] on div "Shop" at bounding box center [347, 52] width 656 height 34
click at [55, 52] on button "Mobile Menu Trigger" at bounding box center [48, 52] width 21 height 13
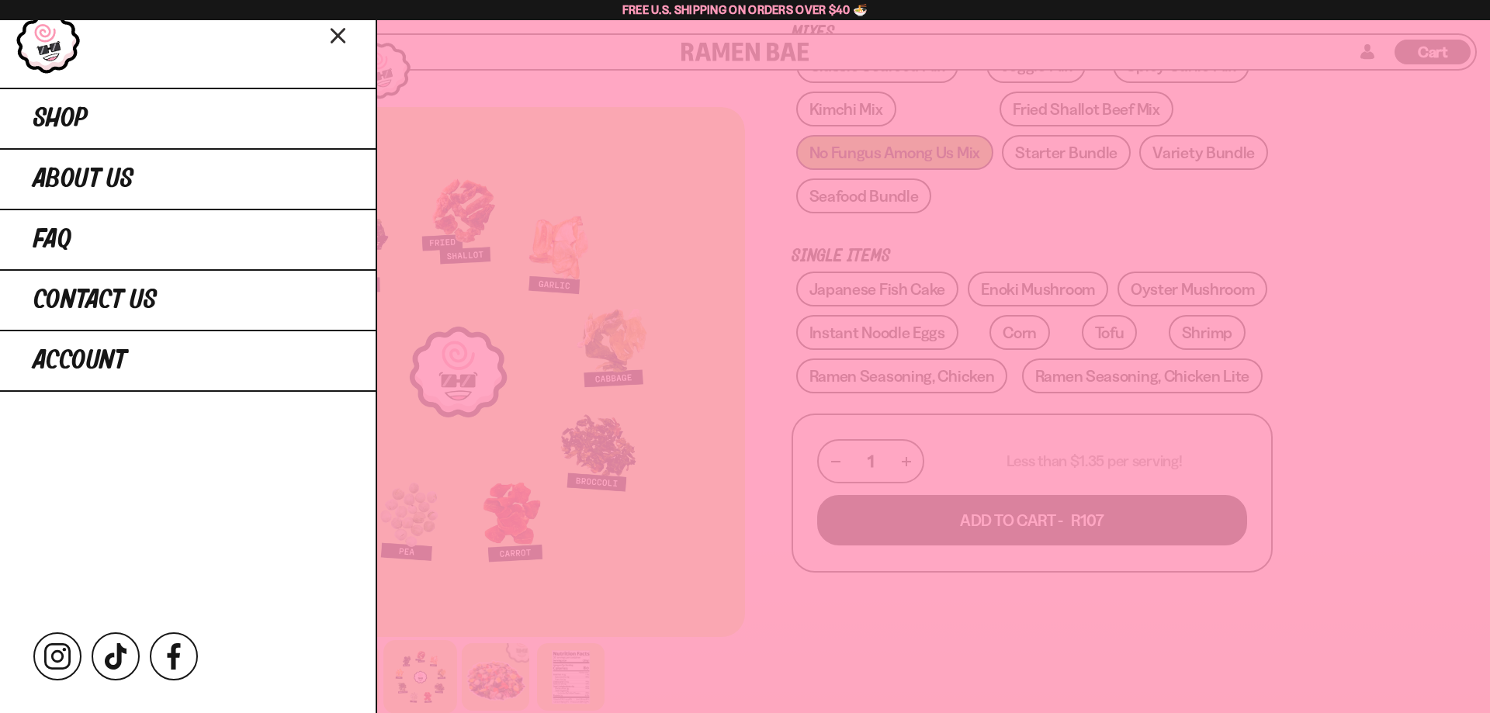
click at [1365, 244] on div at bounding box center [745, 356] width 1490 height 713
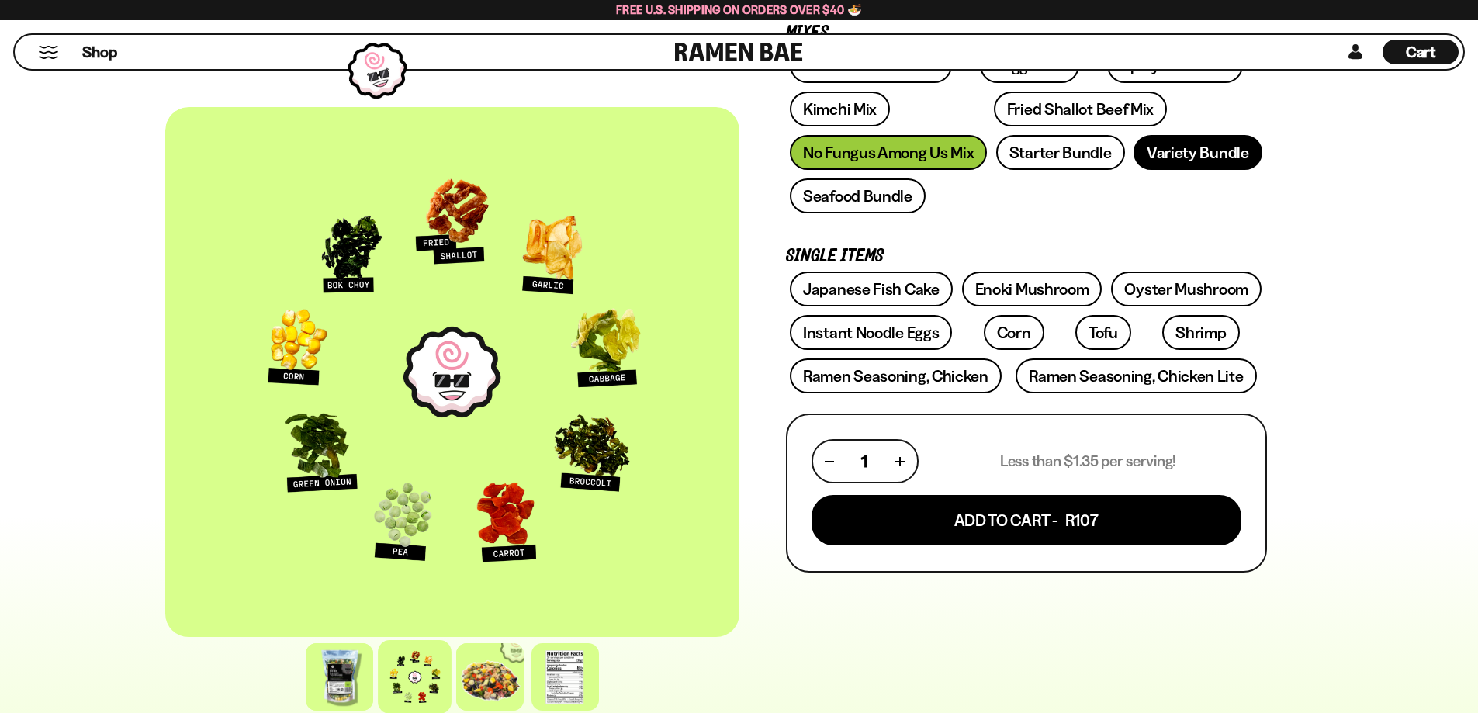
drag, startPoint x: 1194, startPoint y: 148, endPoint x: 1184, endPoint y: 151, distance: 10.4
click at [1193, 147] on link "Variety Bundle" at bounding box center [1197, 152] width 129 height 35
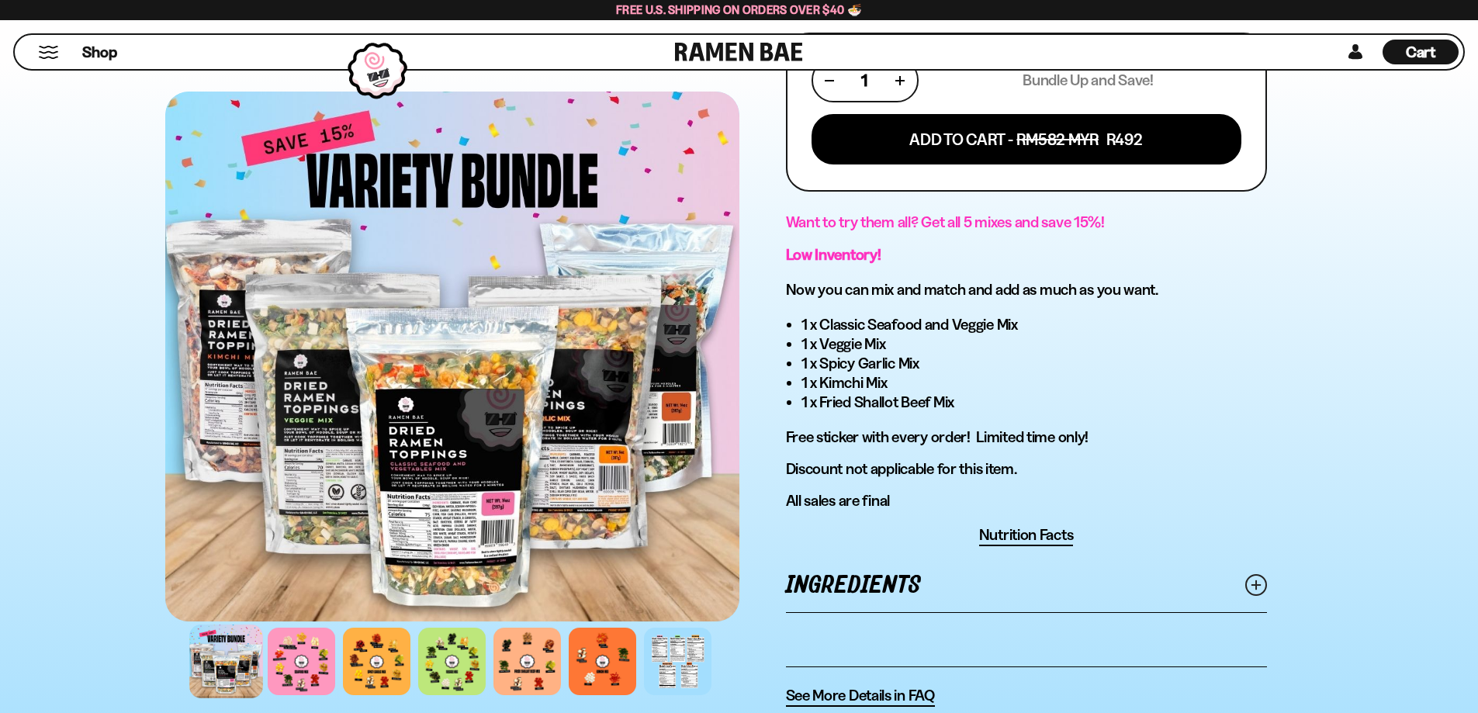
scroll to position [698, 0]
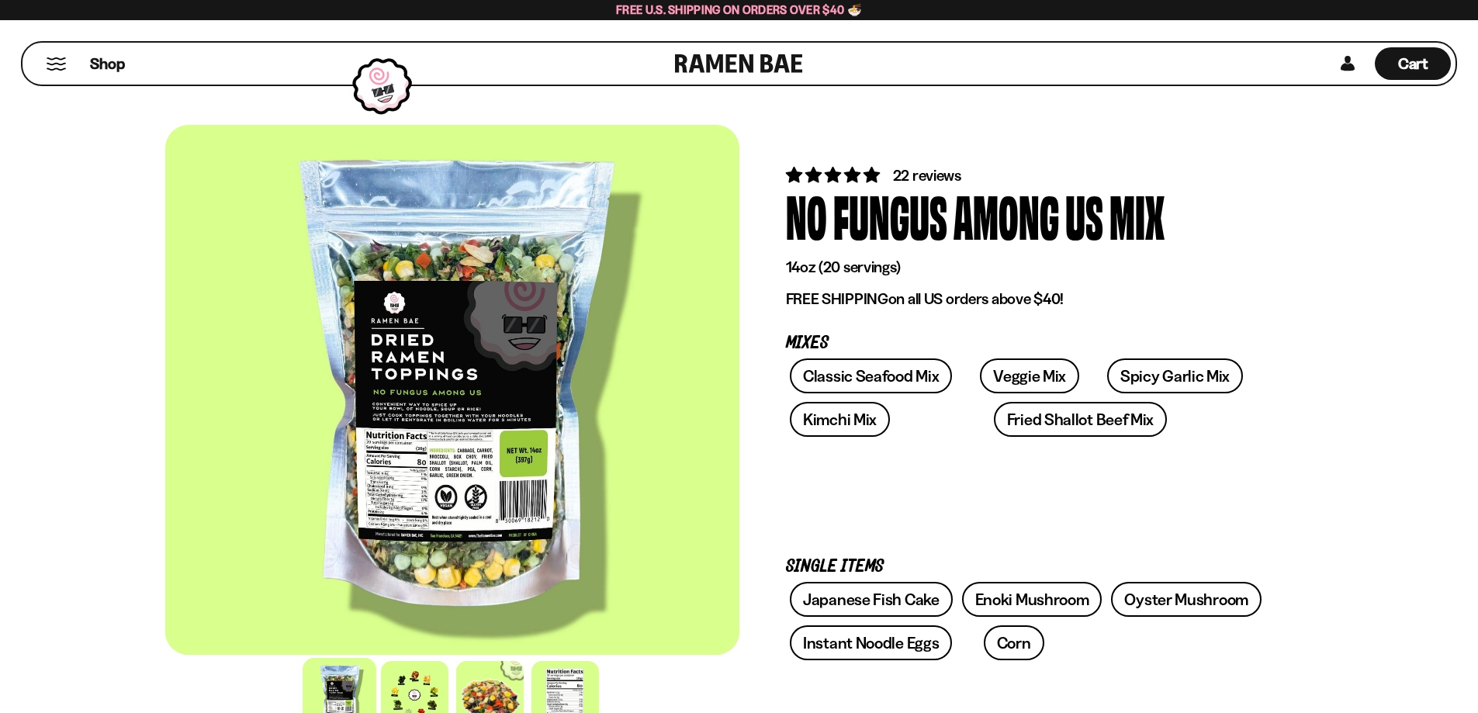
scroll to position [310, 0]
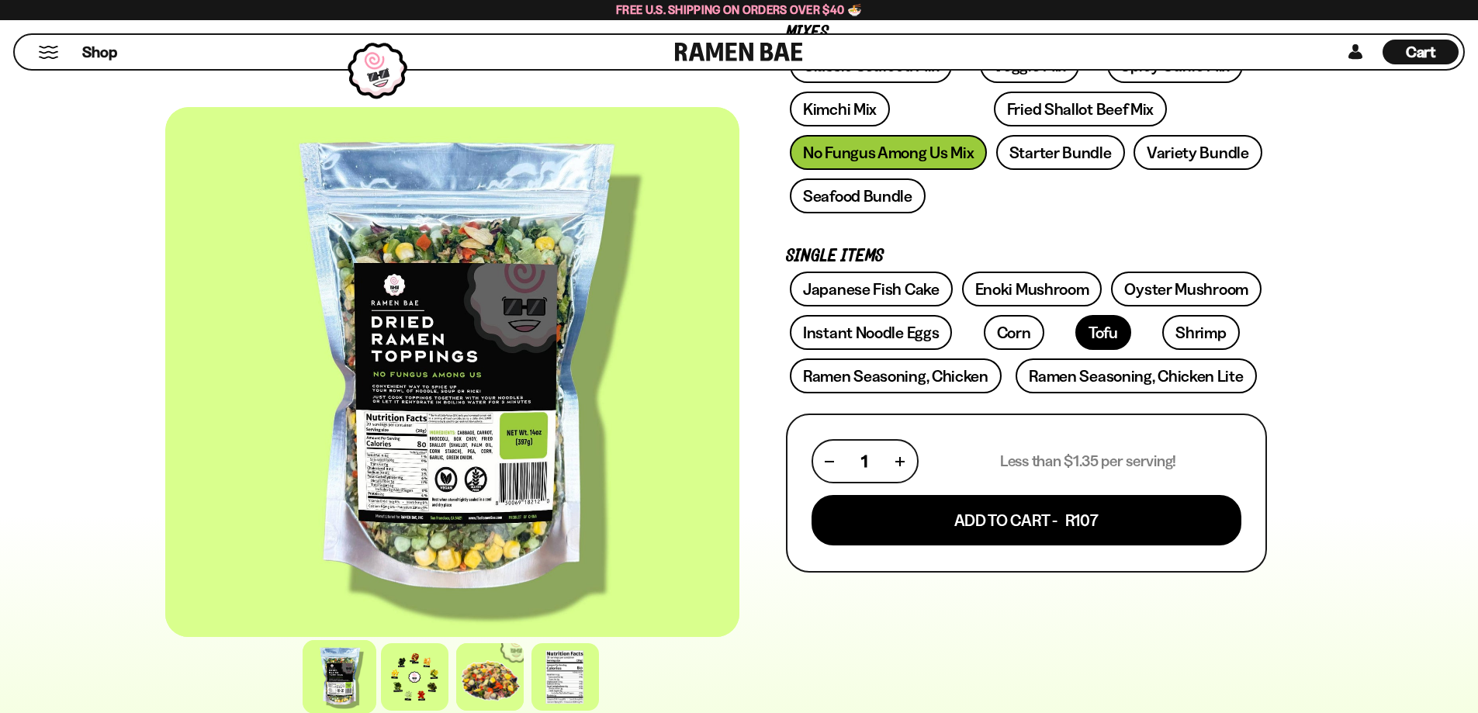
click at [1075, 333] on link "Tofu" at bounding box center [1103, 332] width 56 height 35
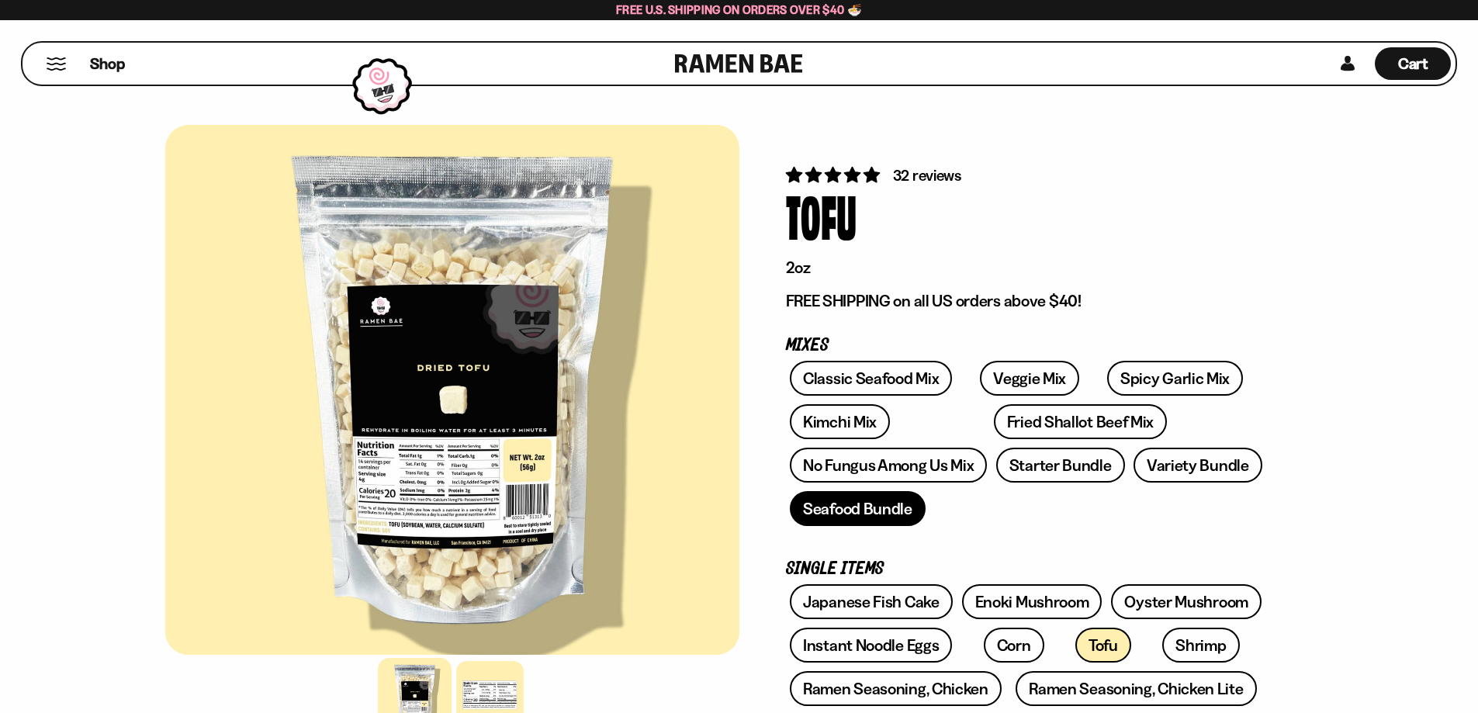
click at [890, 502] on link "Seafood Bundle" at bounding box center [858, 508] width 136 height 35
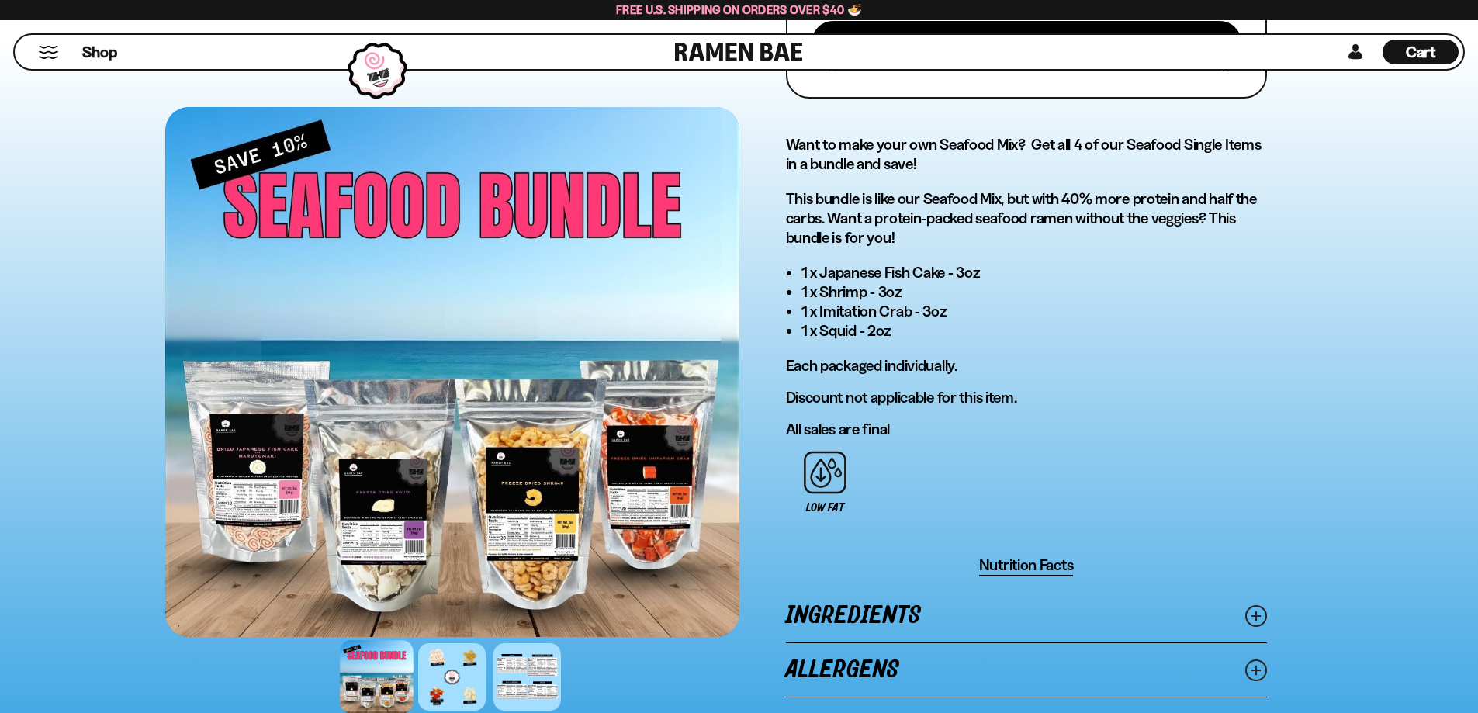
scroll to position [776, 0]
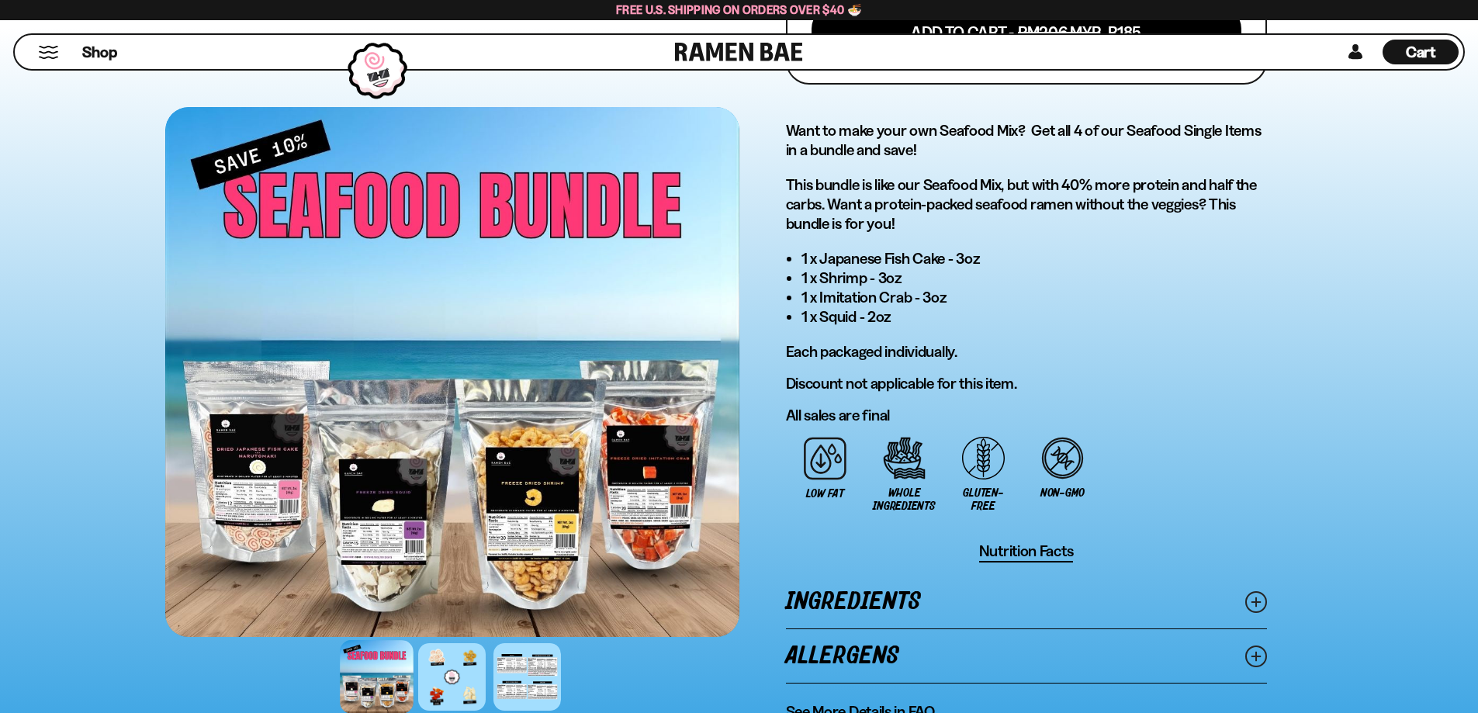
click at [652, 469] on div at bounding box center [452, 372] width 574 height 530
click at [666, 450] on div at bounding box center [452, 372] width 574 height 530
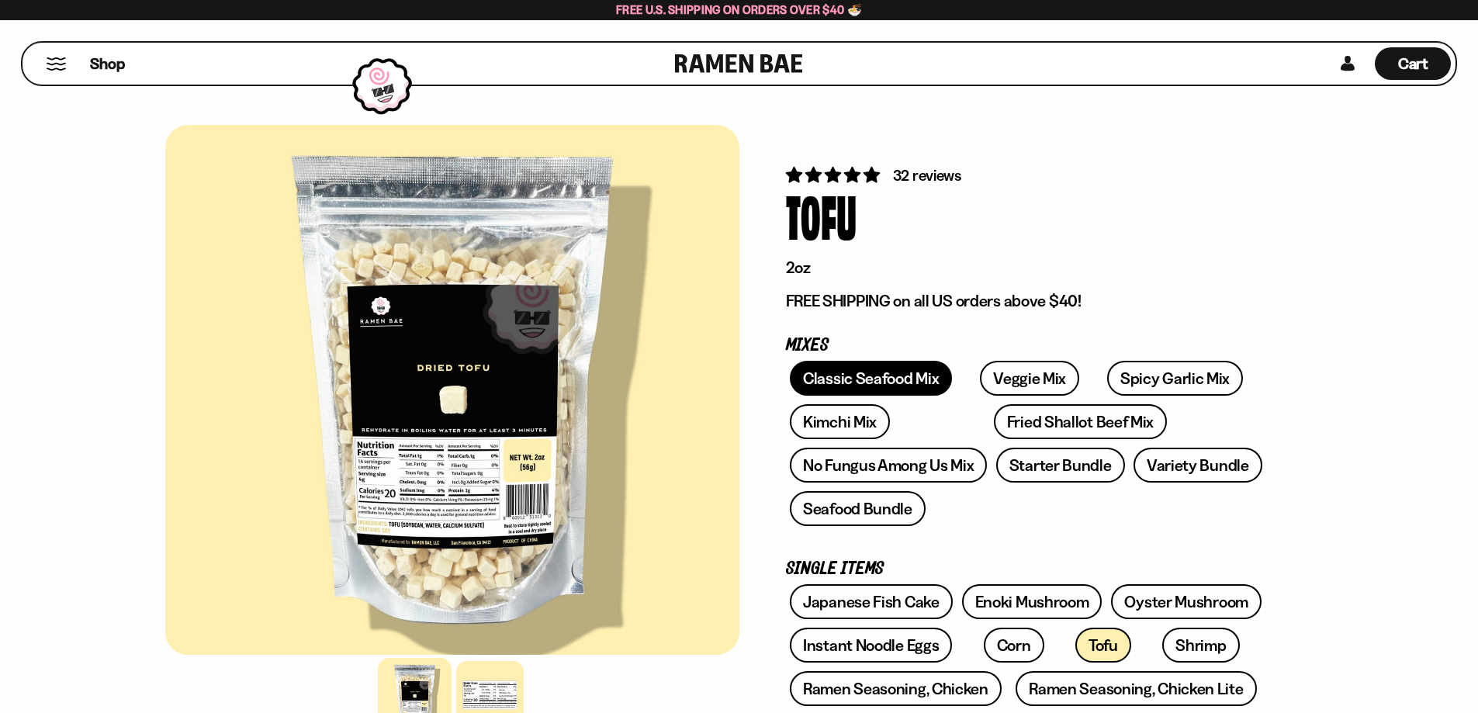
drag, startPoint x: 843, startPoint y: 373, endPoint x: 857, endPoint y: 372, distance: 14.8
click at [843, 374] on link "Classic Seafood Mix" at bounding box center [871, 378] width 162 height 35
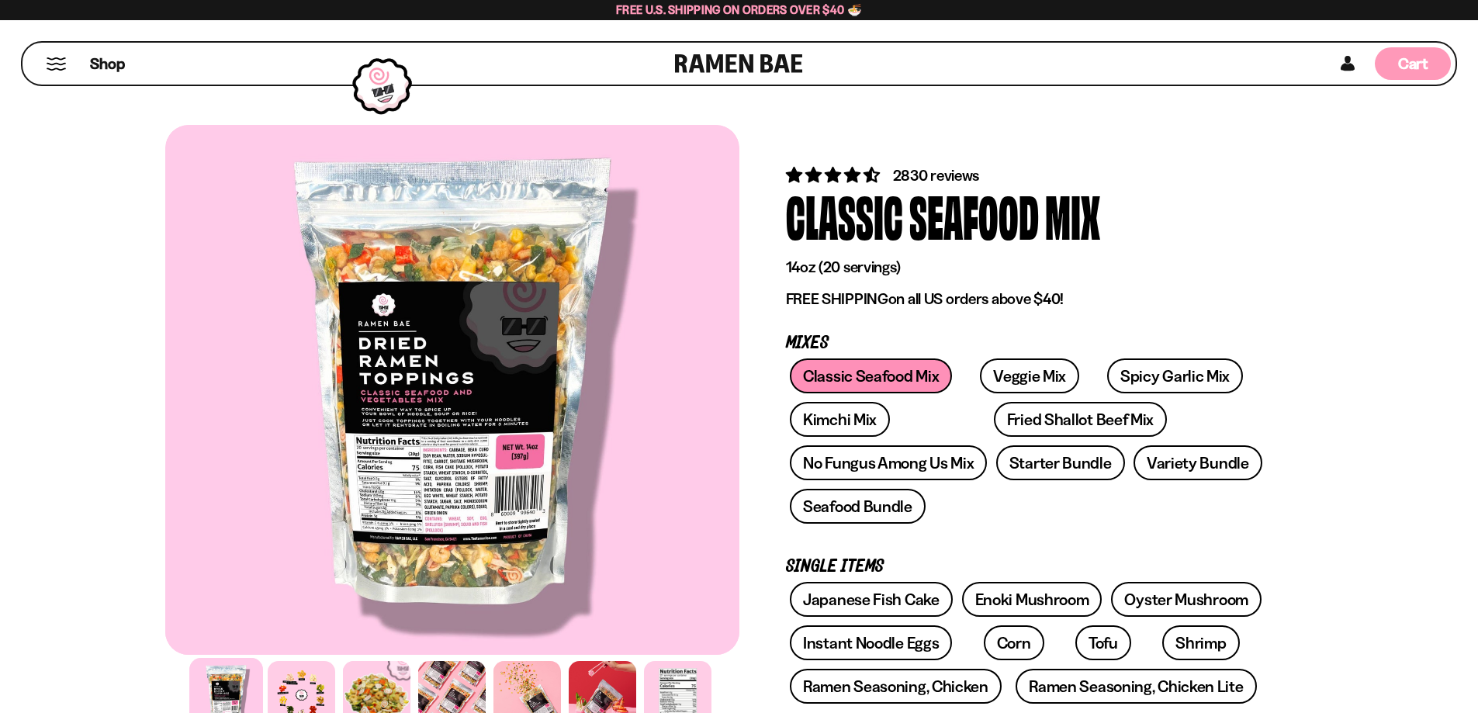
click at [1401, 69] on span "Cart" at bounding box center [1413, 63] width 30 height 19
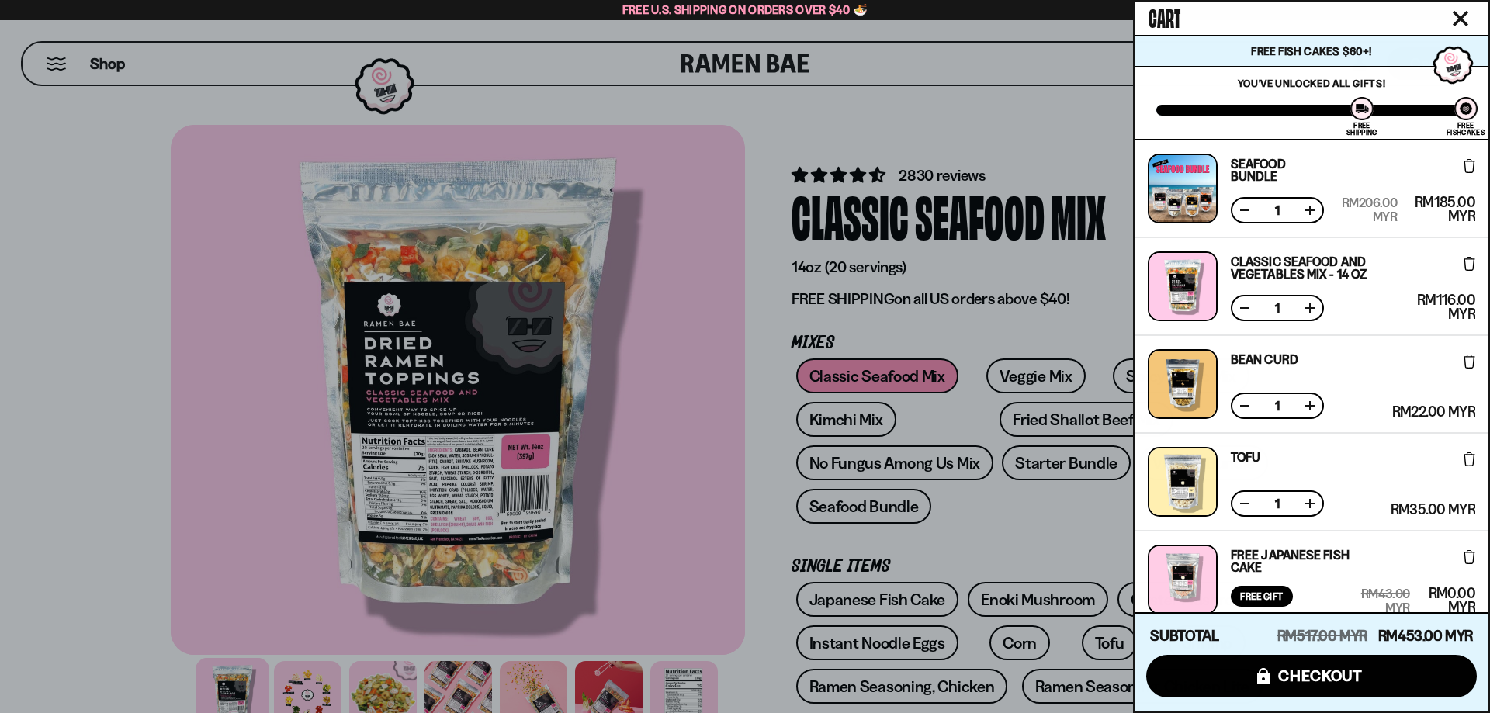
click at [1307, 306] on button at bounding box center [1310, 308] width 16 height 16
click at [1463, 457] on icon at bounding box center [1469, 459] width 12 height 14
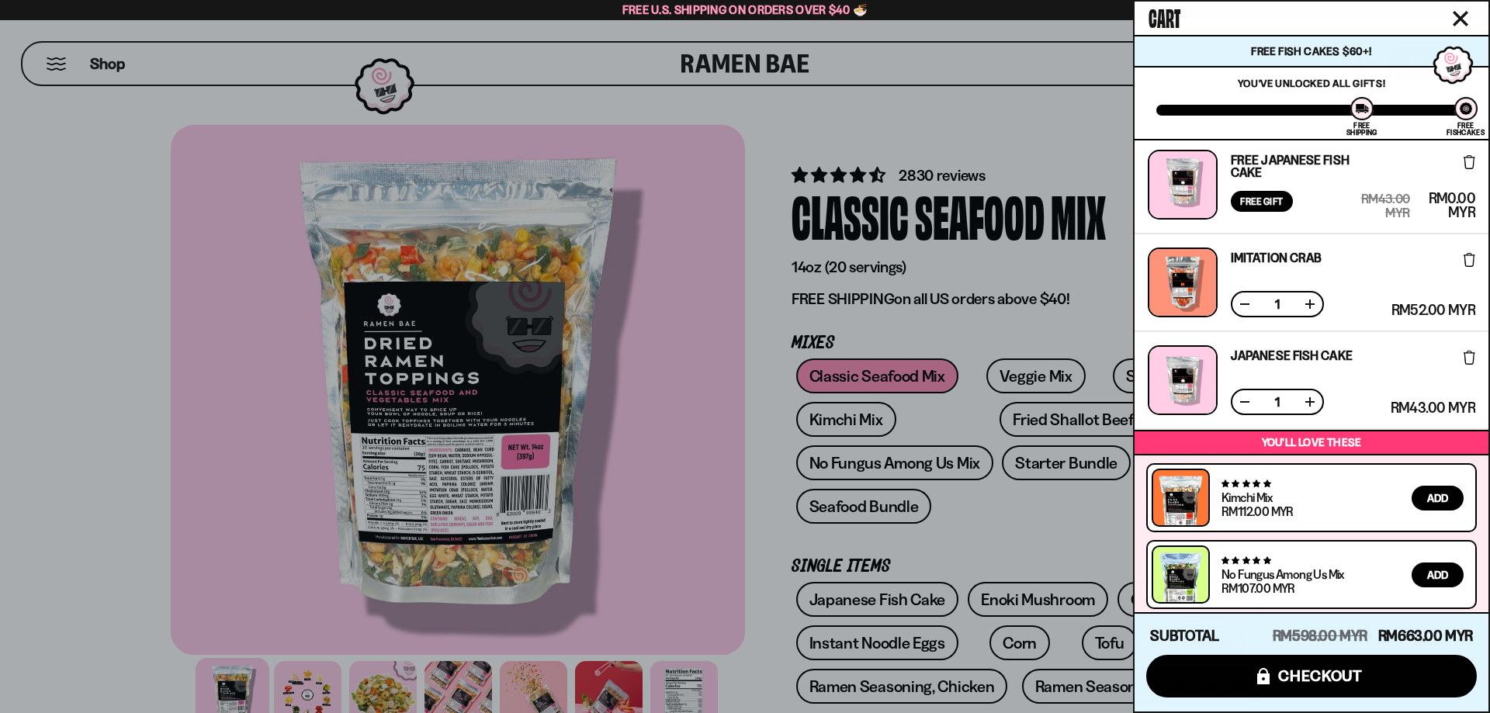
scroll to position [310, 0]
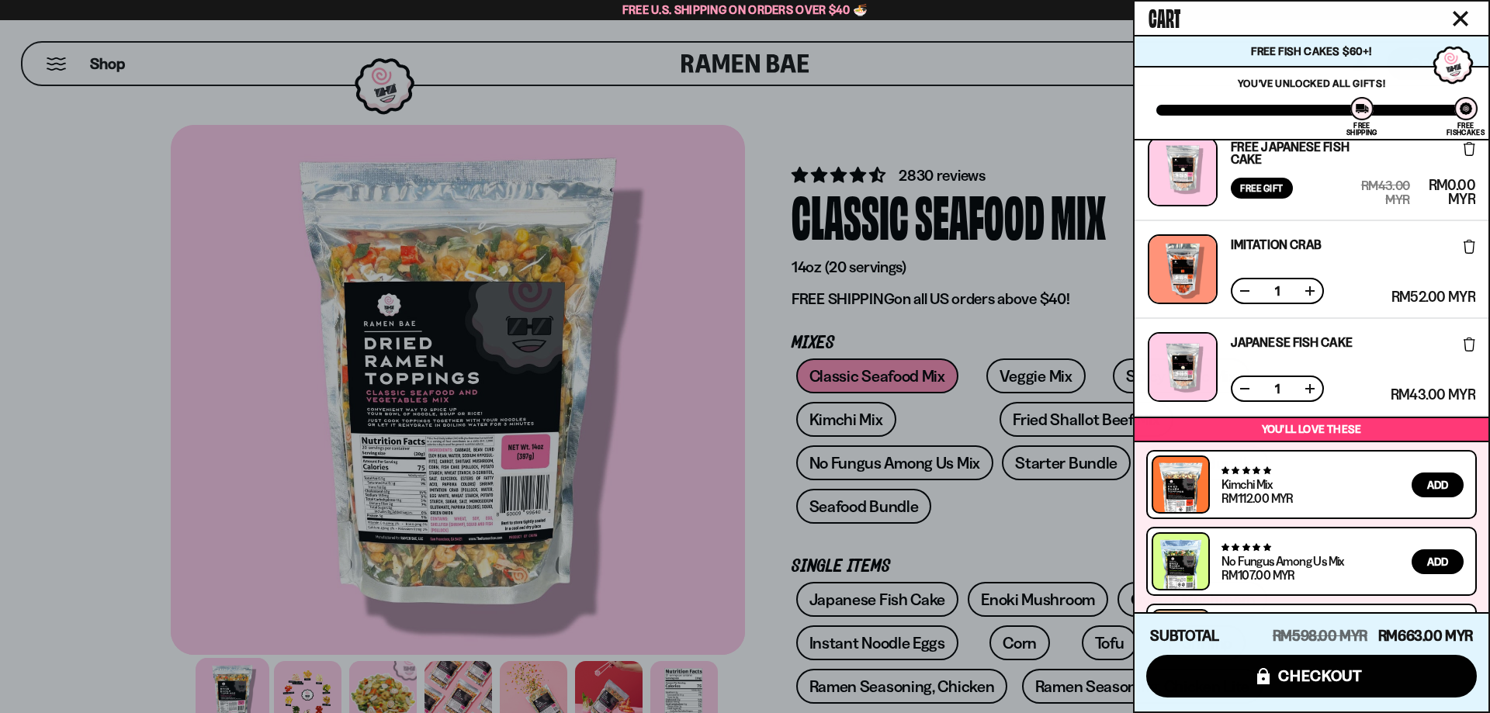
click at [1463, 344] on icon at bounding box center [1469, 344] width 12 height 14
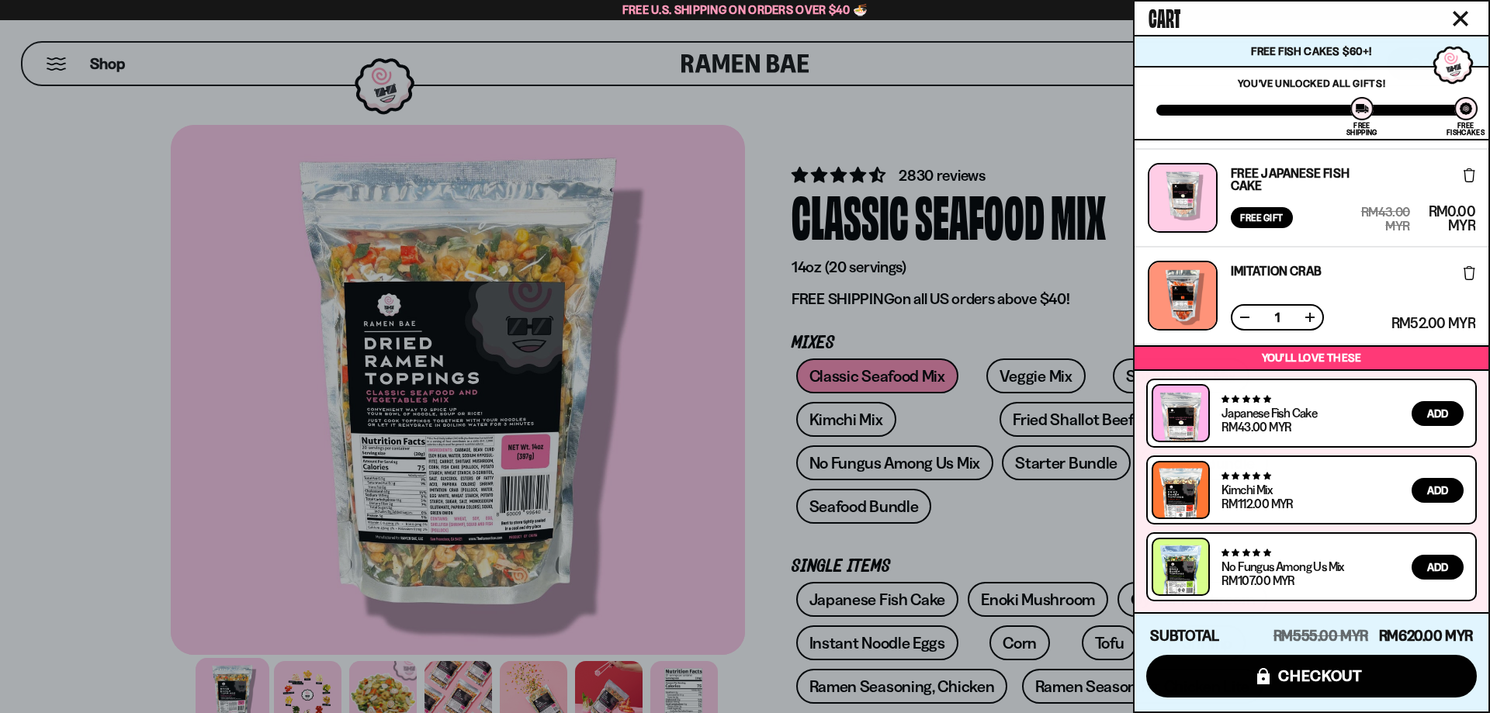
scroll to position [205, 0]
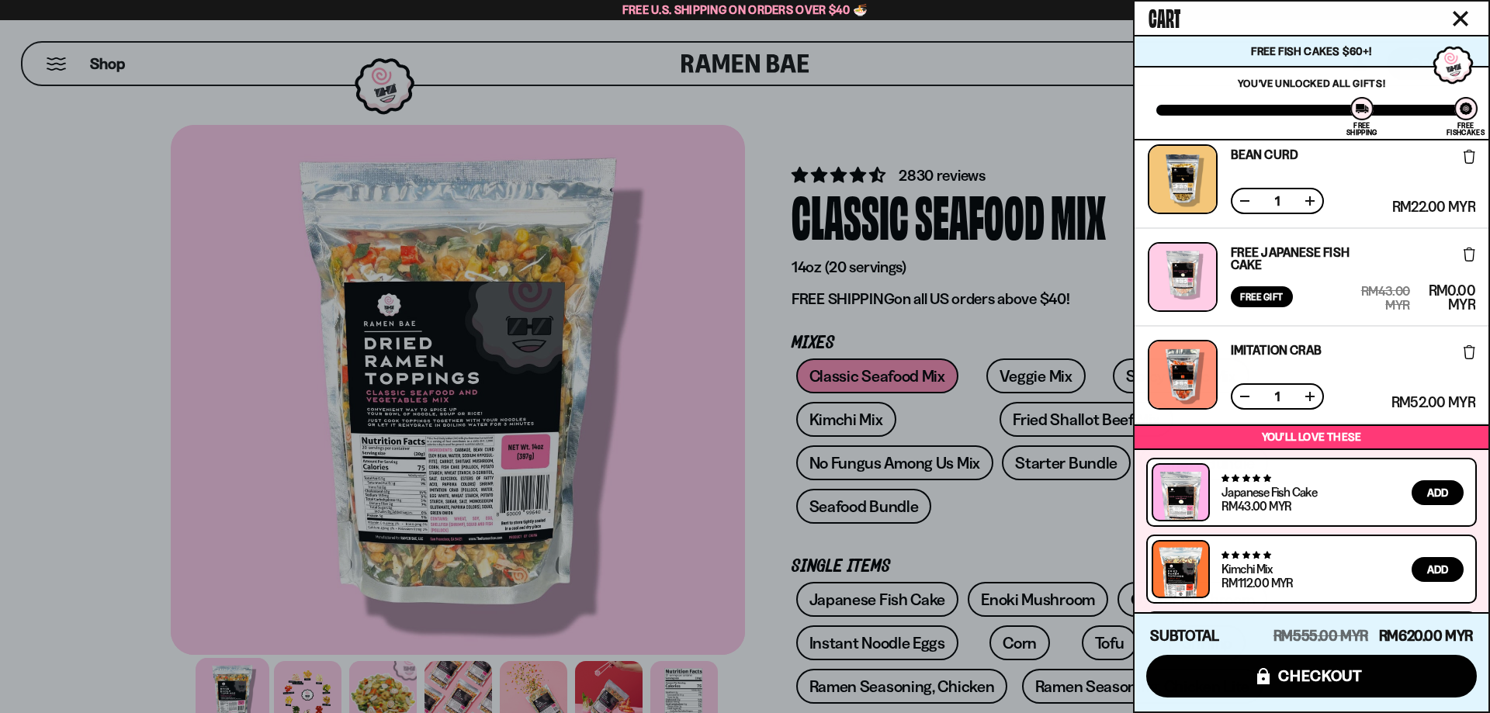
click at [1463, 352] on icon at bounding box center [1469, 352] width 12 height 14
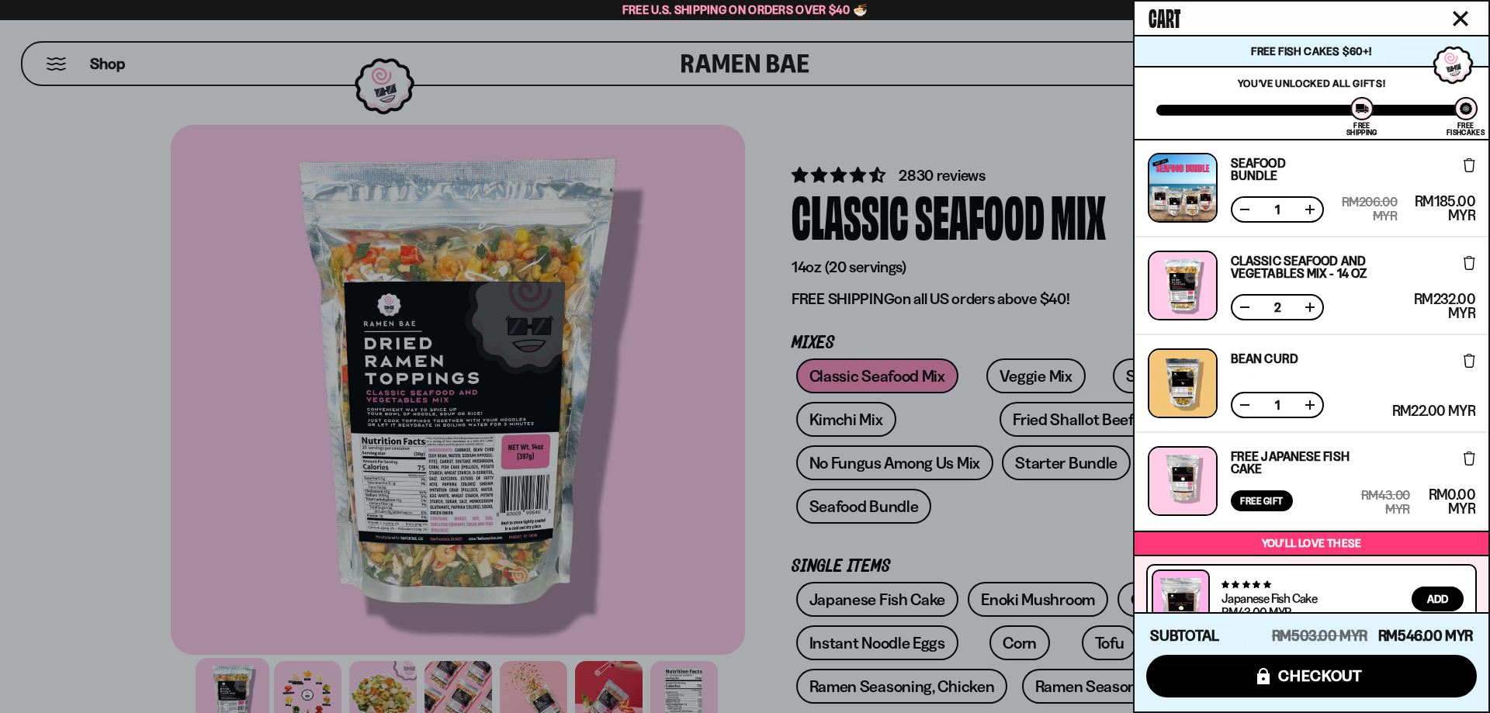
scroll to position [0, 0]
click at [1261, 171] on link "Seafood Bundle" at bounding box center [1280, 169] width 101 height 25
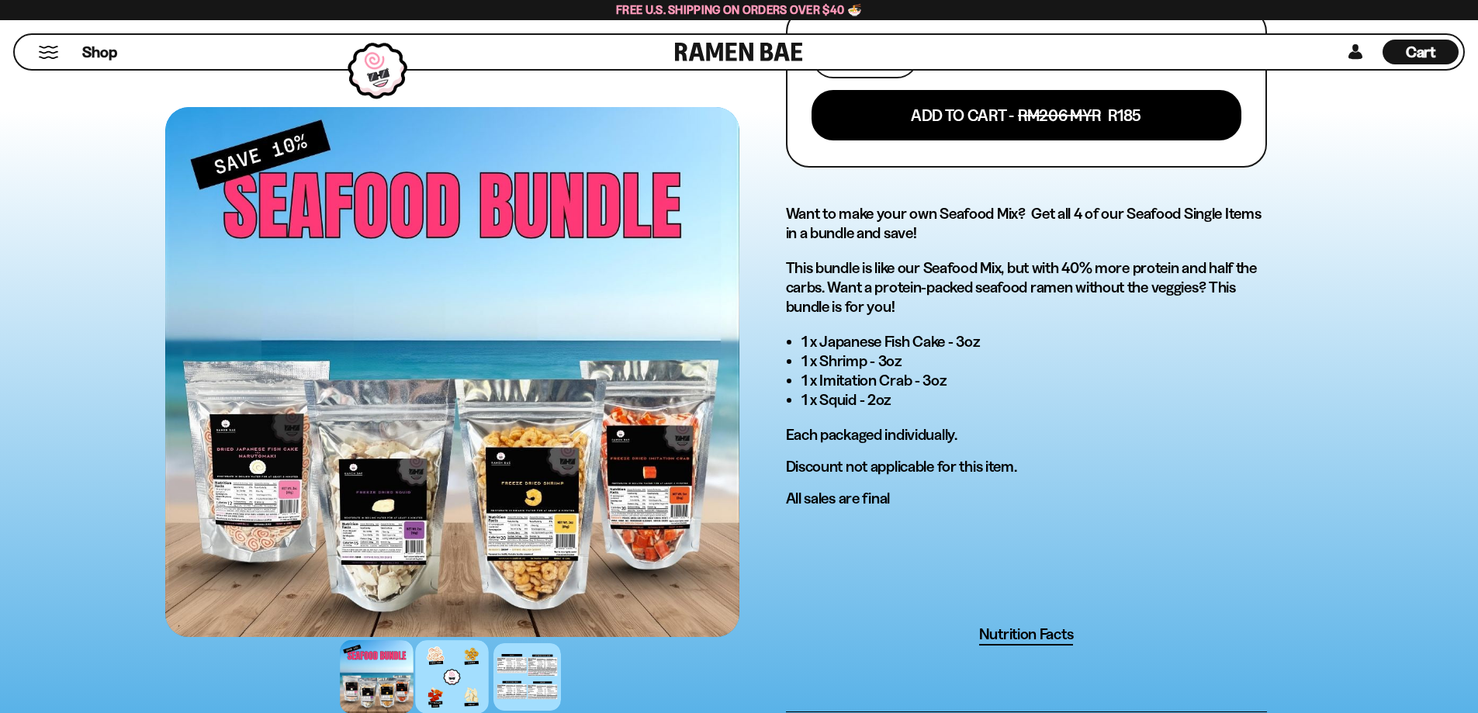
scroll to position [698, 0]
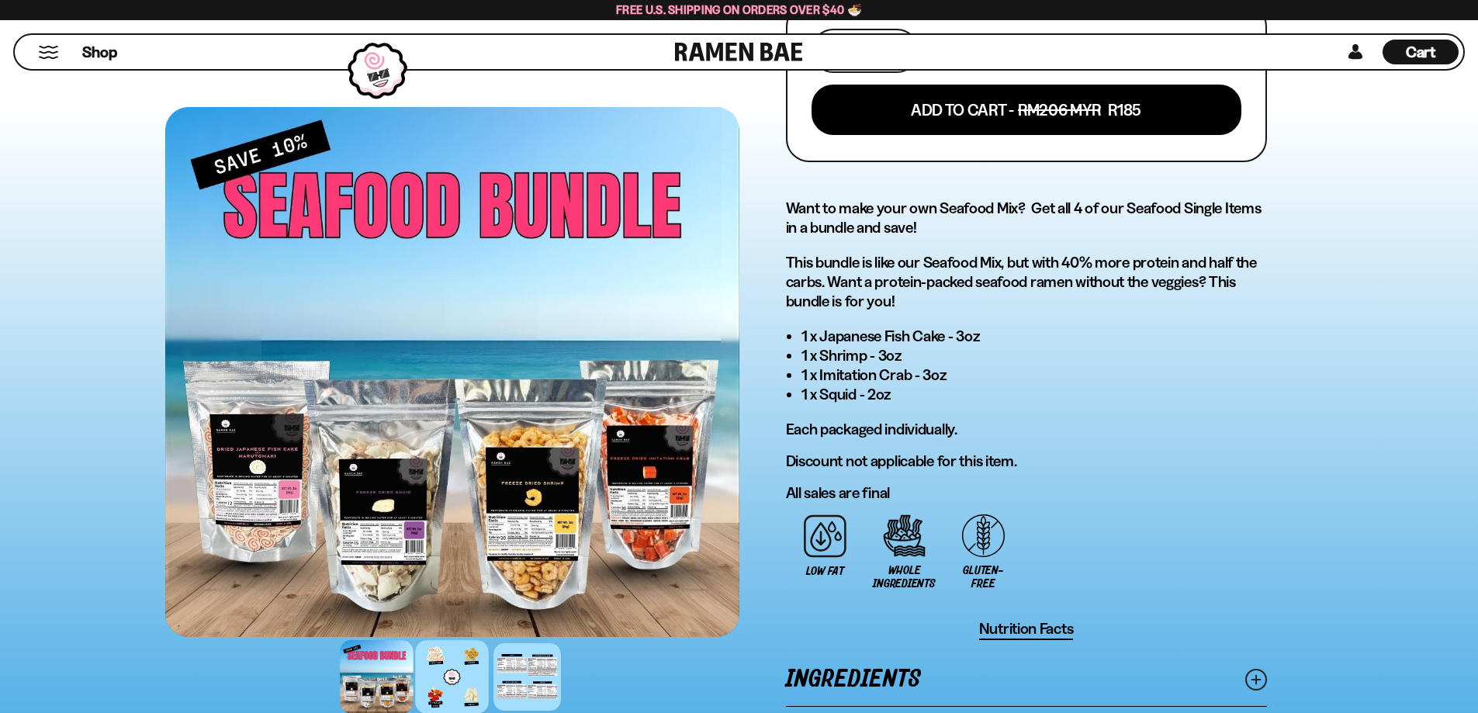
click at [441, 687] on div at bounding box center [452, 677] width 74 height 74
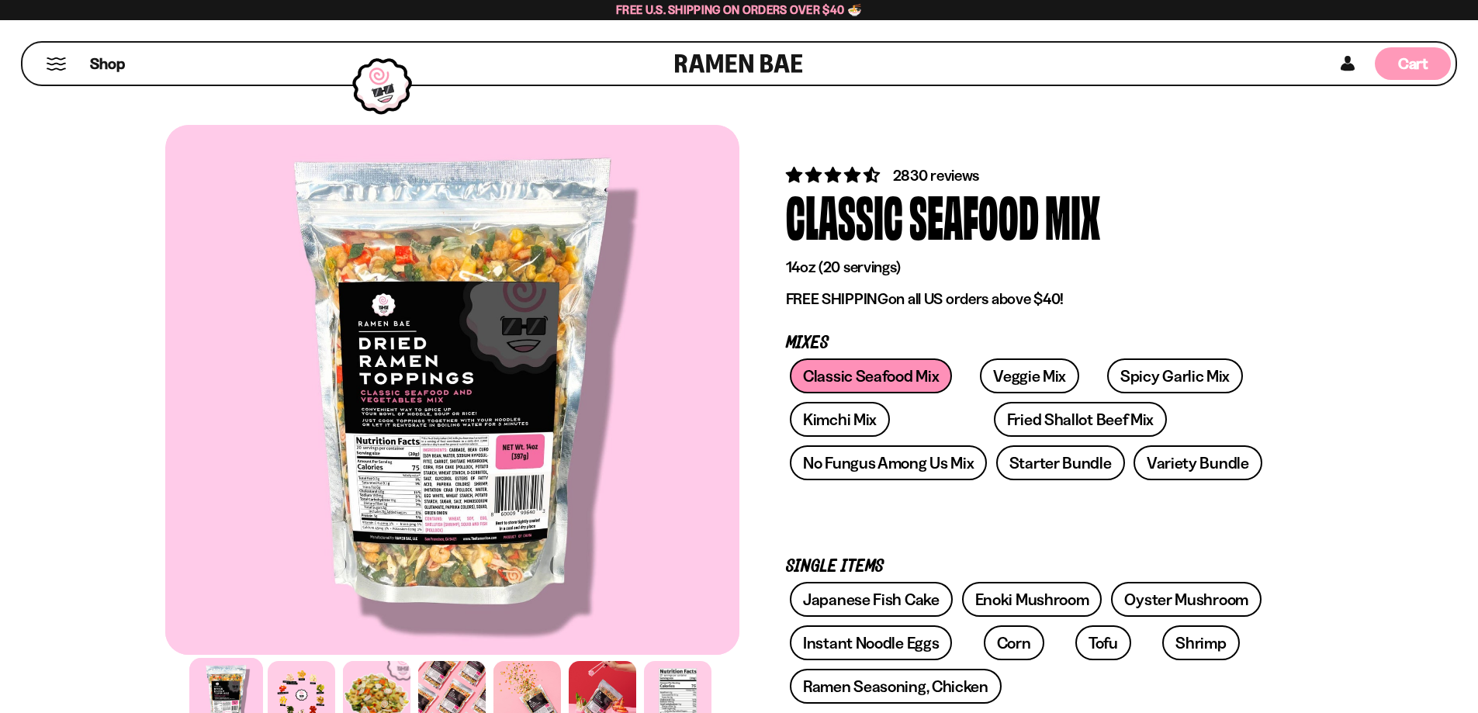
click at [1386, 71] on div "Cart D0381C2F-513E-4F90-8A41-6F0A75DCBAAA" at bounding box center [1413, 63] width 76 height 33
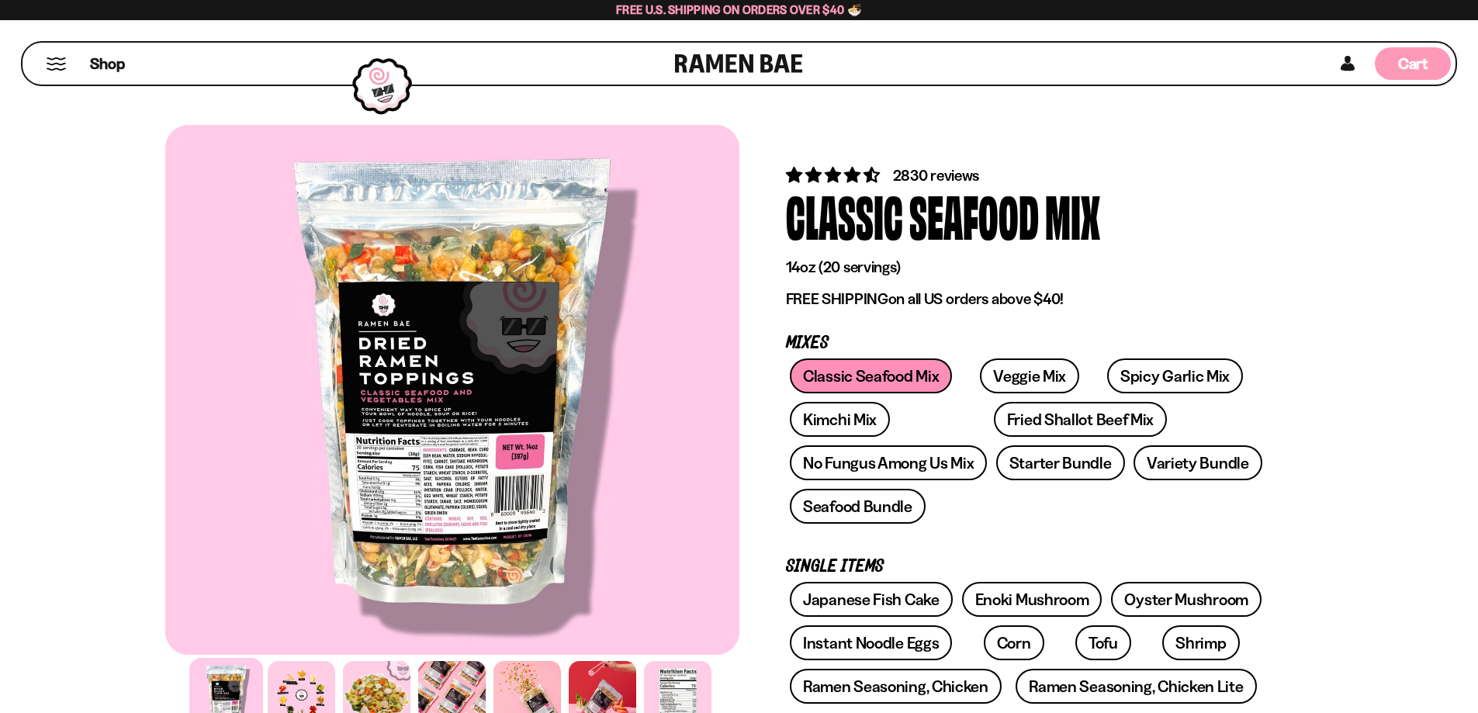
click at [1416, 55] on span "Cart" at bounding box center [1413, 63] width 30 height 19
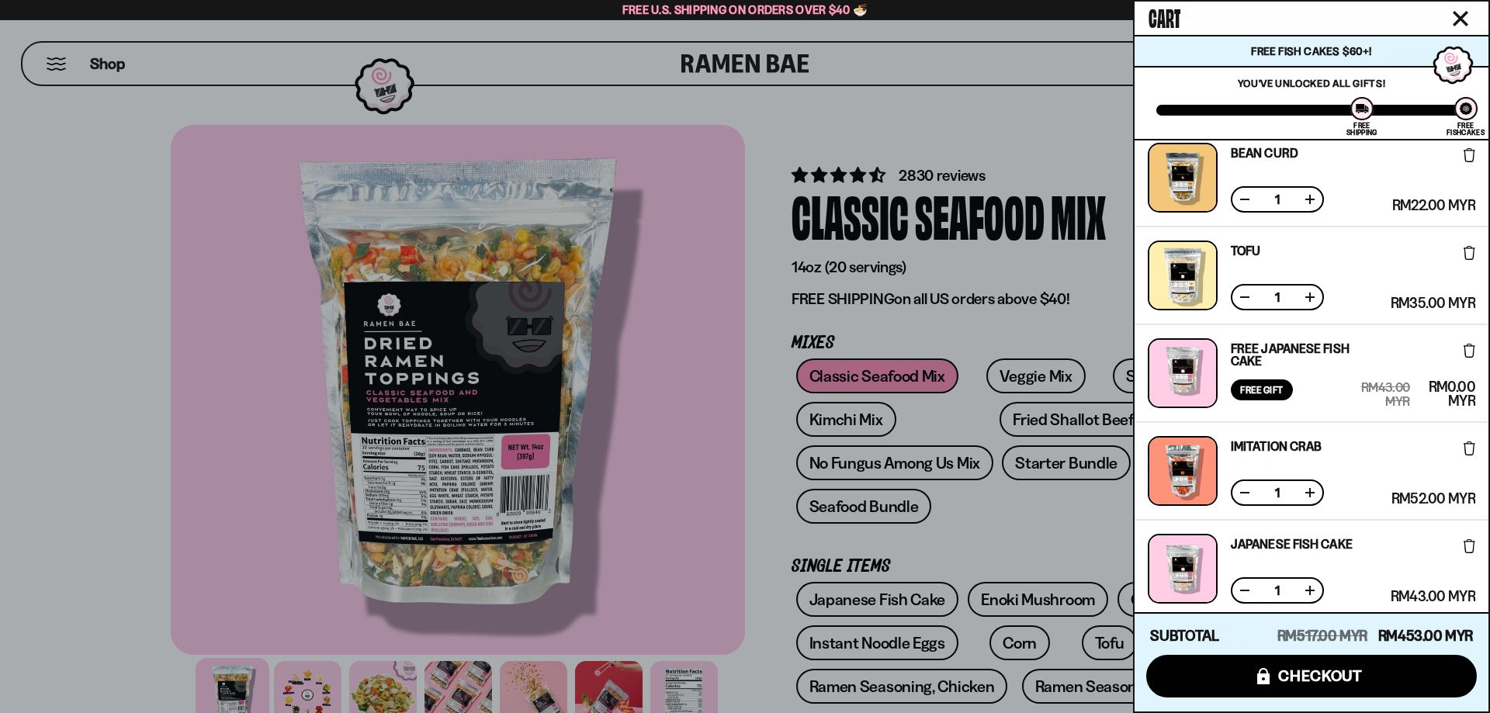
scroll to position [169, 0]
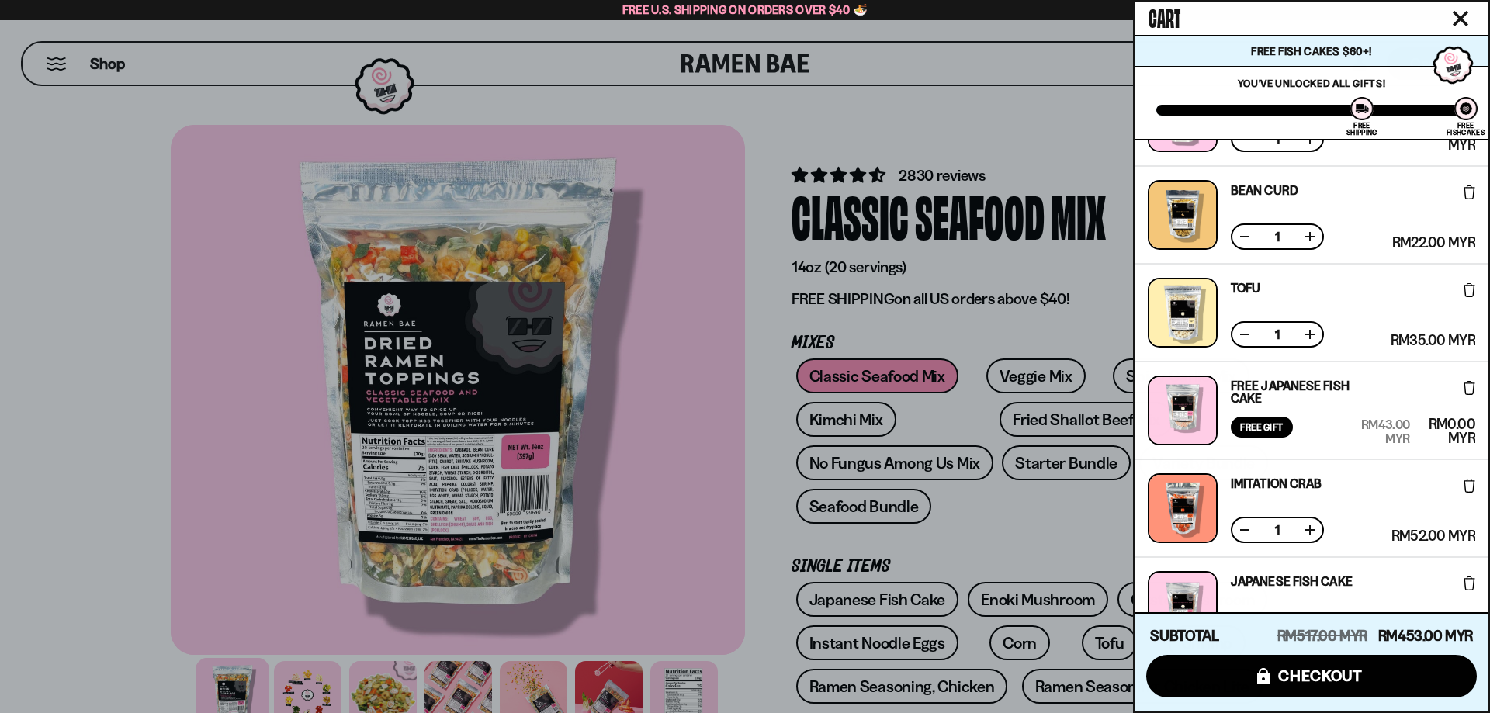
click at [1463, 294] on icon at bounding box center [1469, 290] width 12 height 14
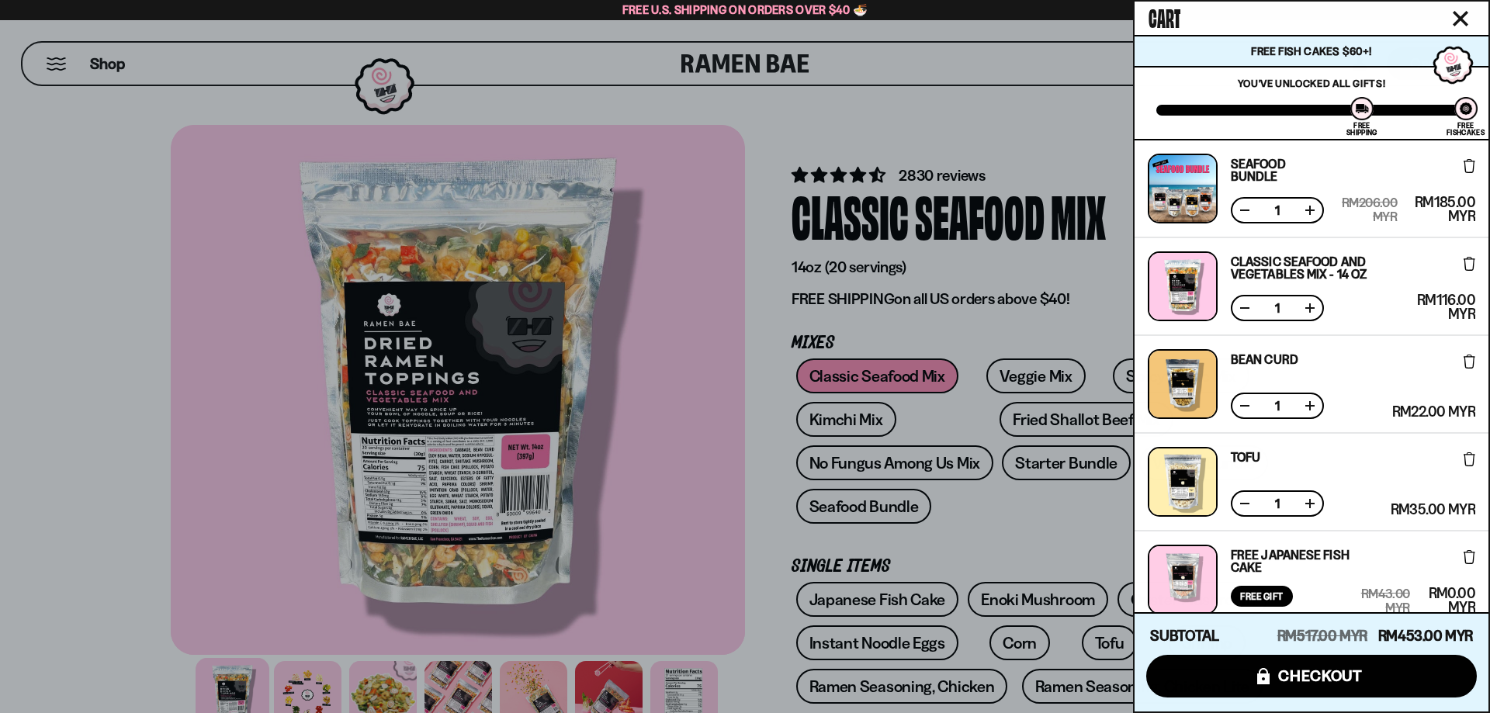
click at [1463, 459] on icon at bounding box center [1469, 459] width 12 height 14
click at [1469, 459] on icon at bounding box center [1469, 459] width 12 height 14
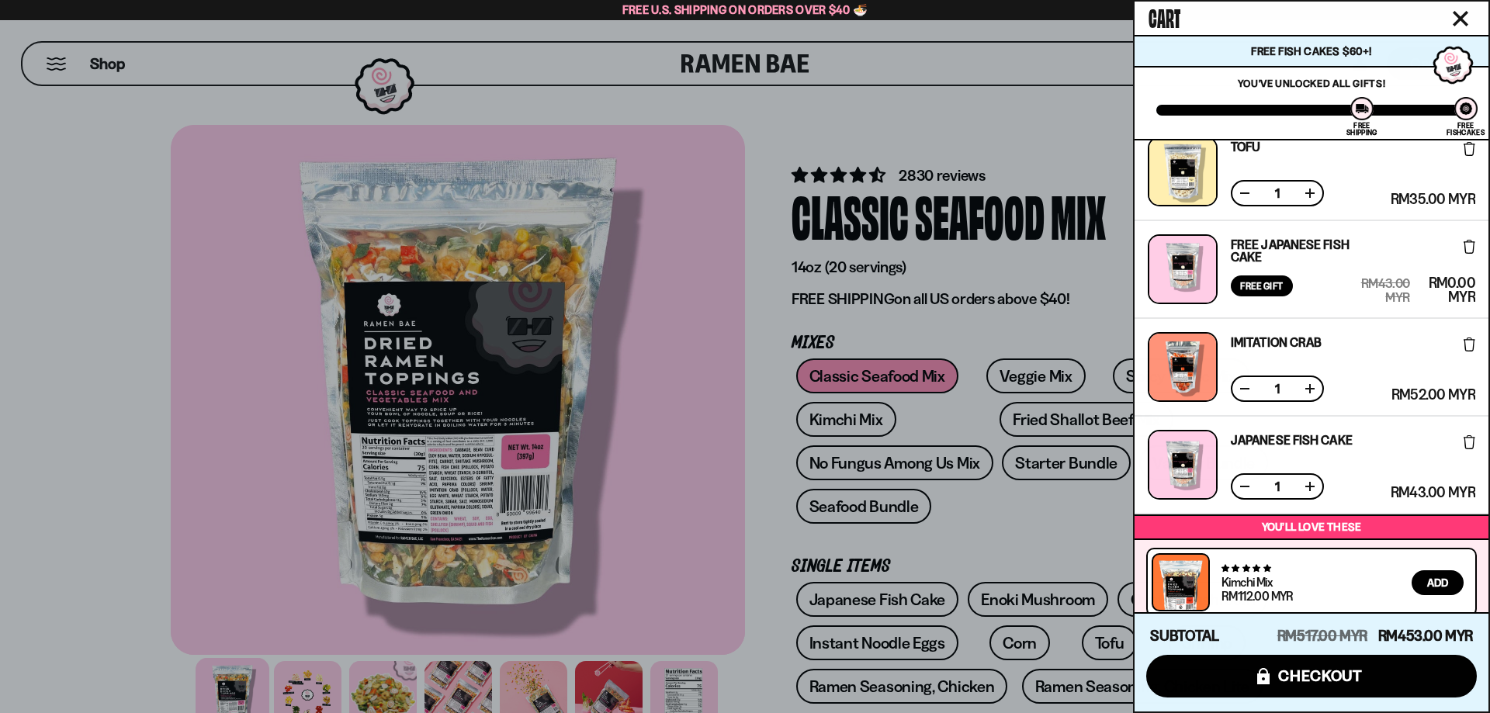
scroll to position [389, 0]
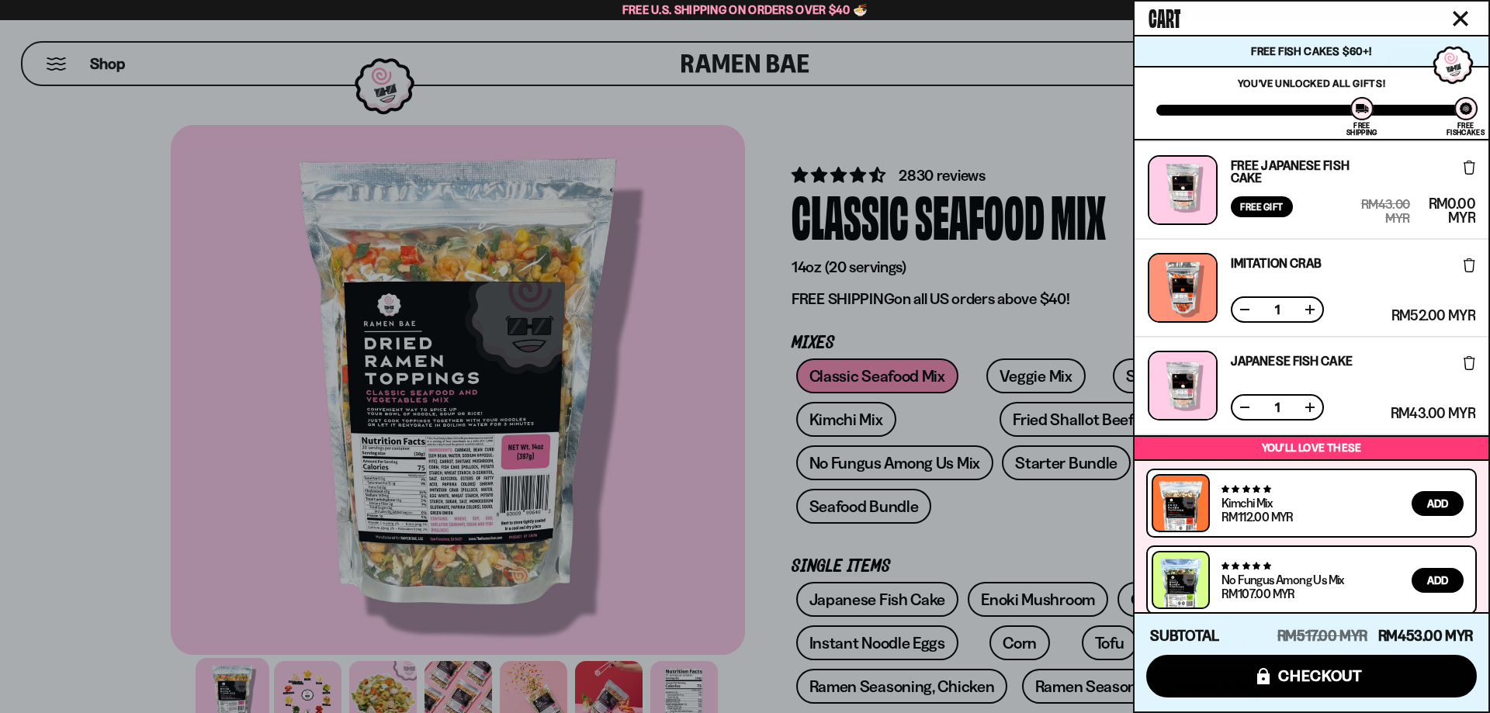
click at [1463, 365] on icon at bounding box center [1469, 363] width 12 height 14
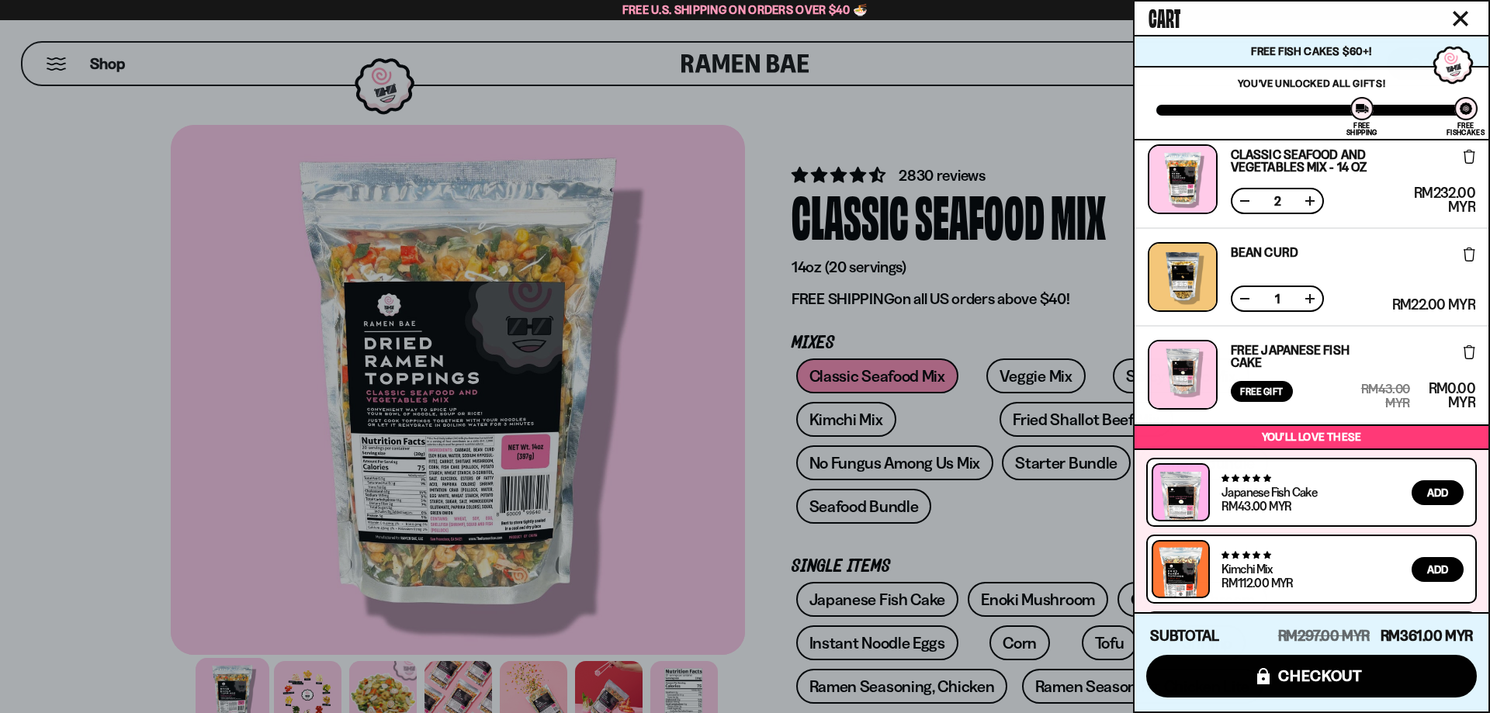
scroll to position [0, 0]
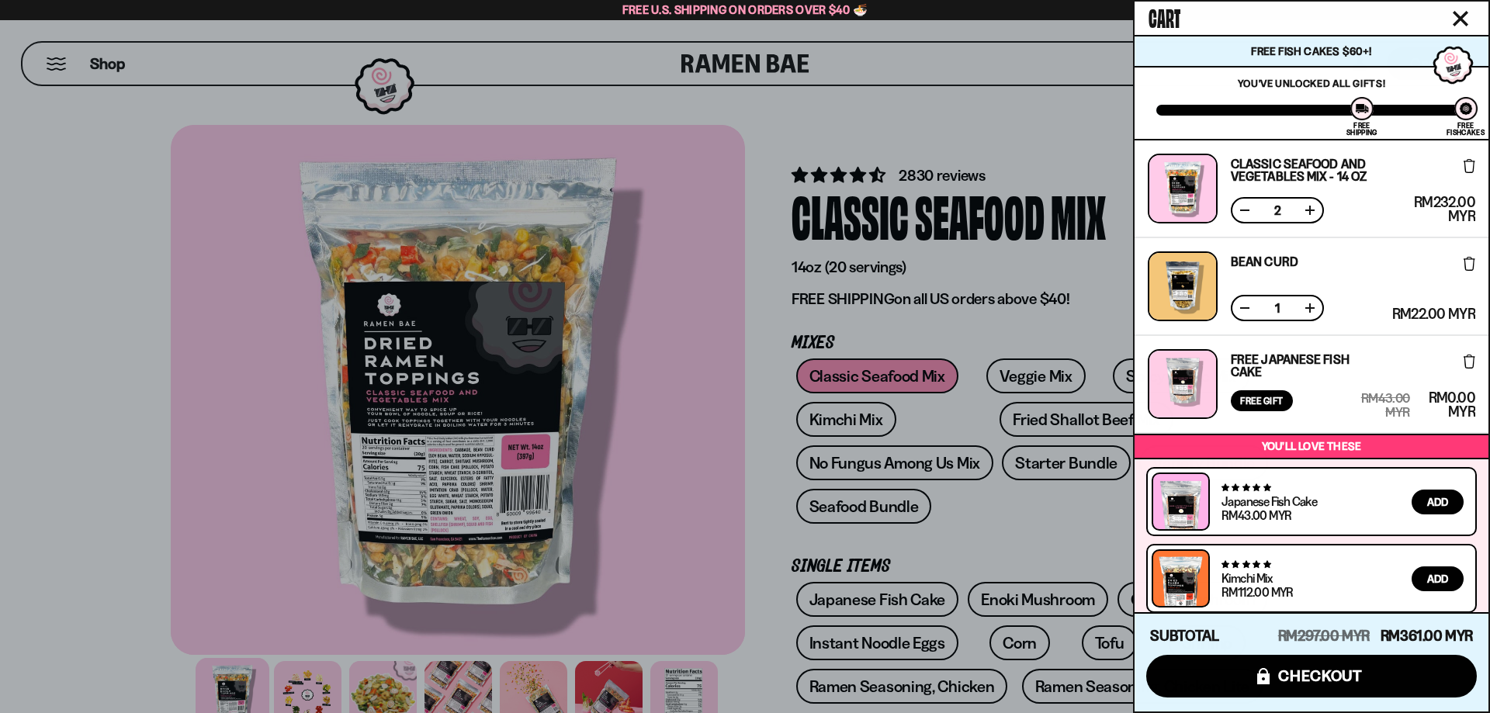
click at [1187, 282] on div at bounding box center [1182, 286] width 70 height 70
click at [1244, 168] on link "Classic Seafood and Vegetables Mix - 14 OZ" at bounding box center [1319, 169] width 178 height 25
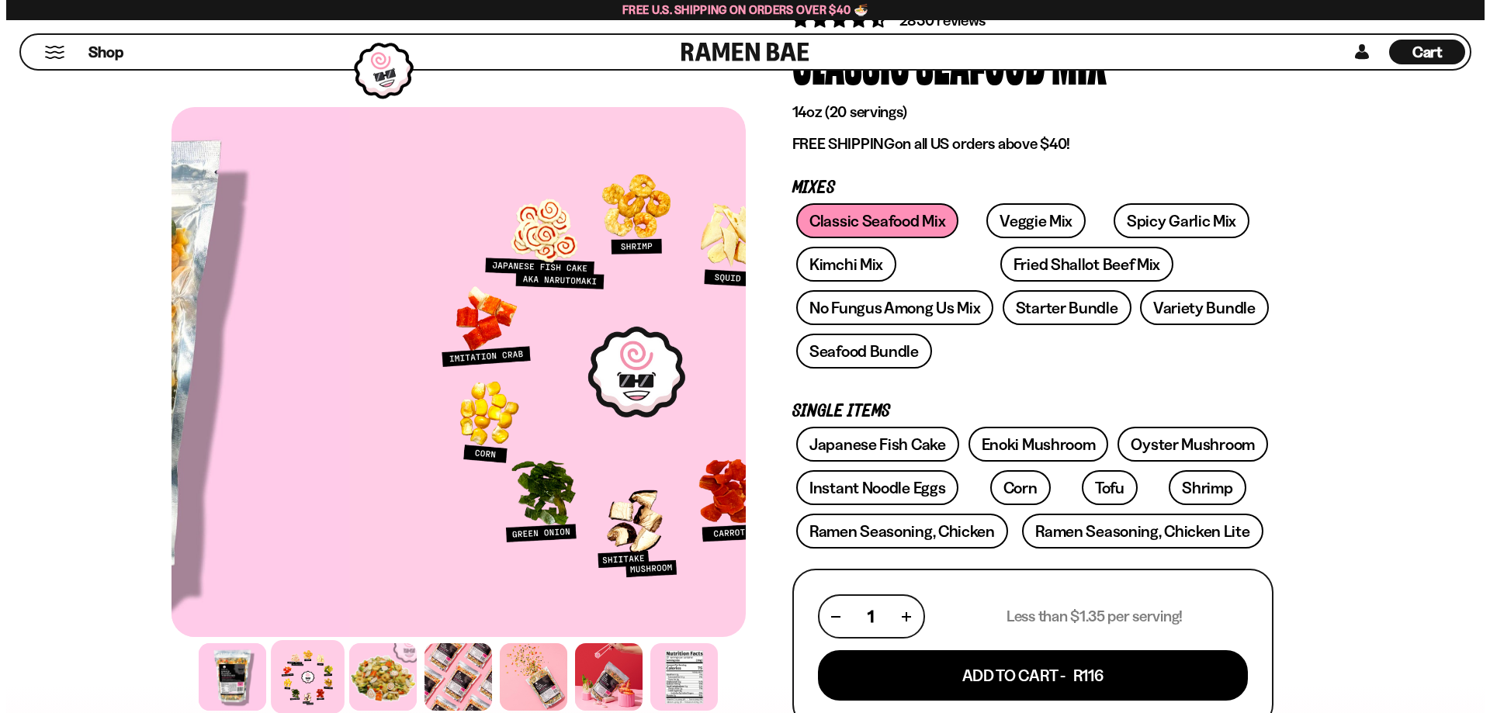
scroll to position [155, 0]
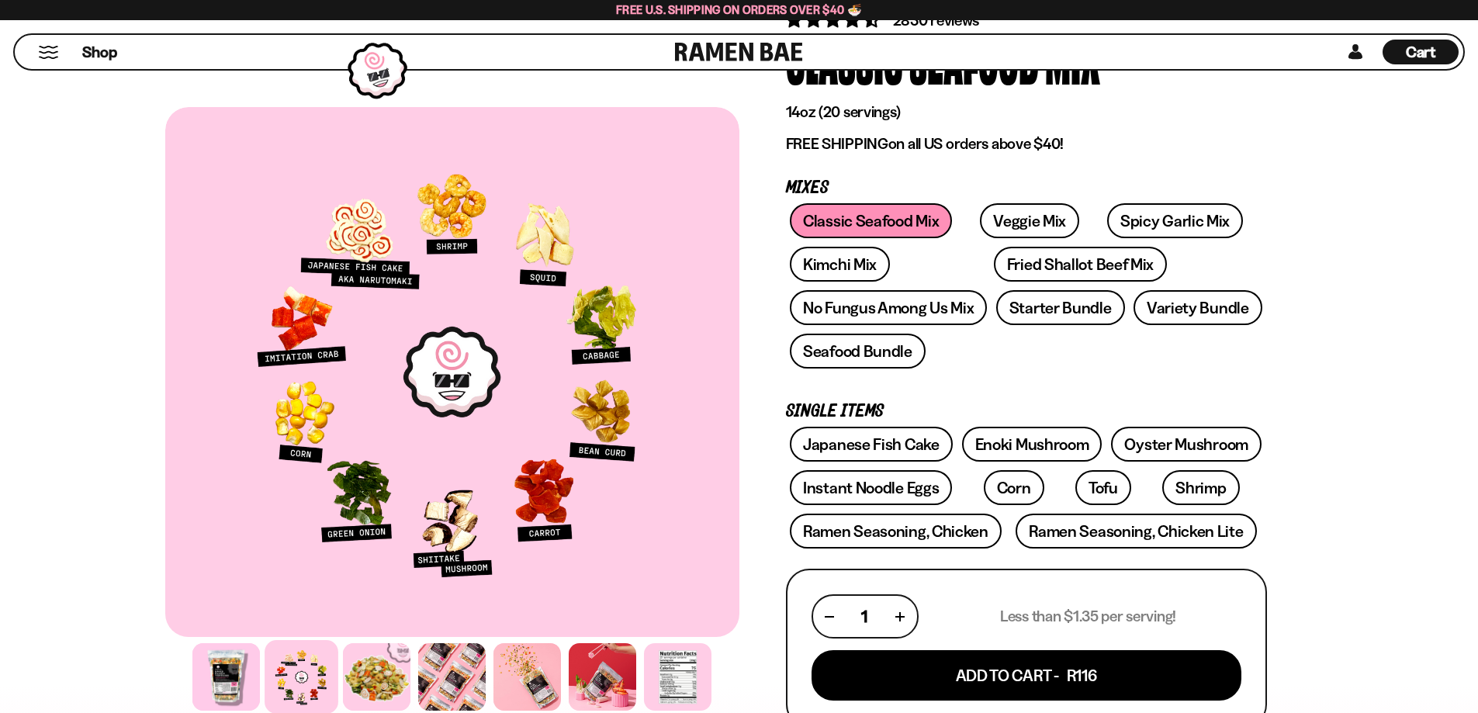
click at [607, 413] on div at bounding box center [452, 372] width 574 height 530
click at [1414, 45] on span "Cart" at bounding box center [1421, 52] width 30 height 19
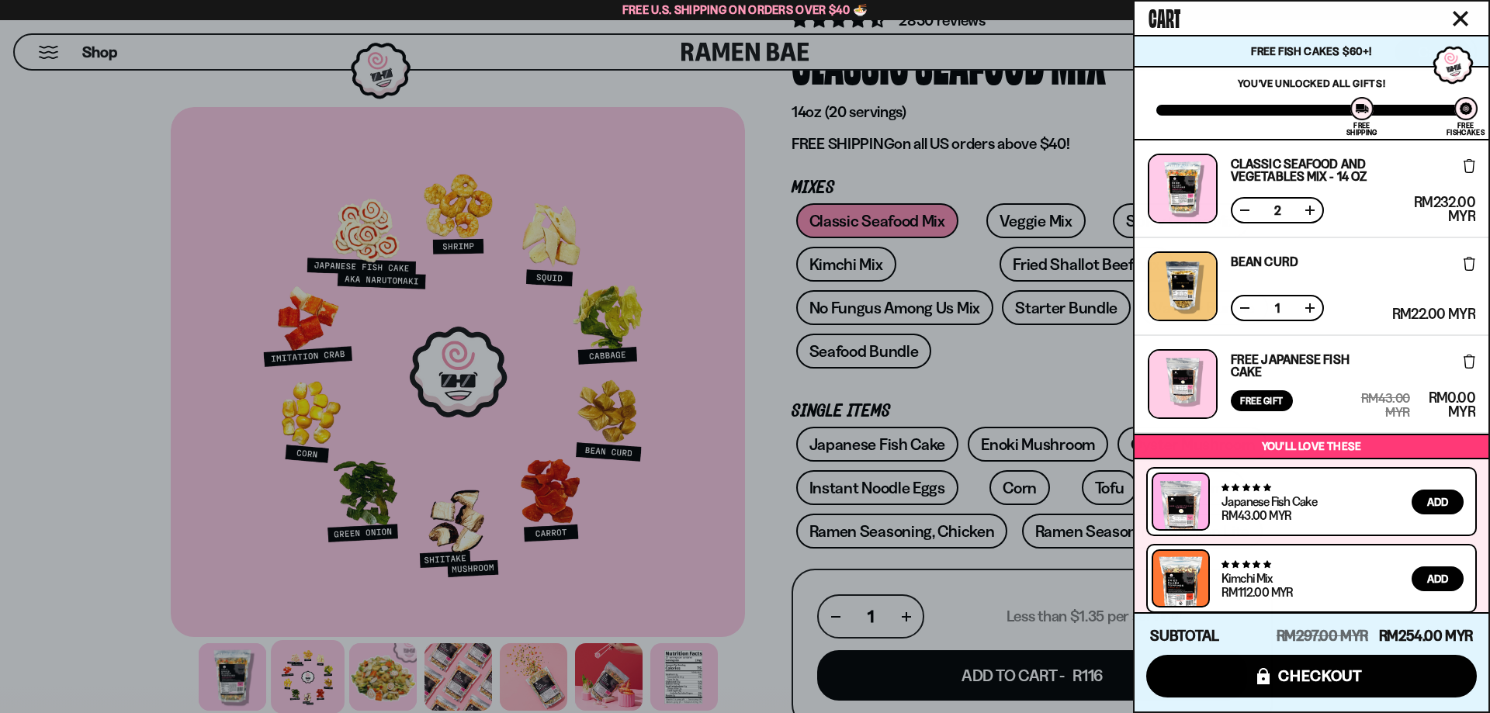
click at [1463, 265] on icon at bounding box center [1469, 264] width 12 height 14
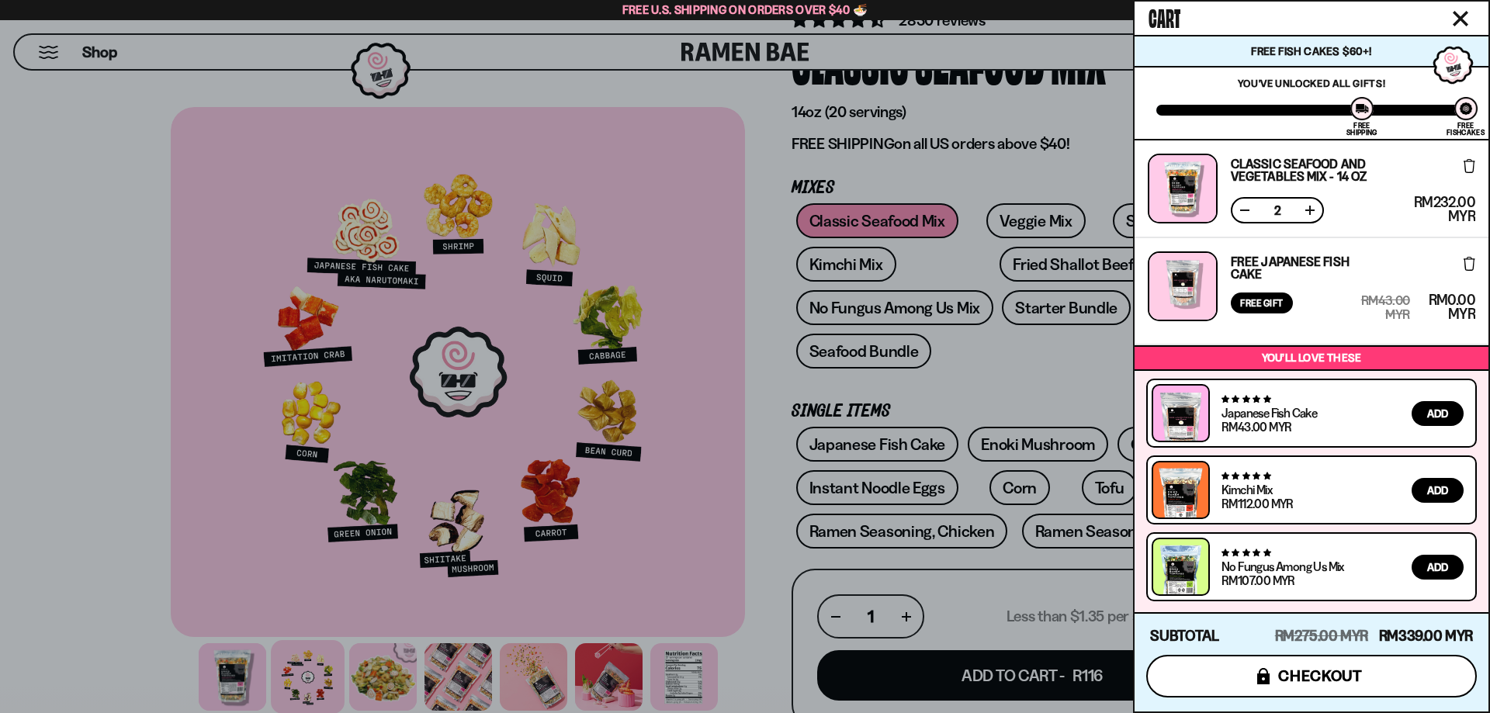
click at [1289, 668] on span "checkout" at bounding box center [1320, 675] width 85 height 17
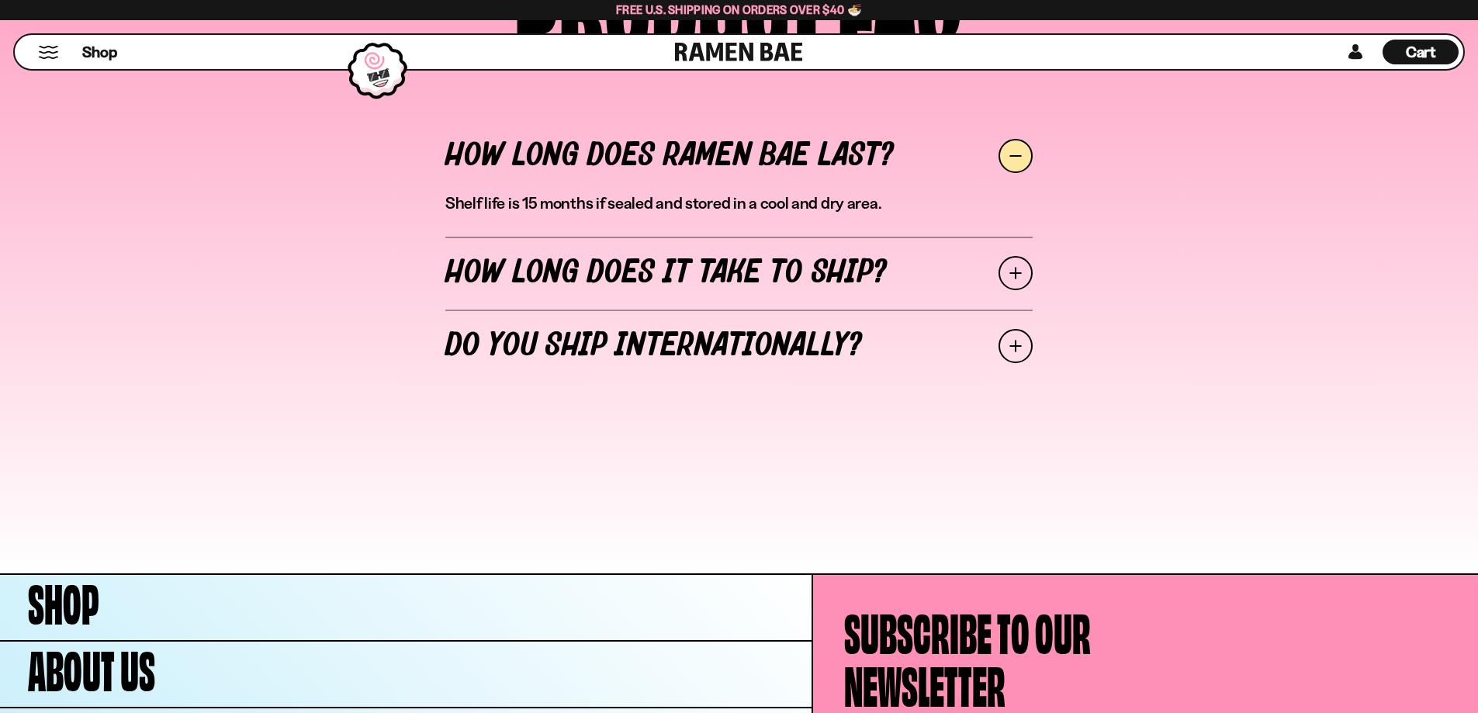
scroll to position [7266, 0]
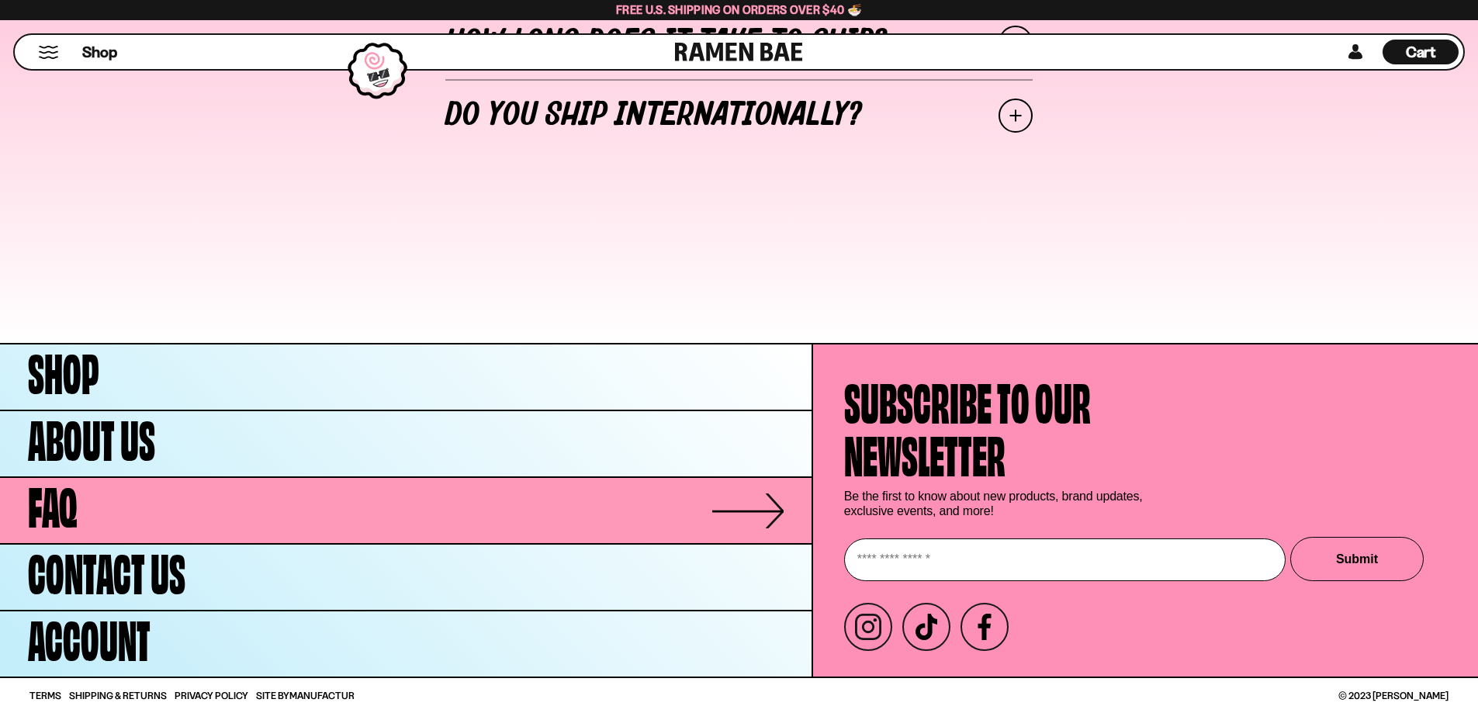
click at [32, 493] on span "FAQ" at bounding box center [53, 502] width 50 height 53
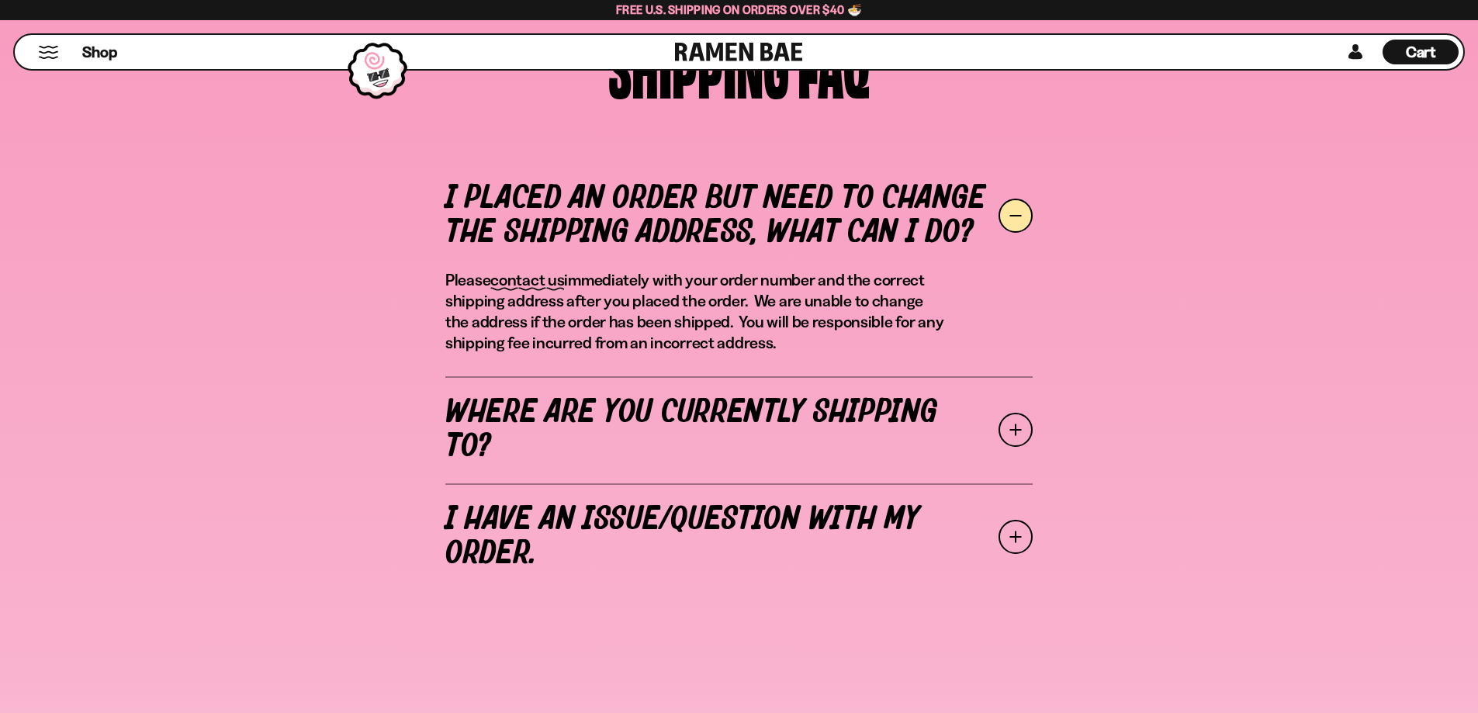
scroll to position [465, 0]
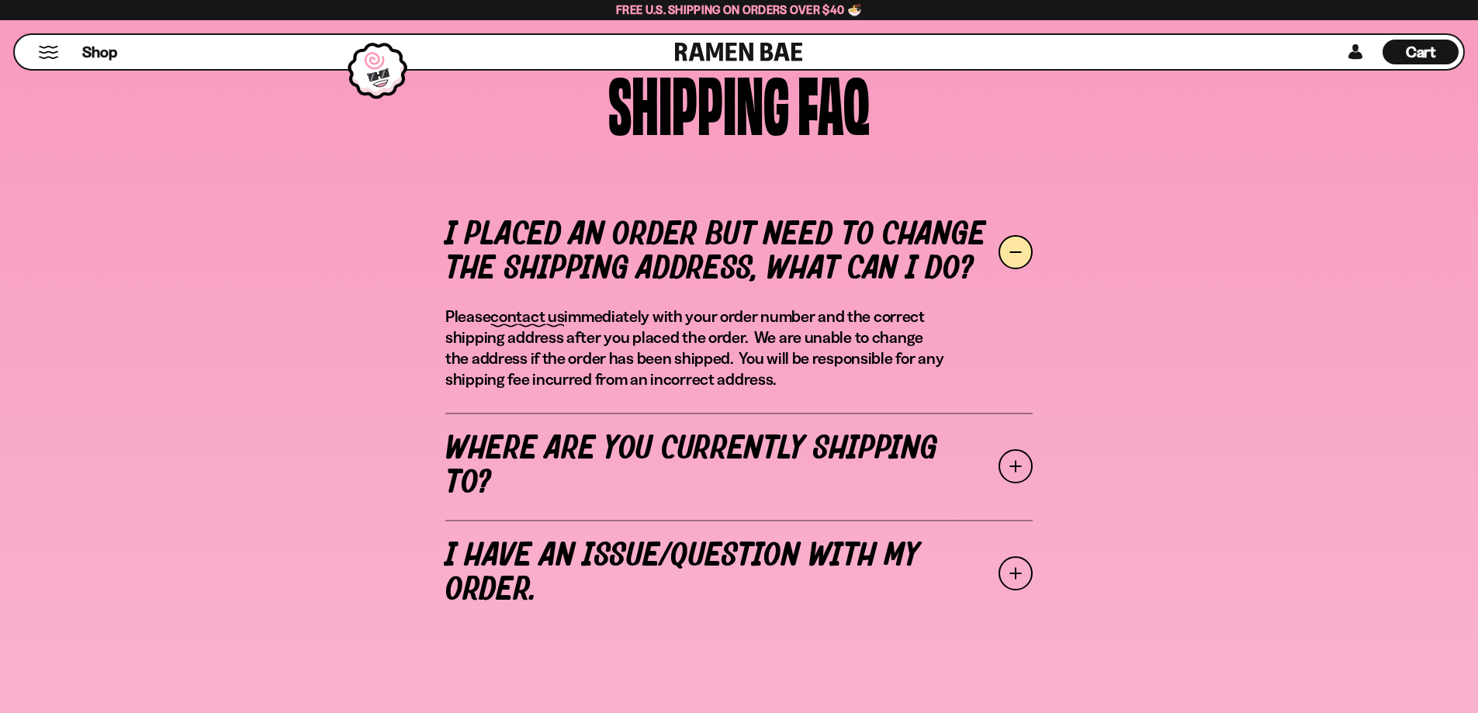
drag, startPoint x: 0, startPoint y: 0, endPoint x: 1489, endPoint y: 196, distance: 1501.7
click at [710, 460] on link "Where are you currently shipping to?" at bounding box center [738, 466] width 587 height 107
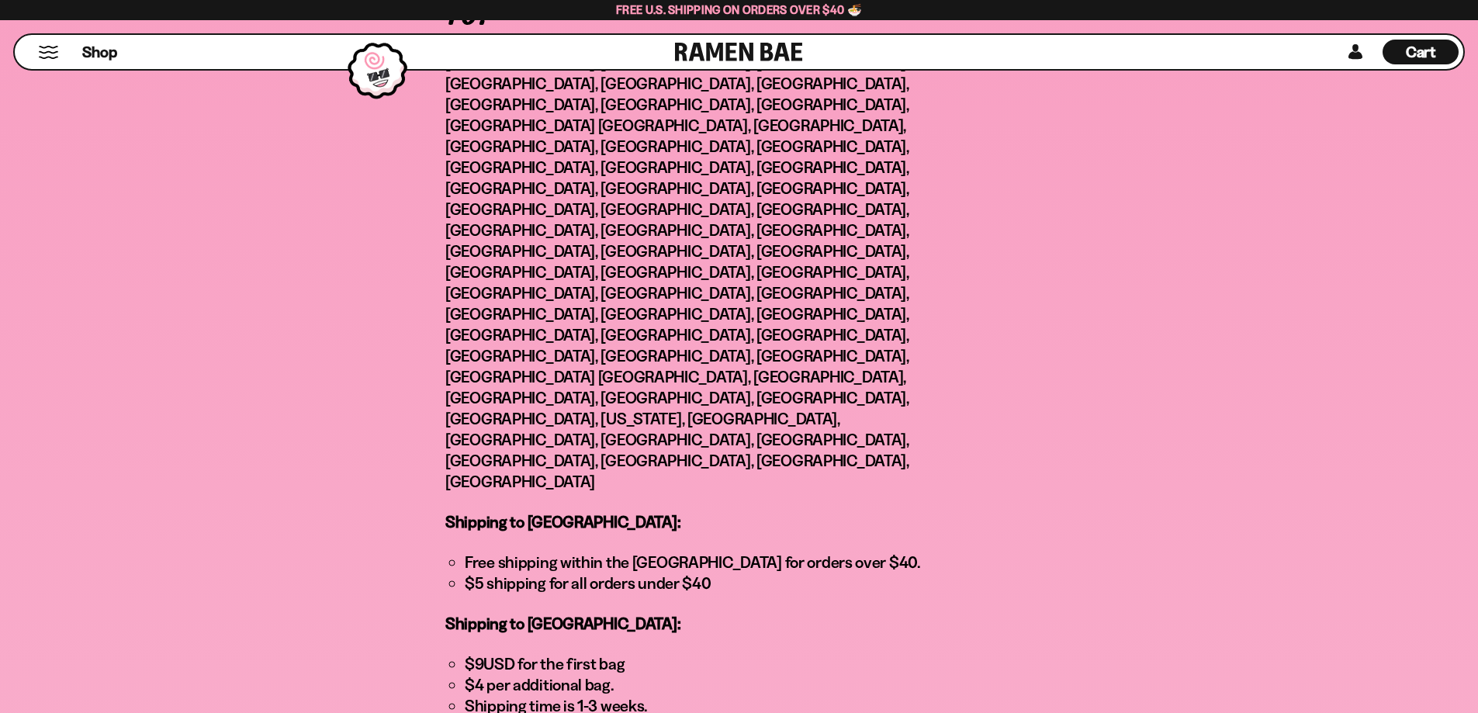
scroll to position [853, 0]
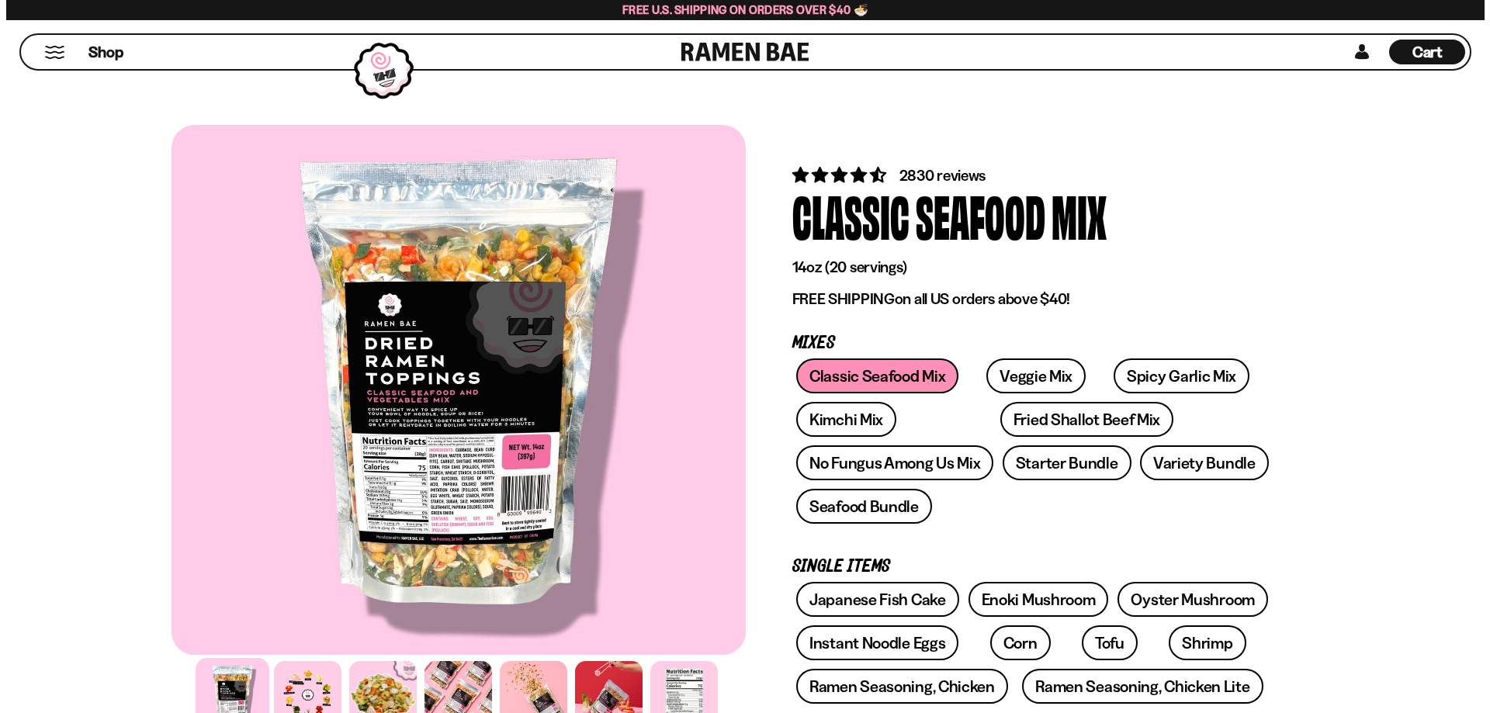
scroll to position [7266, 0]
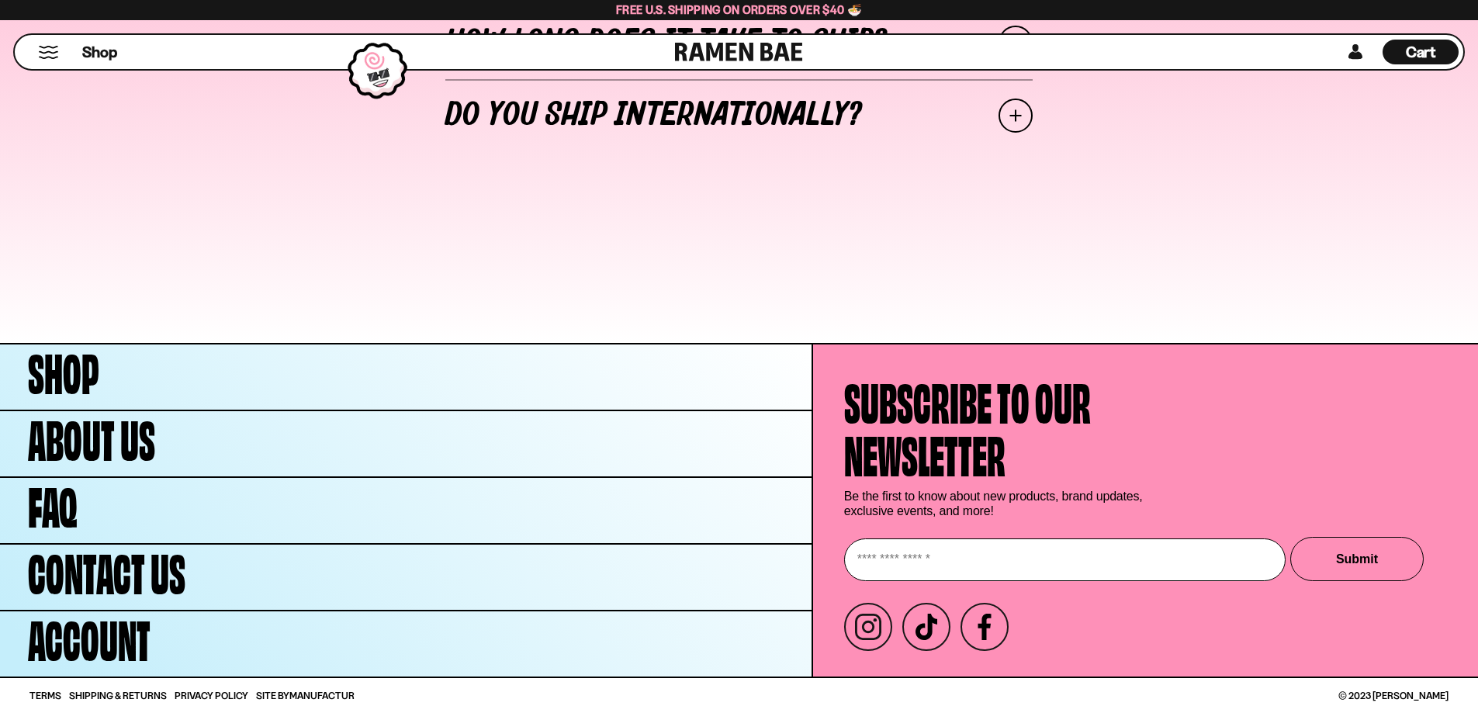
click at [1427, 54] on span "Cart" at bounding box center [1421, 52] width 30 height 19
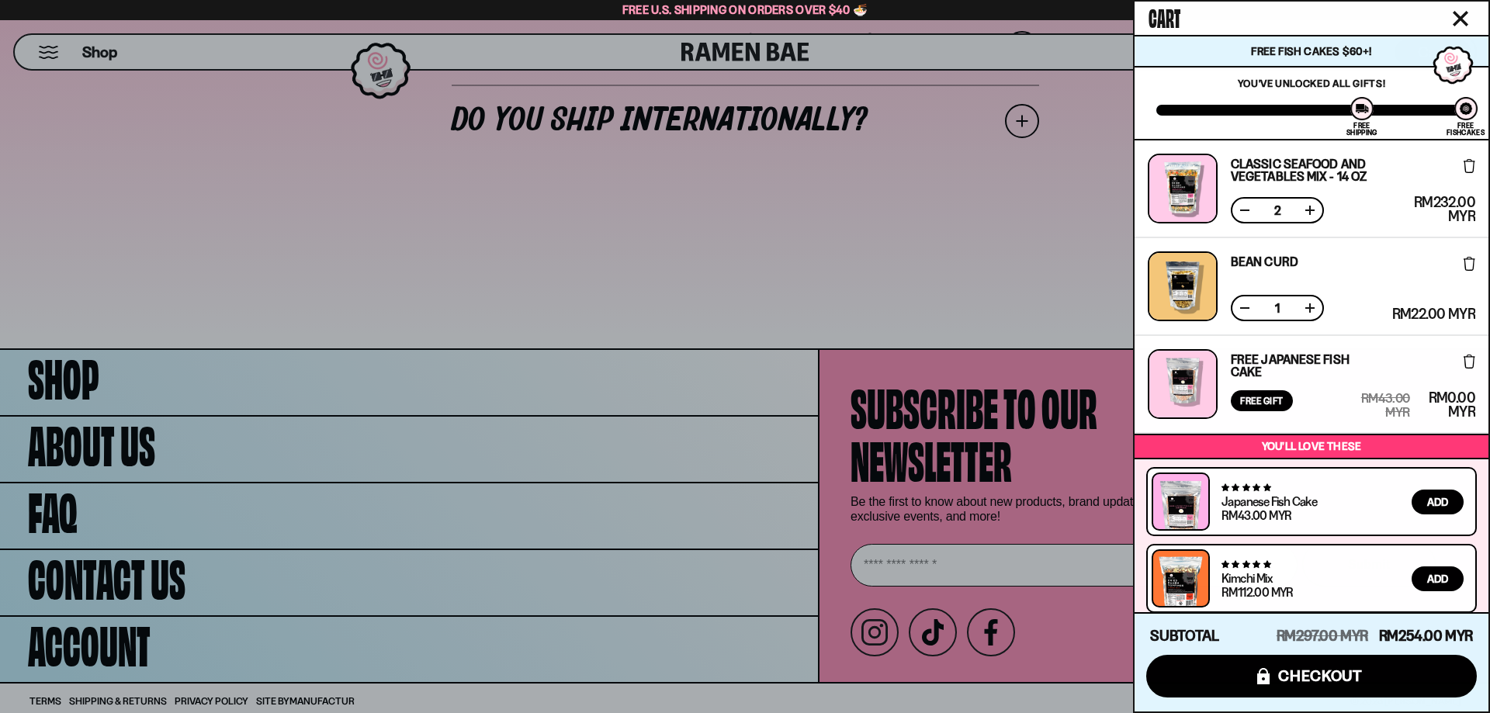
scroll to position [78, 0]
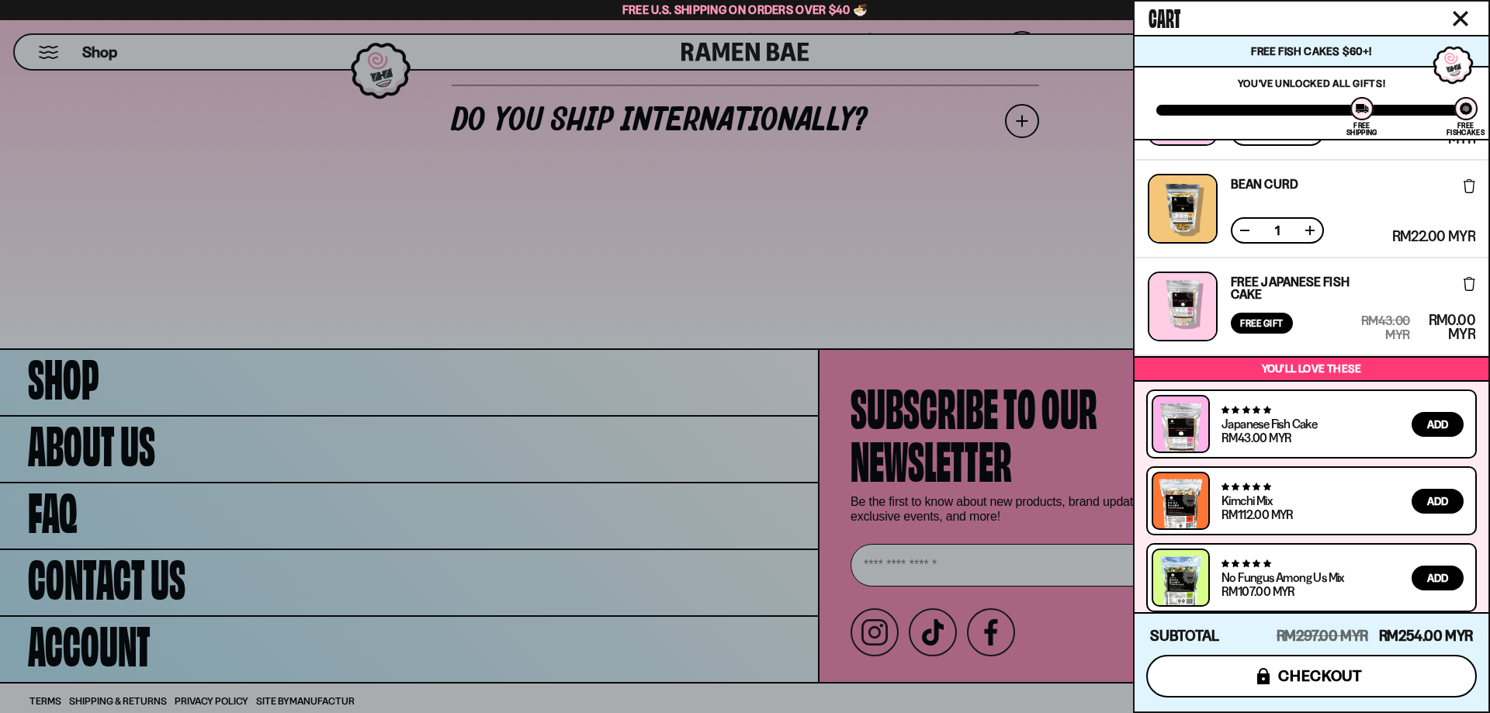
drag, startPoint x: 1344, startPoint y: 690, endPoint x: 1354, endPoint y: 686, distance: 10.4
click at [1348, 690] on button "icons8-lock checkout" at bounding box center [1311, 676] width 330 height 43
